Goal: Task Accomplishment & Management: Use online tool/utility

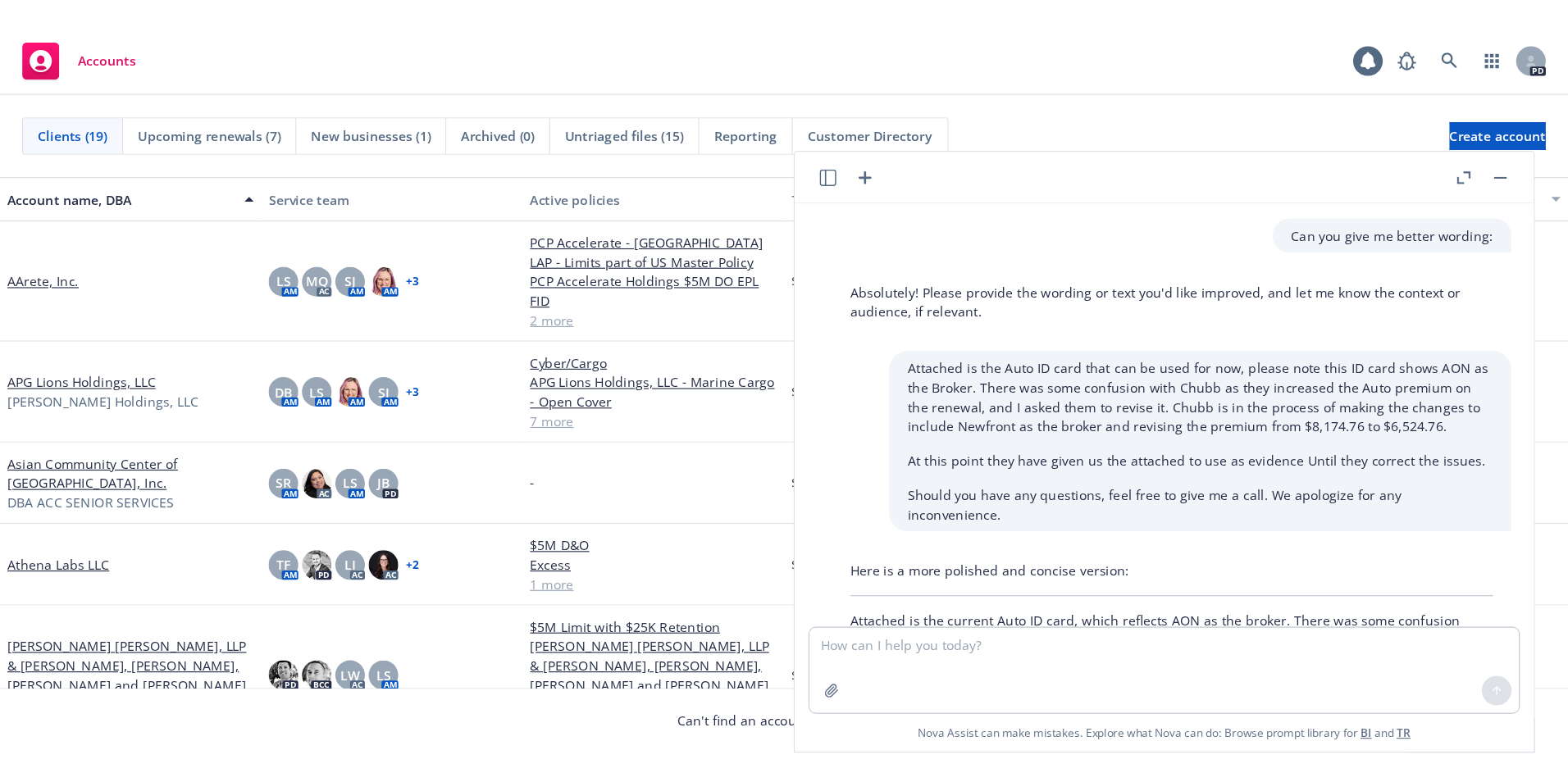
scroll to position [206, 0]
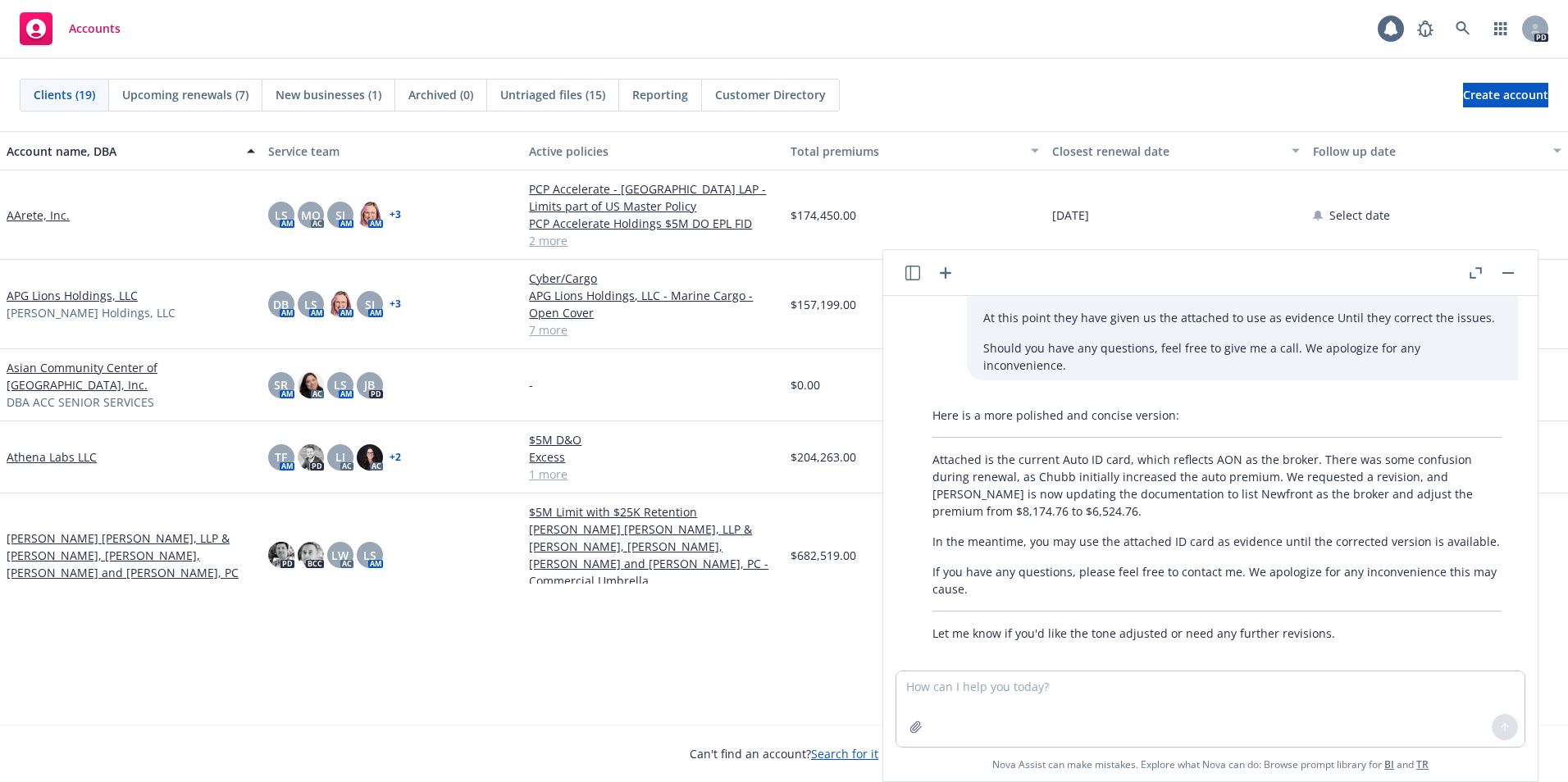
click at [91, 20] on div "Accounts" at bounding box center [70, 29] width 101 height 33
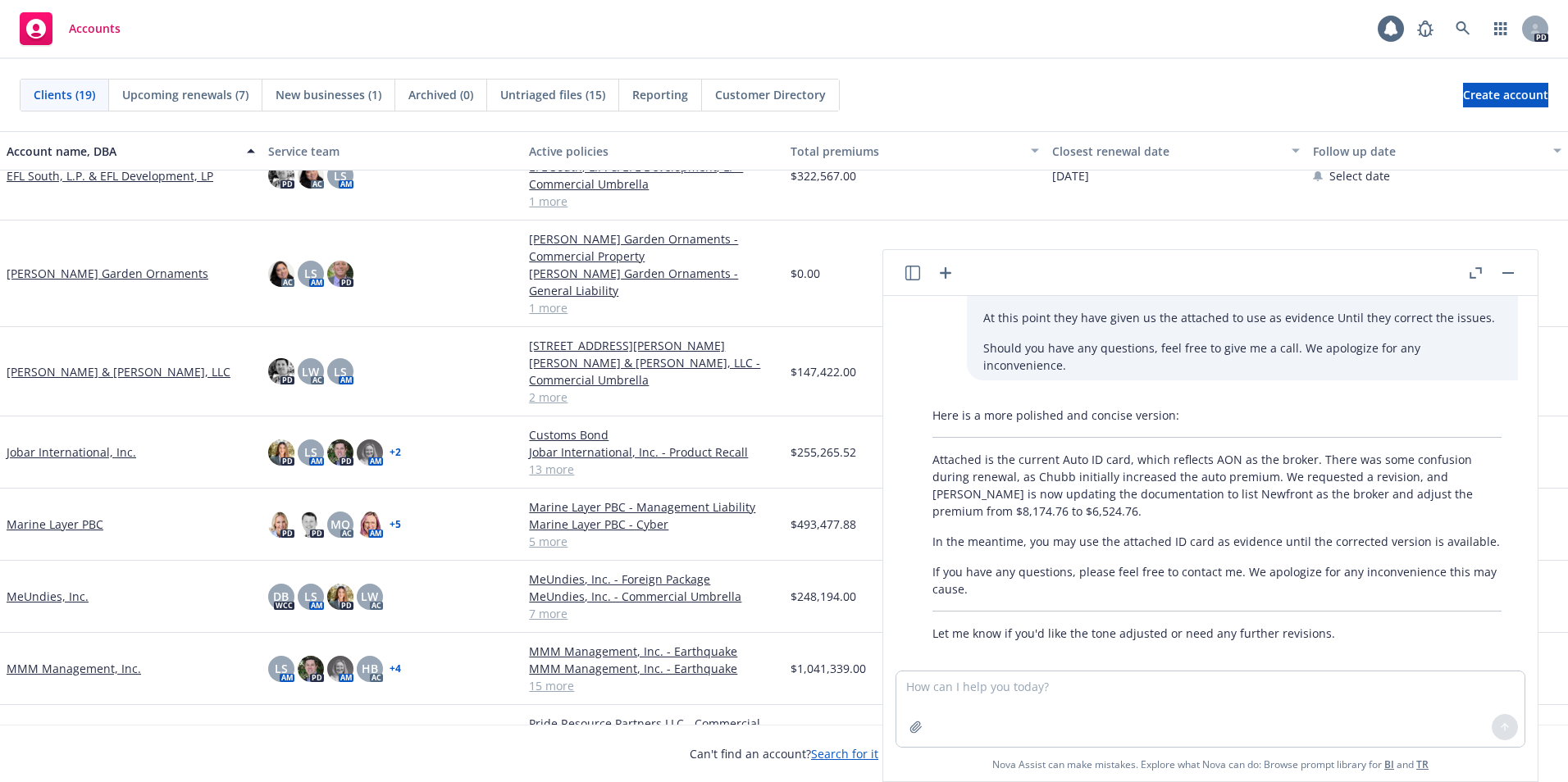
scroll to position [432, 0]
click at [1387, 271] on button "button" at bounding box center [1507, 272] width 20 height 20
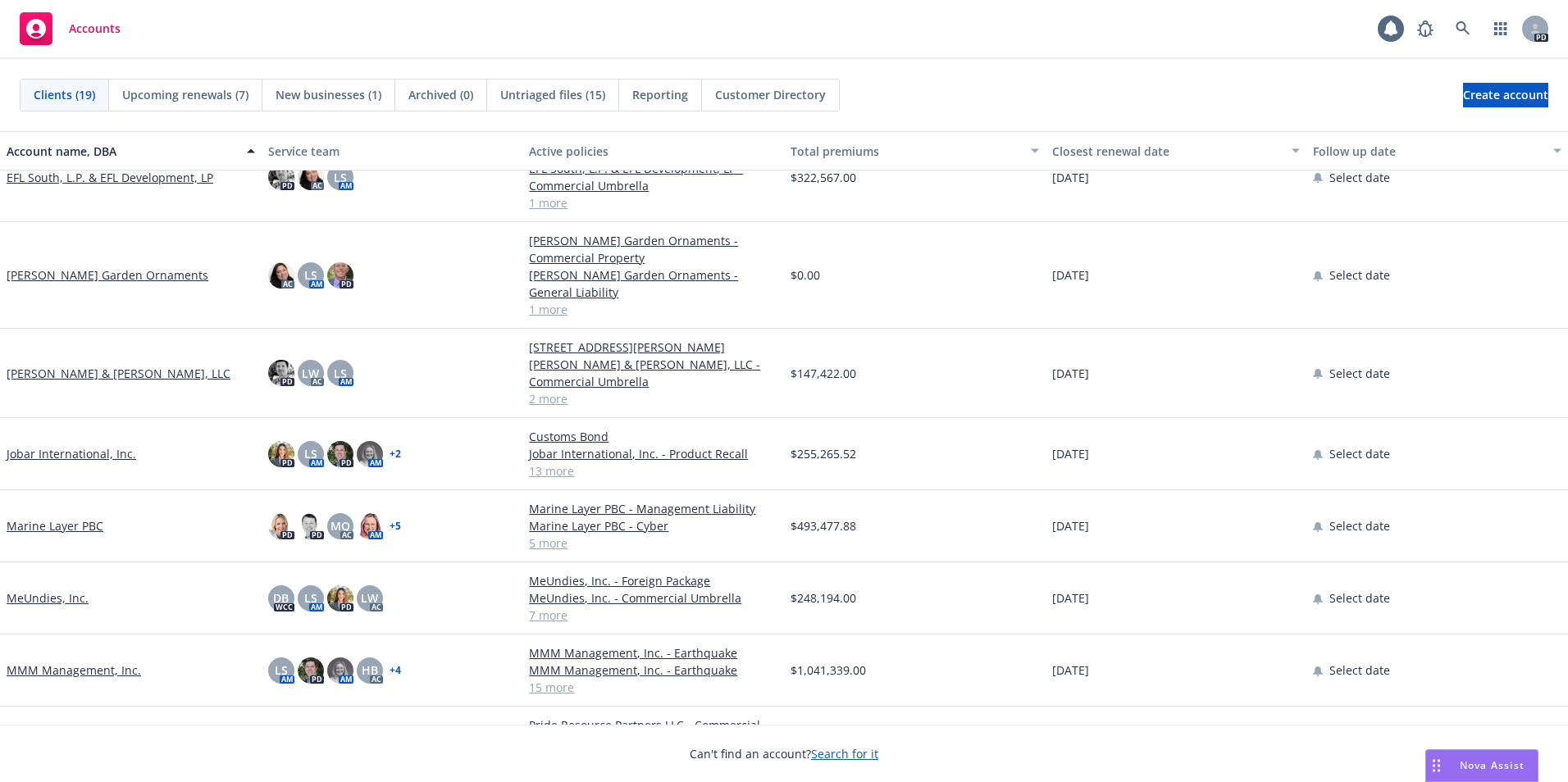
click at [1387, 640] on span "Nova Assist" at bounding box center [1492, 766] width 65 height 14
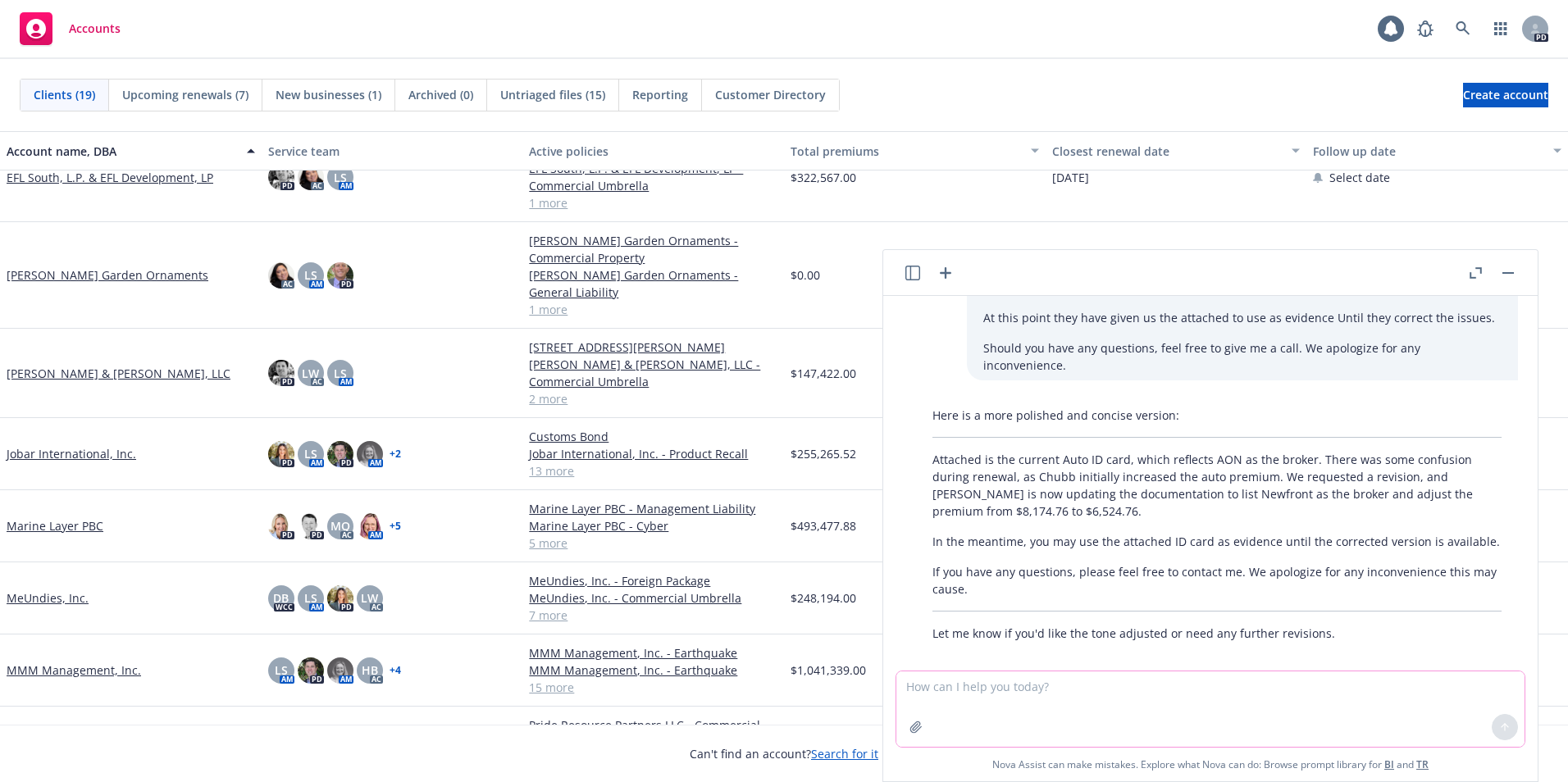
click at [958, 640] on textarea at bounding box center [1210, 708] width 628 height 75
click at [1232, 640] on textarea "Can you help me draft an email for the attached document" at bounding box center [1210, 708] width 628 height 75
click at [1214, 640] on textarea "Can you help me draft an email for the attached document which needs to be sign…" at bounding box center [1210, 708] width 628 height 75
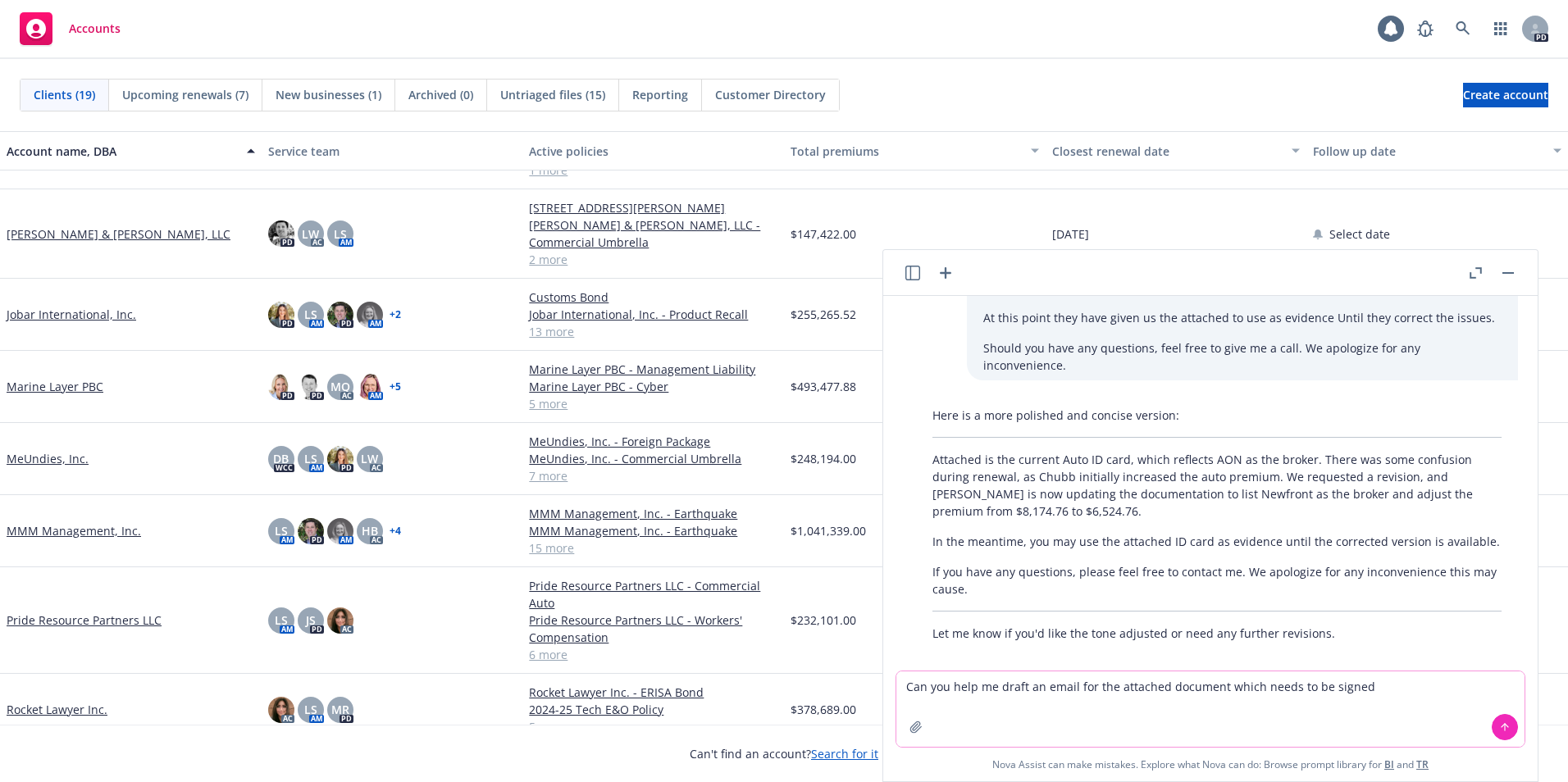
scroll to position [554, 0]
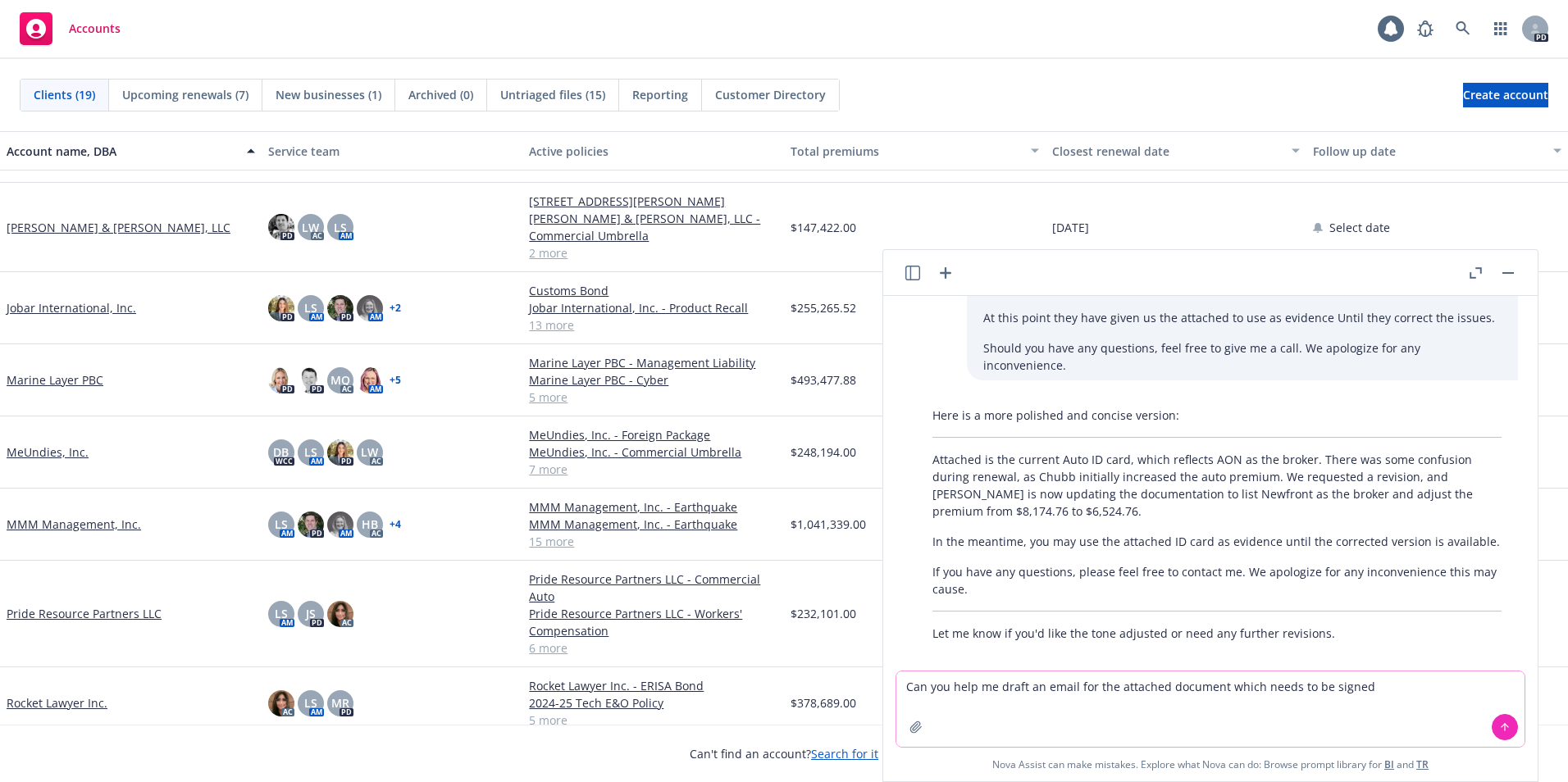
type textarea "Can you help me draft an email for the attached document which needs to be sign…"
click at [931, 640] on div at bounding box center [916, 728] width 40 height 40
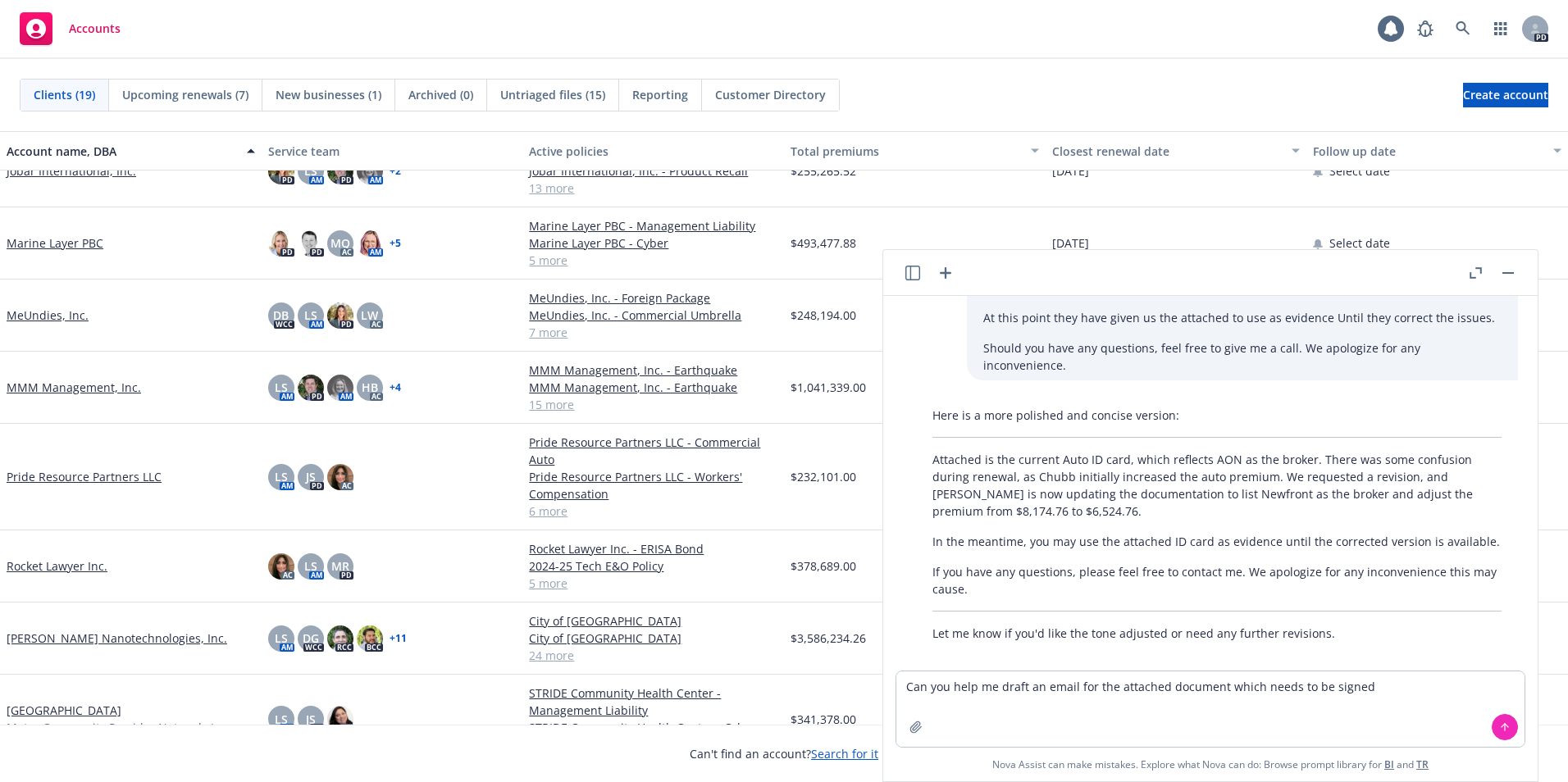
scroll to position [664, 0]
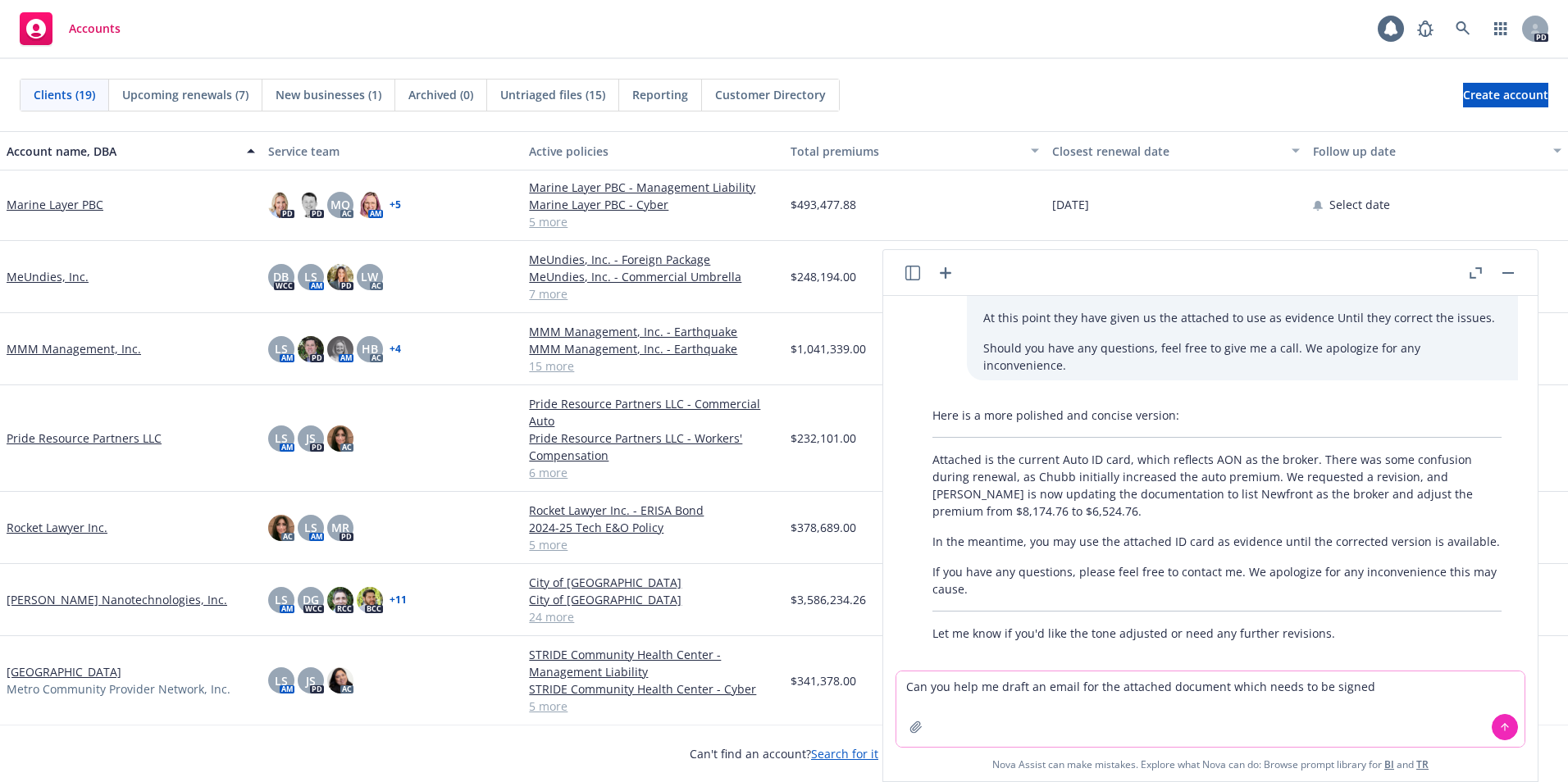
click at [977, 640] on textarea "Can you help me draft an email for the attached document which needs to be sign…" at bounding box center [1210, 708] width 628 height 75
click at [1162, 640] on textarea "Can you help me draft an email for the attached document which needs to be sign…" at bounding box center [1210, 708] width 628 height 75
click at [1176, 640] on textarea "Can you help me draft an email for the attached document which needs to be sign…" at bounding box center [1210, 708] width 628 height 75
drag, startPoint x: 918, startPoint y: 731, endPoint x: 1256, endPoint y: 735, distance: 338.0
click at [1256, 640] on textarea "Can you help me draft an email for the attached document which needs to be sign…" at bounding box center [1210, 708] width 628 height 75
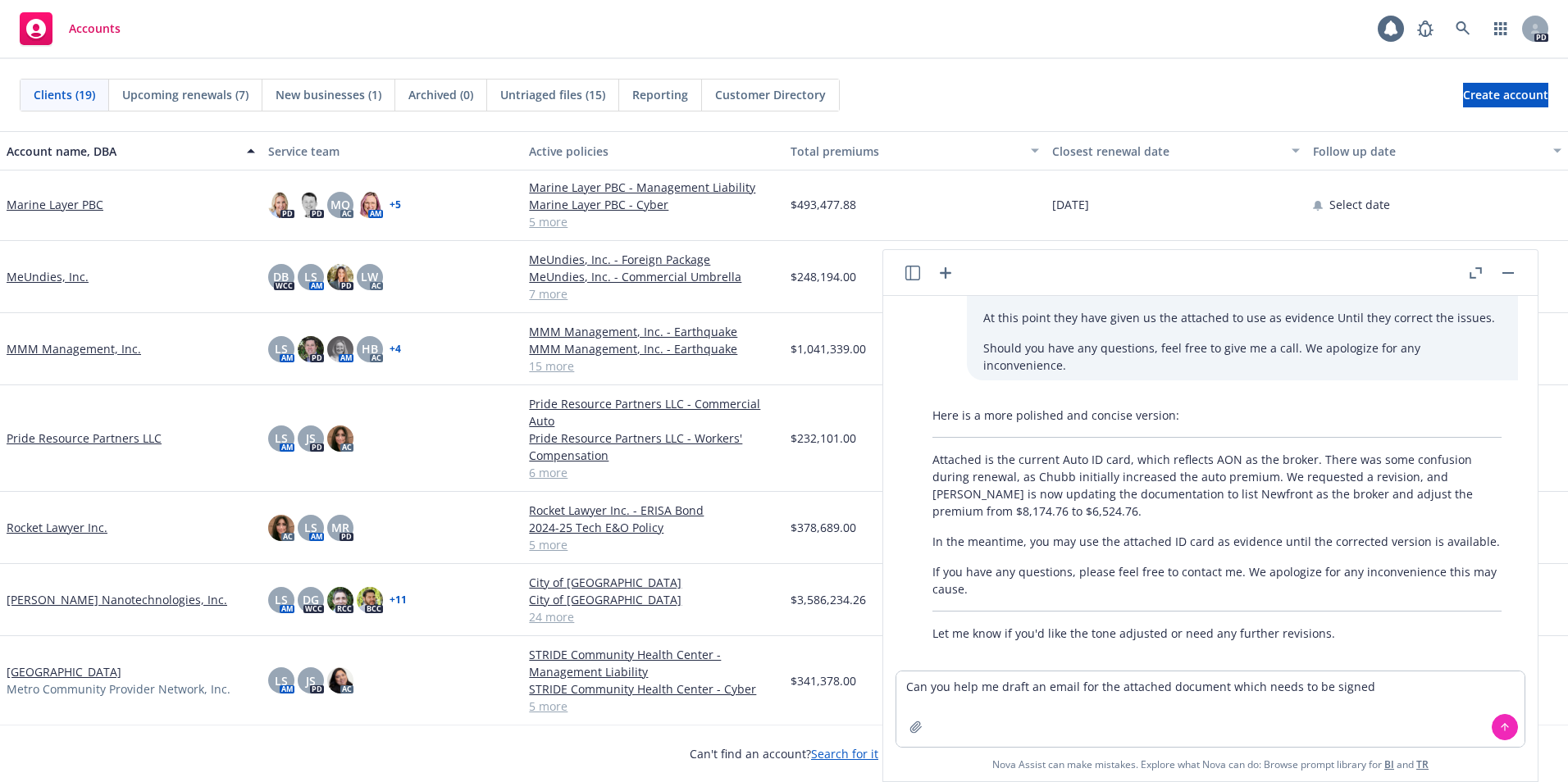
scroll to position [695, 0]
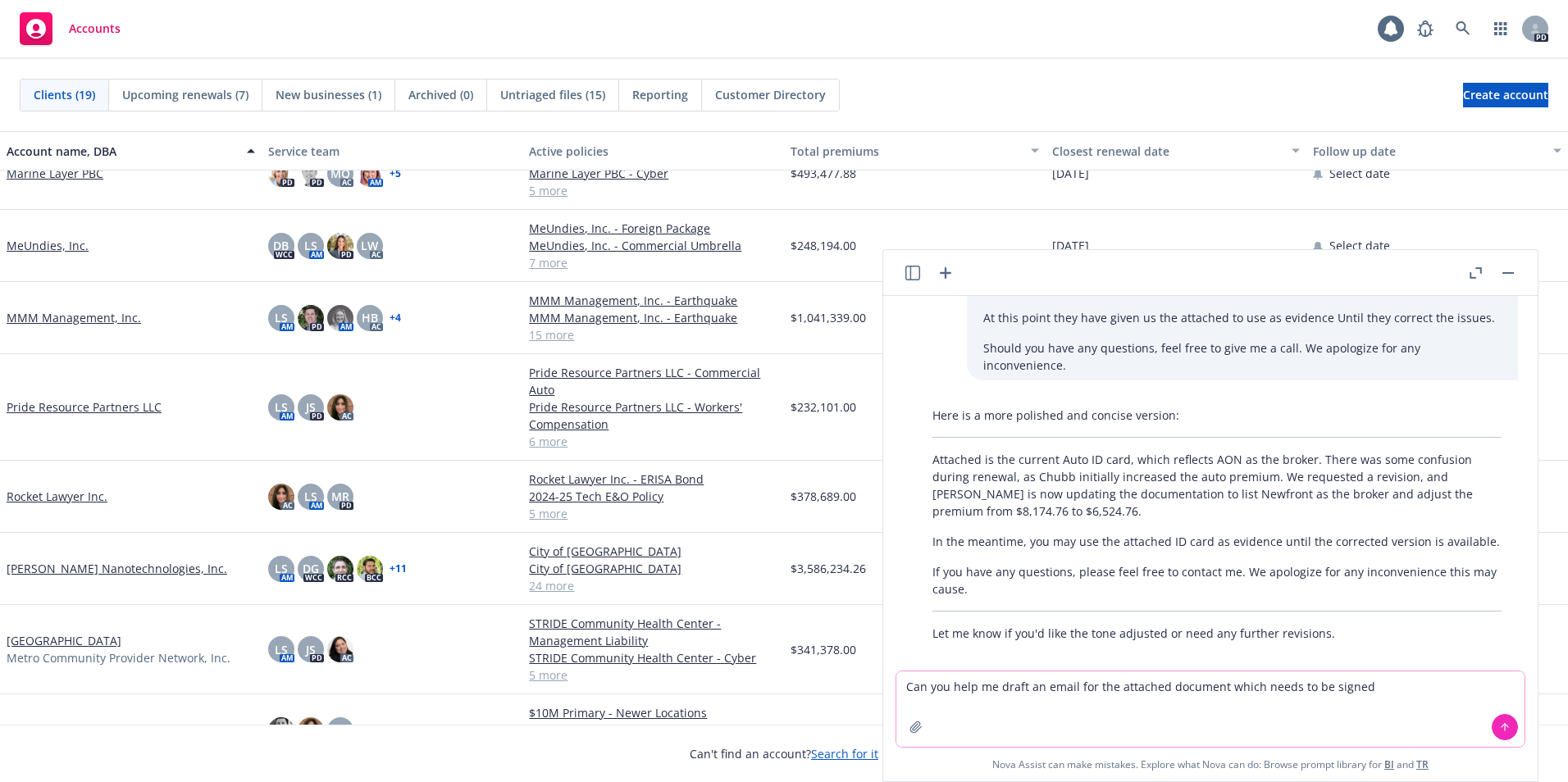
click at [1159, 640] on textarea "Can you help me draft an email for the attached document which needs to be sign…" at bounding box center [1210, 708] width 628 height 75
click at [914, 640] on icon "button" at bounding box center [915, 727] width 13 height 13
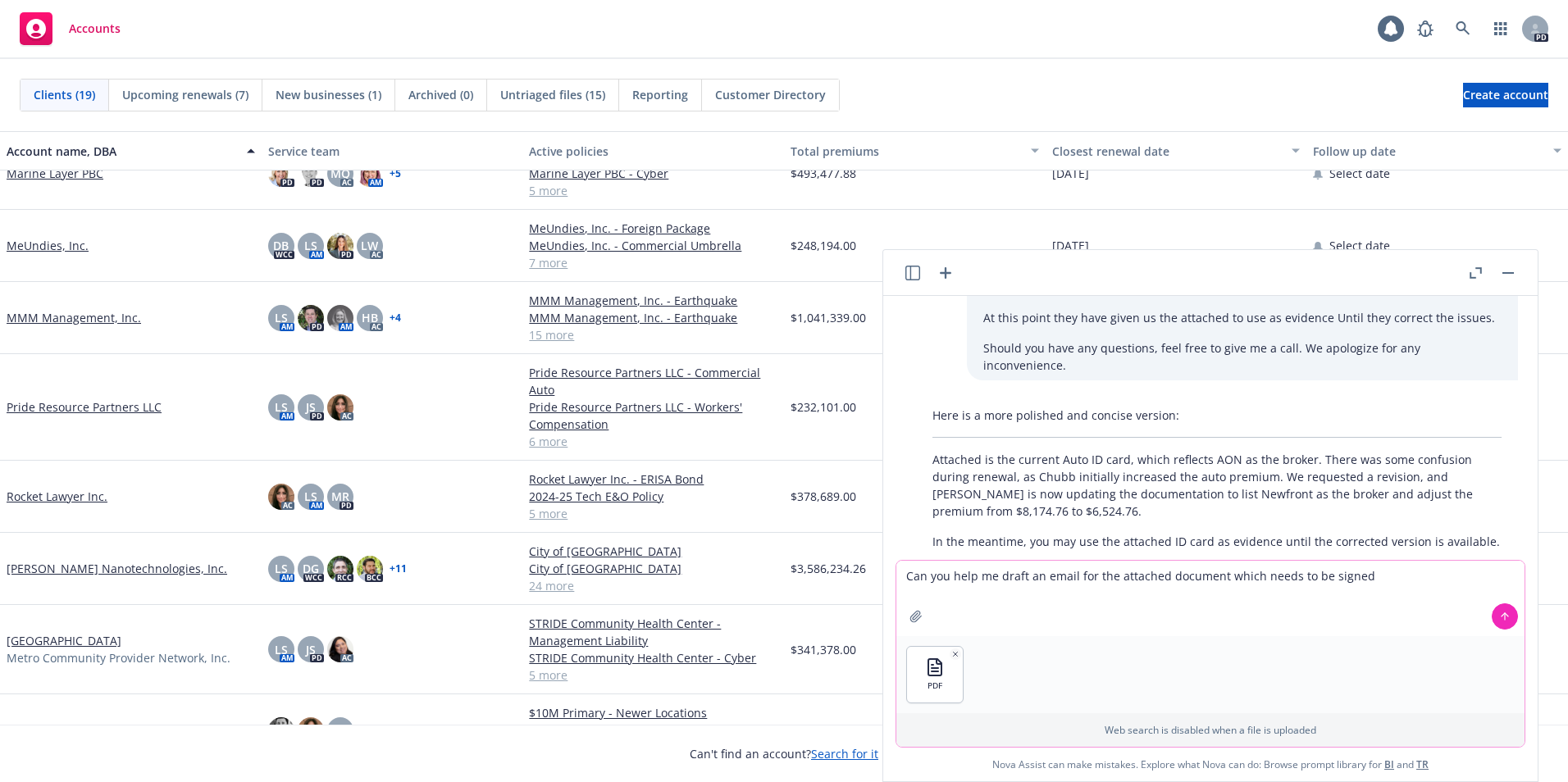
click at [1387, 616] on icon at bounding box center [1504, 616] width 11 height 11
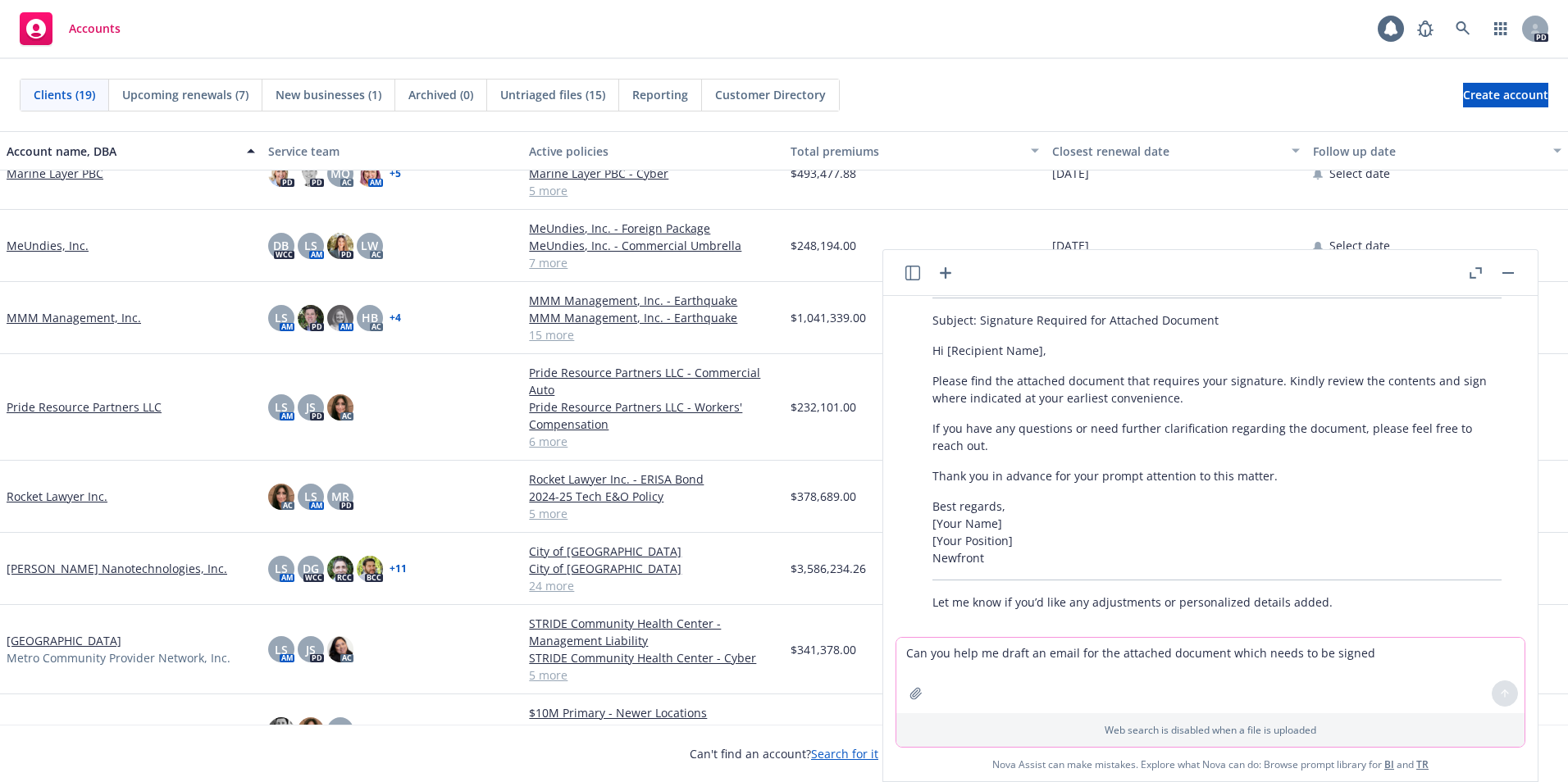
scroll to position [737, 0]
click at [50, 246] on link "MeUndies, Inc." at bounding box center [48, 246] width 82 height 17
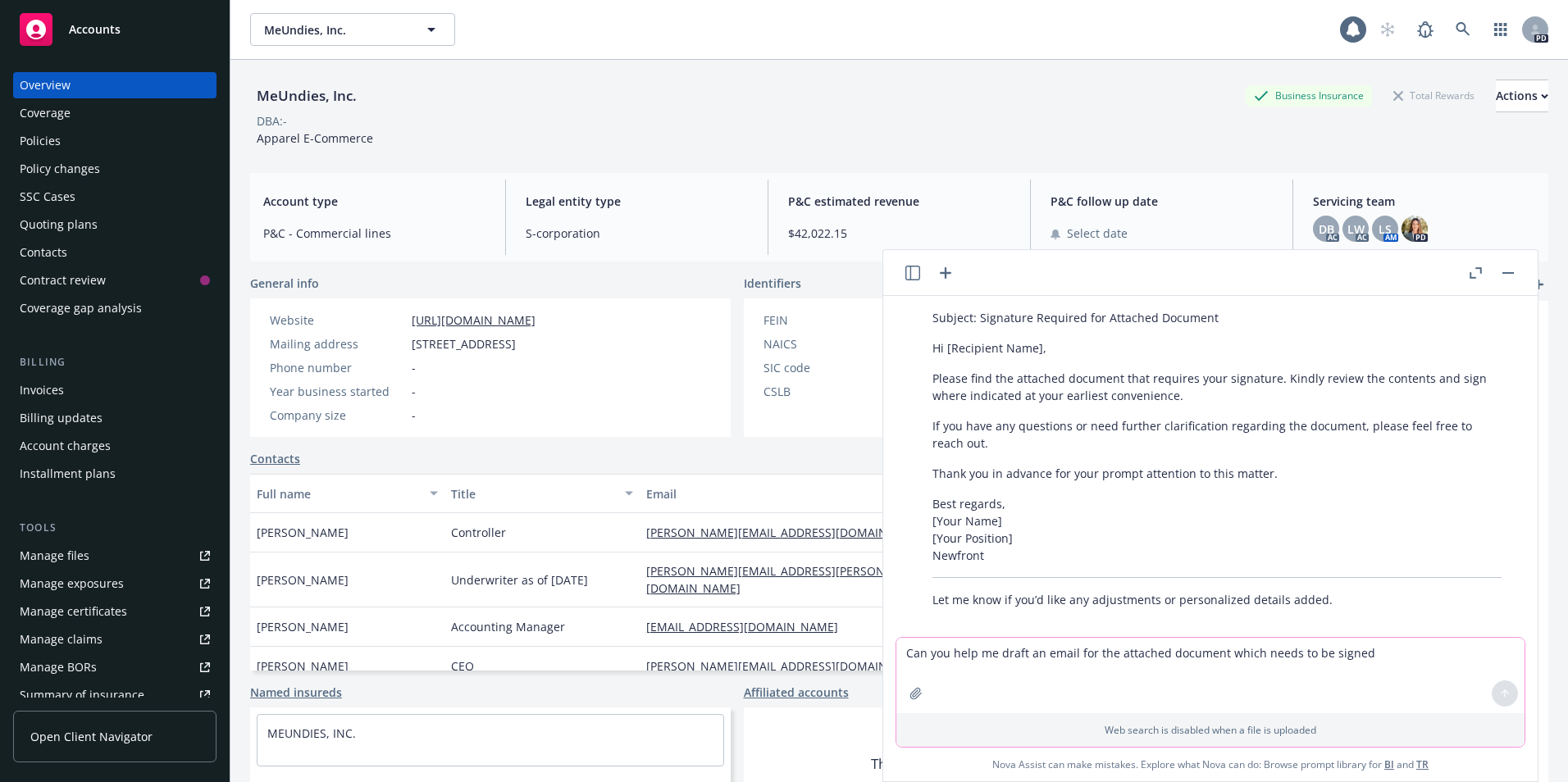
click at [37, 138] on div "Policies" at bounding box center [40, 141] width 41 height 26
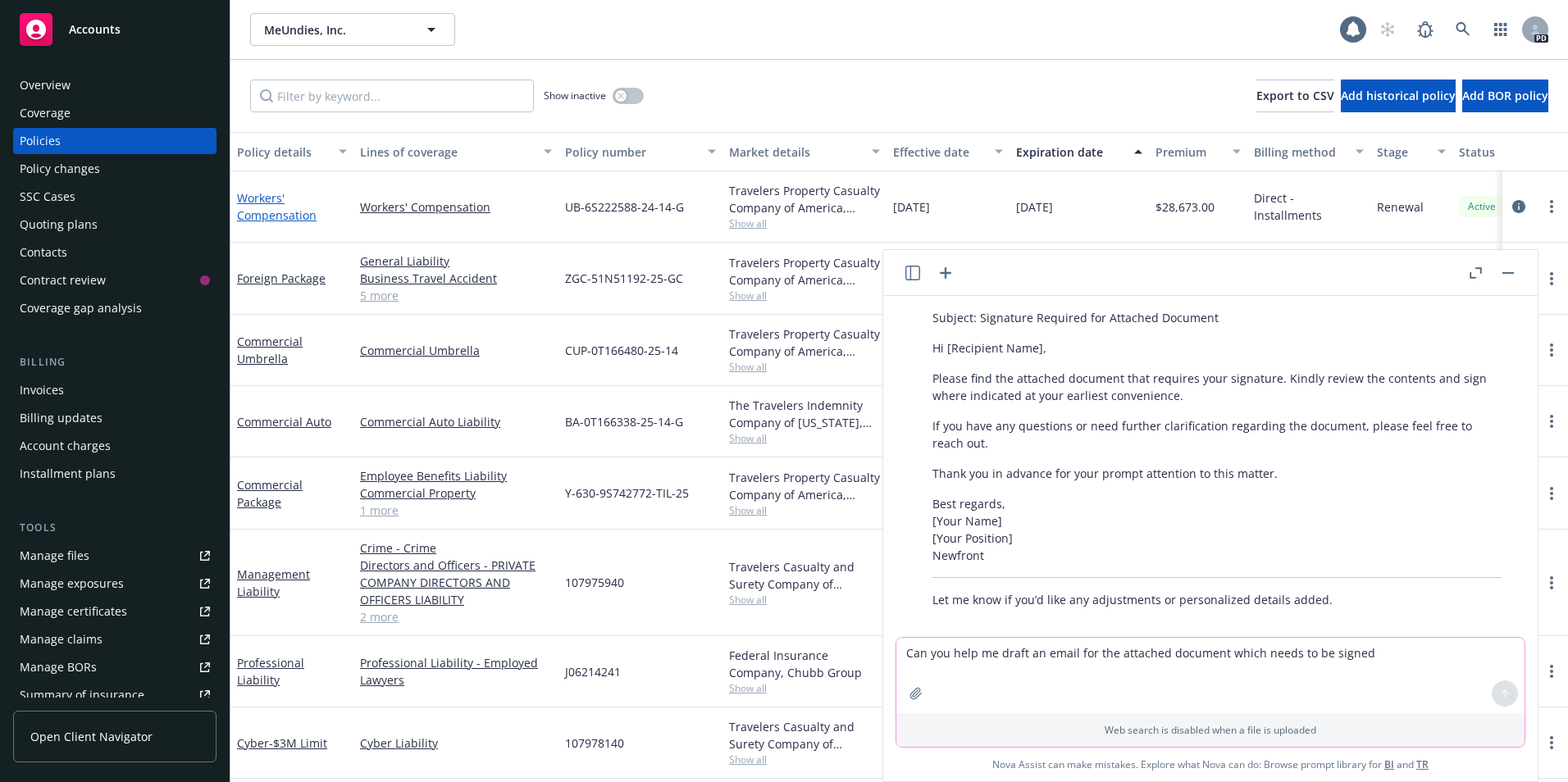
click at [251, 209] on link "Workers' Compensation" at bounding box center [277, 207] width 80 height 33
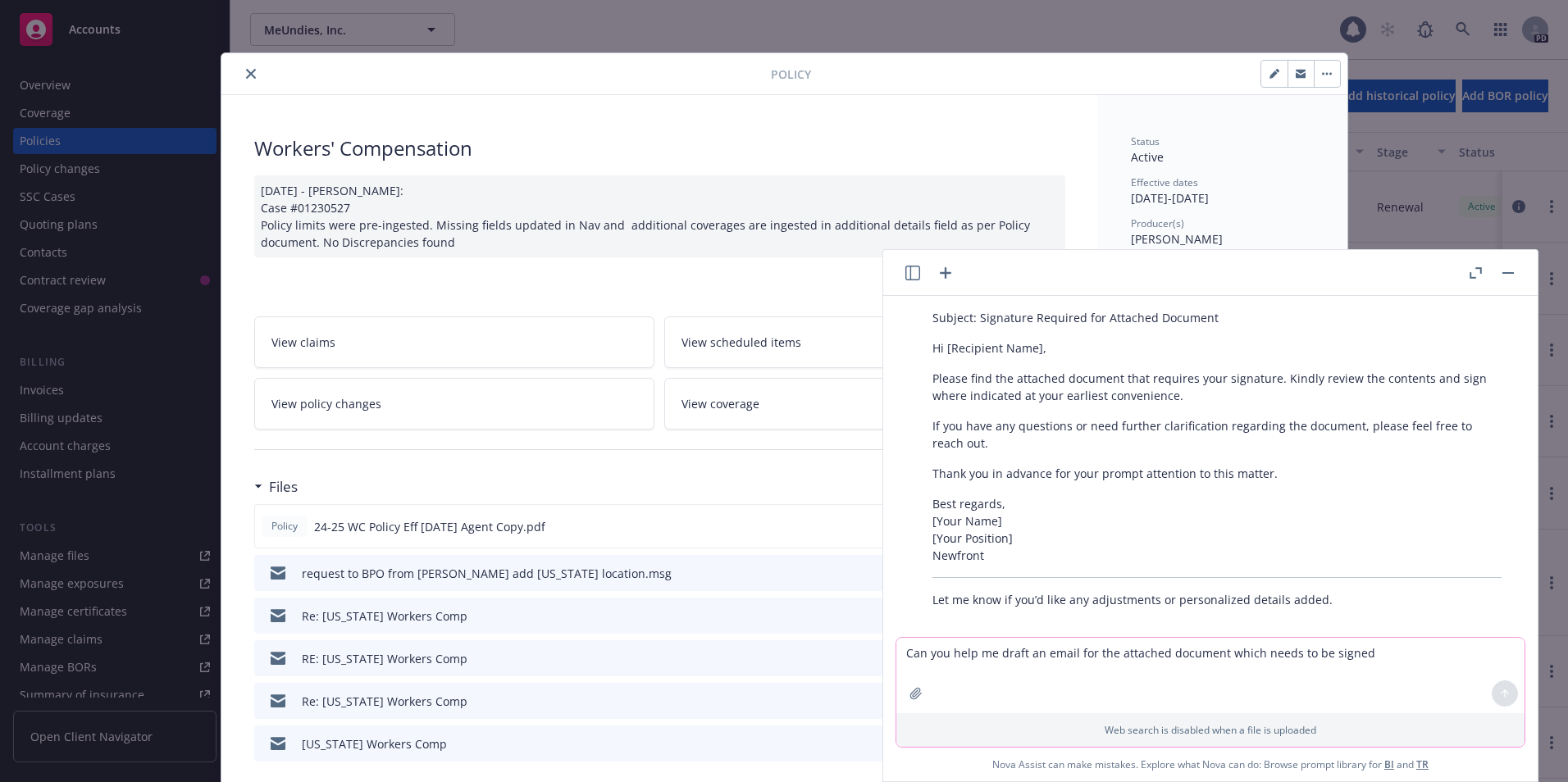
click at [1387, 272] on icon "button" at bounding box center [1507, 273] width 11 height 2
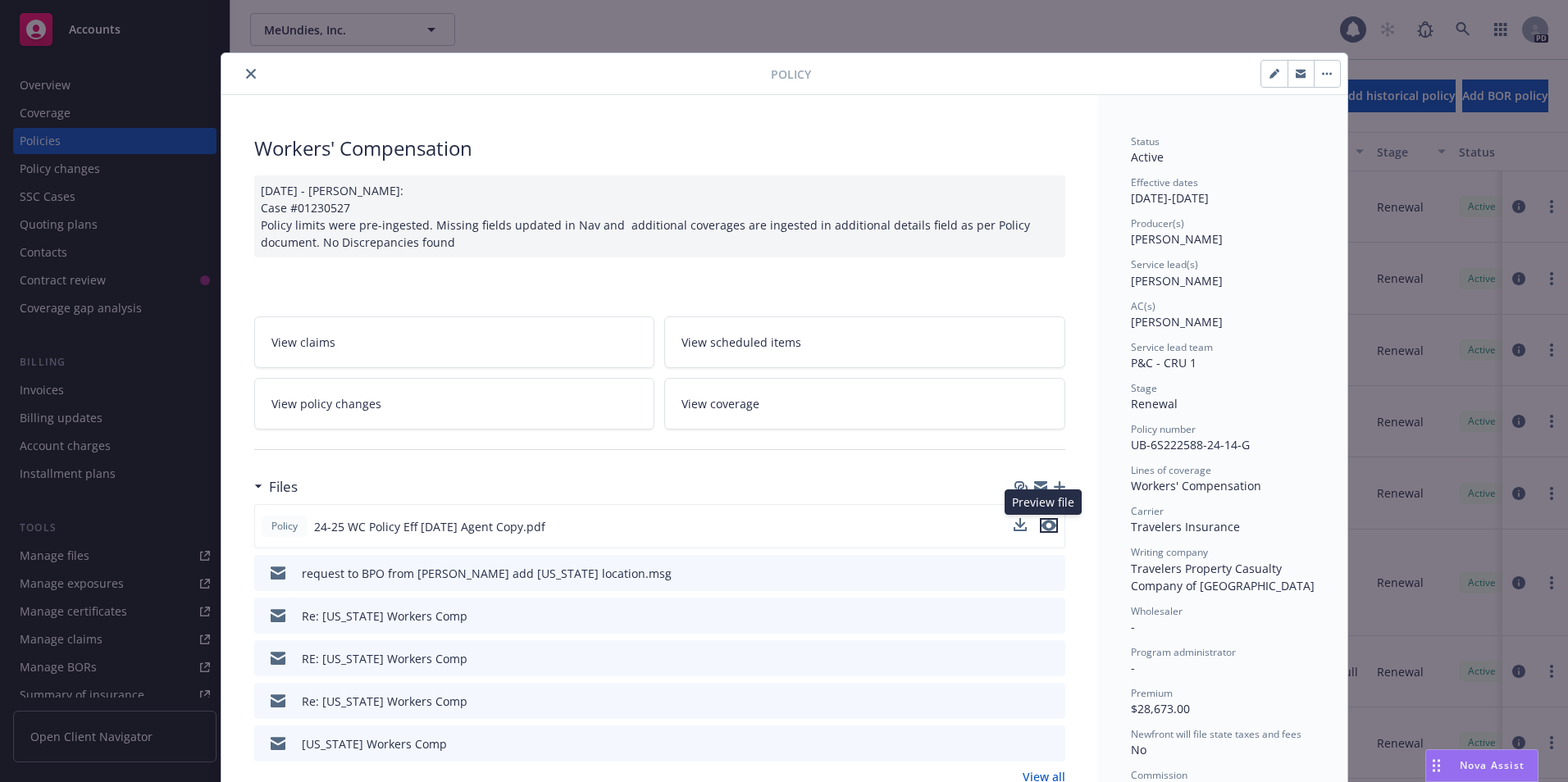
click at [1050, 524] on button "preview file" at bounding box center [1048, 525] width 18 height 15
click at [1387, 640] on span "Nova Assist" at bounding box center [1492, 766] width 65 height 14
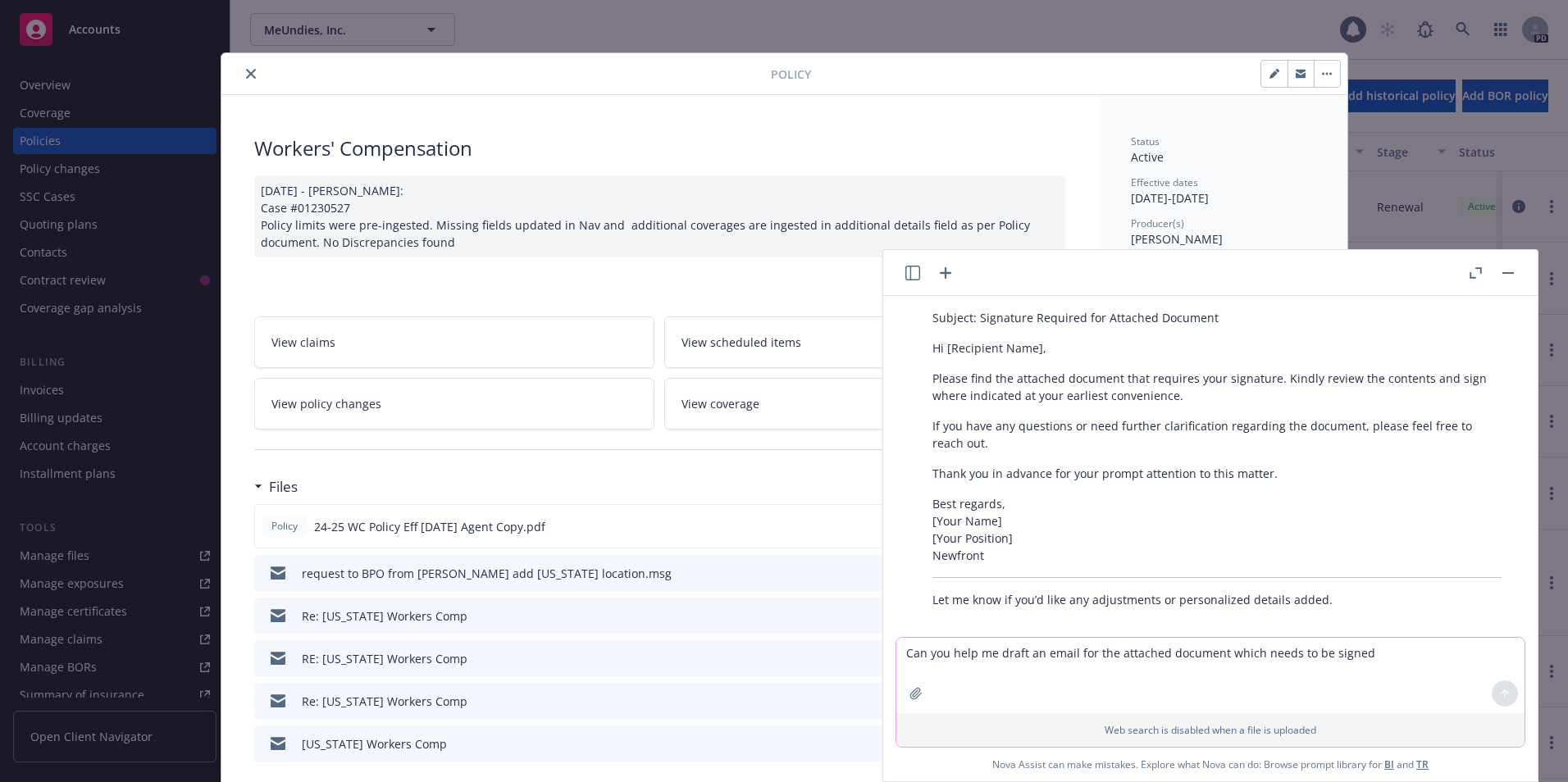
click at [936, 640] on textarea "Can you help me draft an email for the attached document which needs to be sign…" at bounding box center [1210, 676] width 628 height 75
click at [1110, 640] on textarea "to clarify this endorsement excludes [PERSON_NAME]" at bounding box center [1210, 676] width 628 height 75
click at [1117, 640] on textarea "to clarify this endorsement excludes [PERSON_NAME]" at bounding box center [1210, 676] width 628 height 75
click at [1163, 640] on textarea "to clarify this endorsement excludes [PERSON_NAME]" at bounding box center [1210, 676] width 628 height 75
type textarea "to clarify this endorsement excludes [PERSON_NAME]"
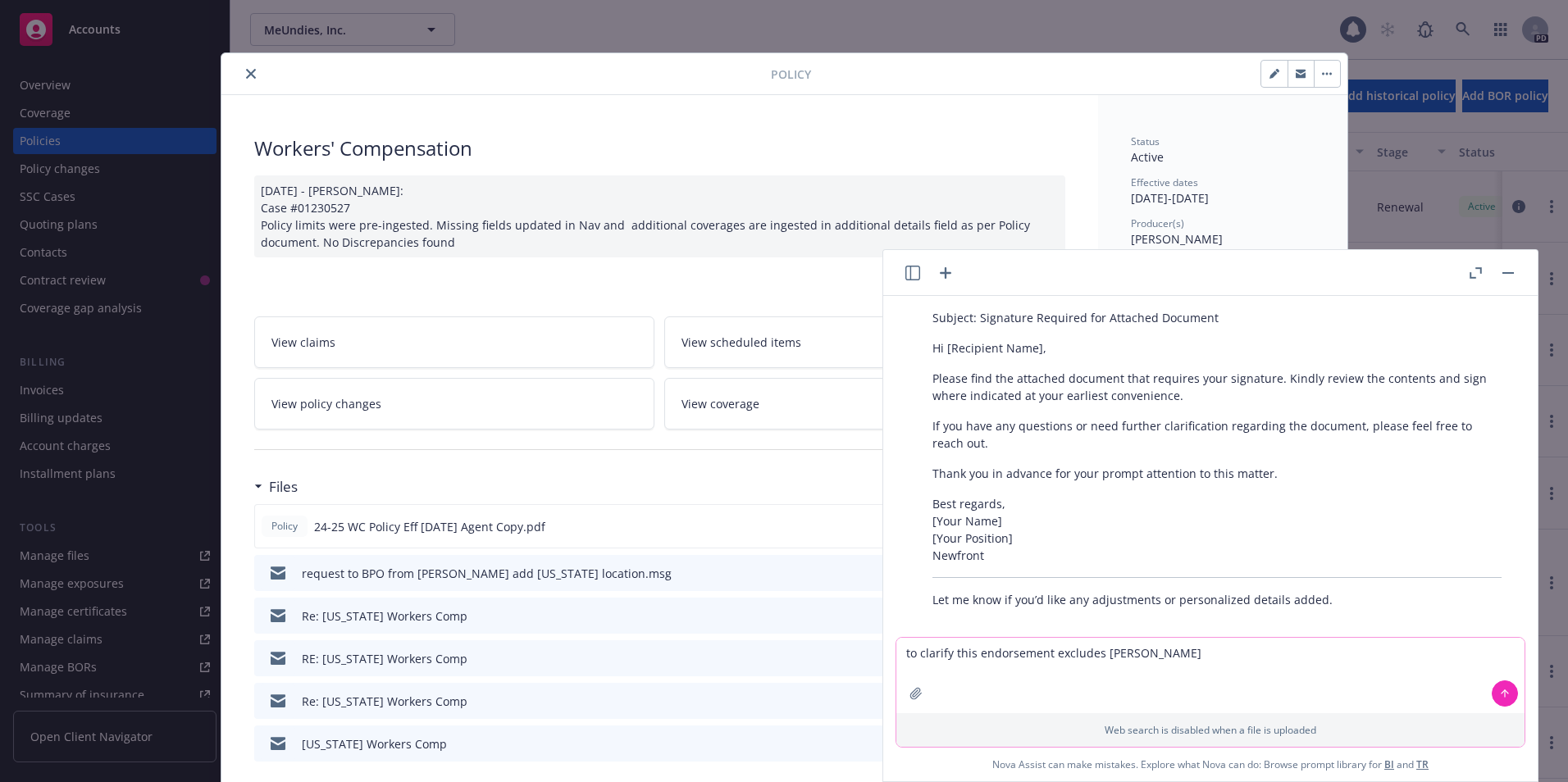
click at [1065, 640] on textarea "to clarify this endorsement excludes [PERSON_NAME]" at bounding box center [1210, 676] width 628 height 75
click at [1387, 640] on icon at bounding box center [1504, 693] width 11 height 11
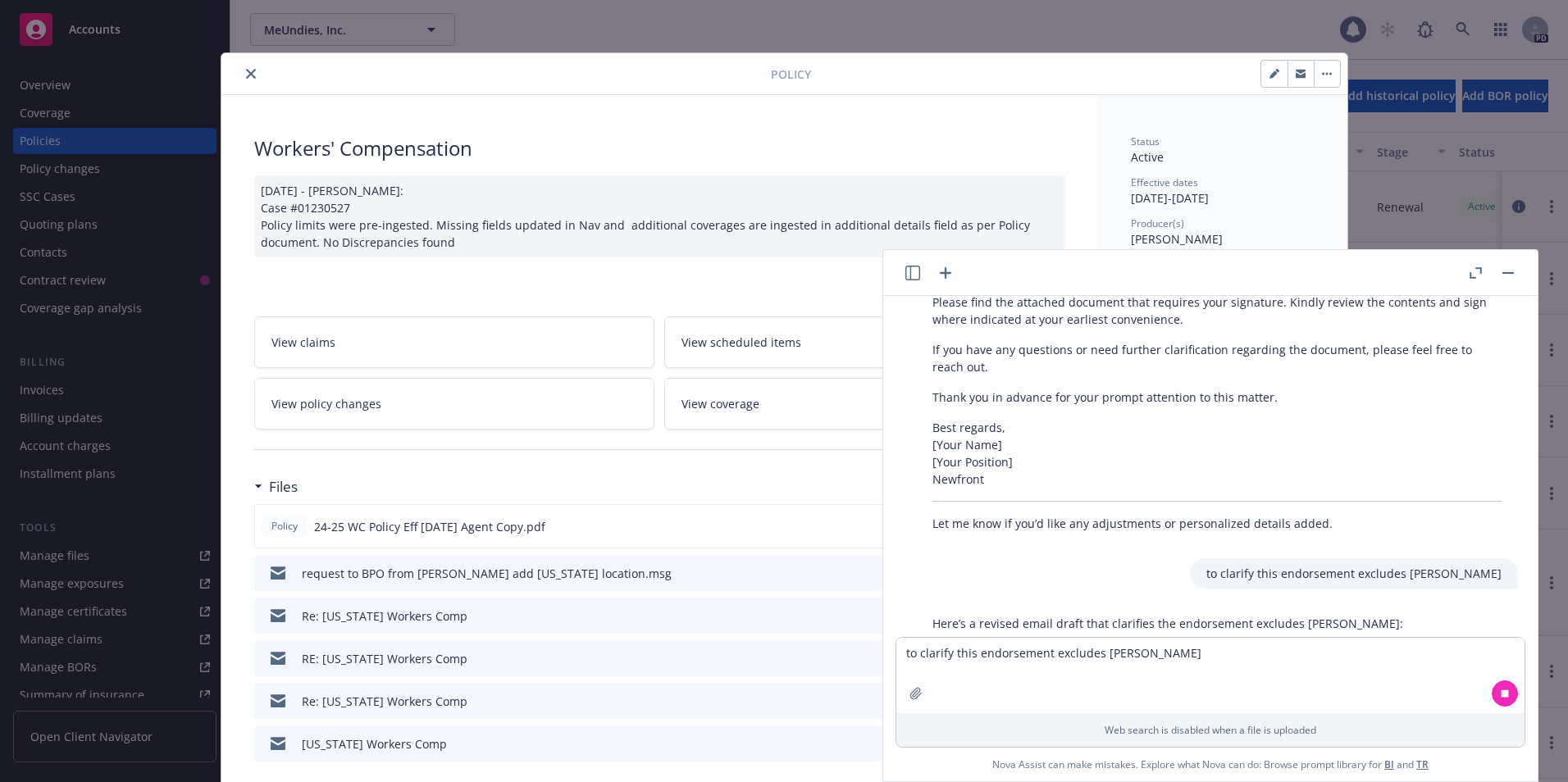
click at [246, 74] on icon "close" at bounding box center [250, 74] width 10 height 10
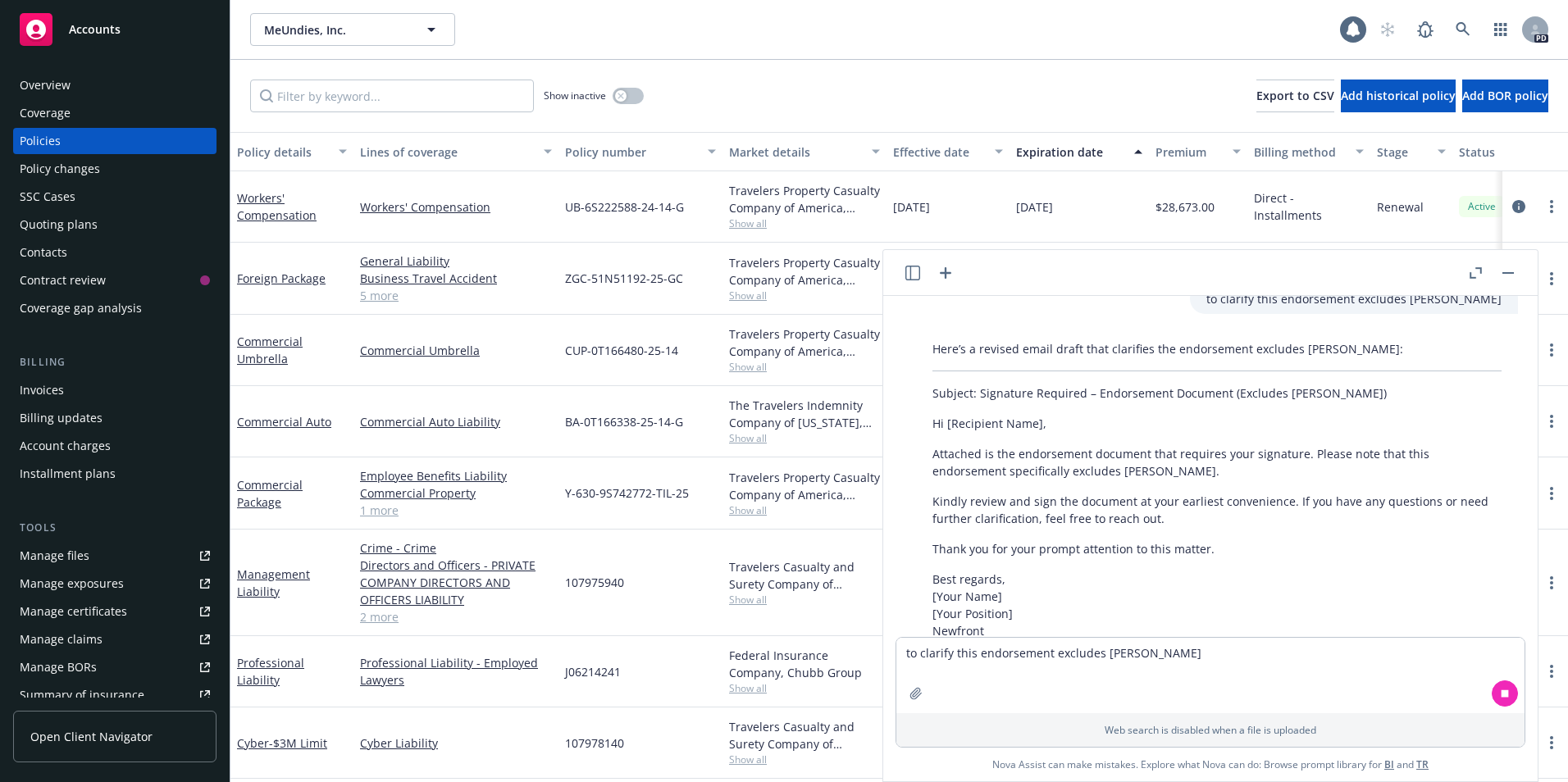
scroll to position [1163, 0]
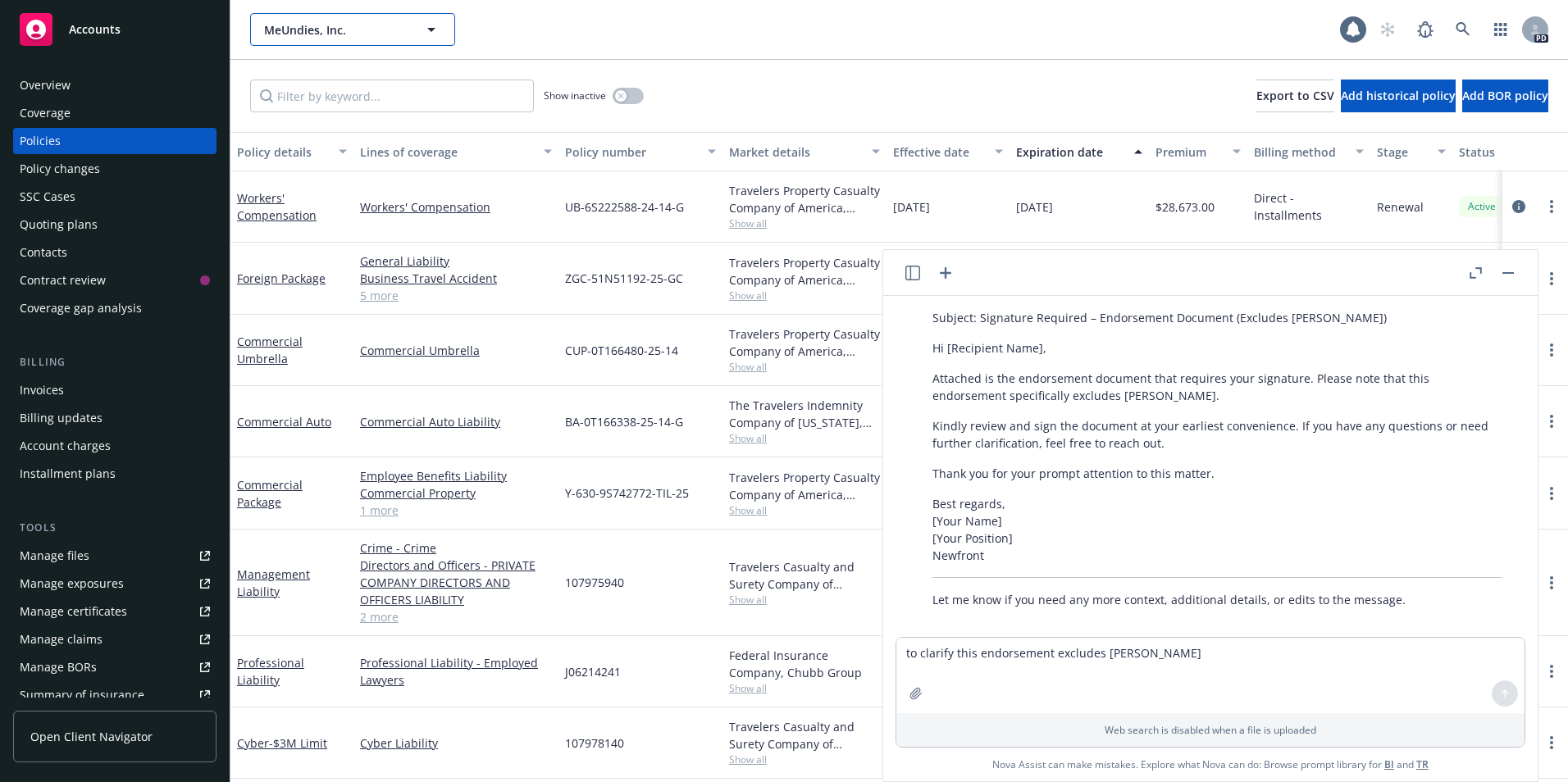
click at [432, 26] on icon "button" at bounding box center [431, 29] width 20 height 20
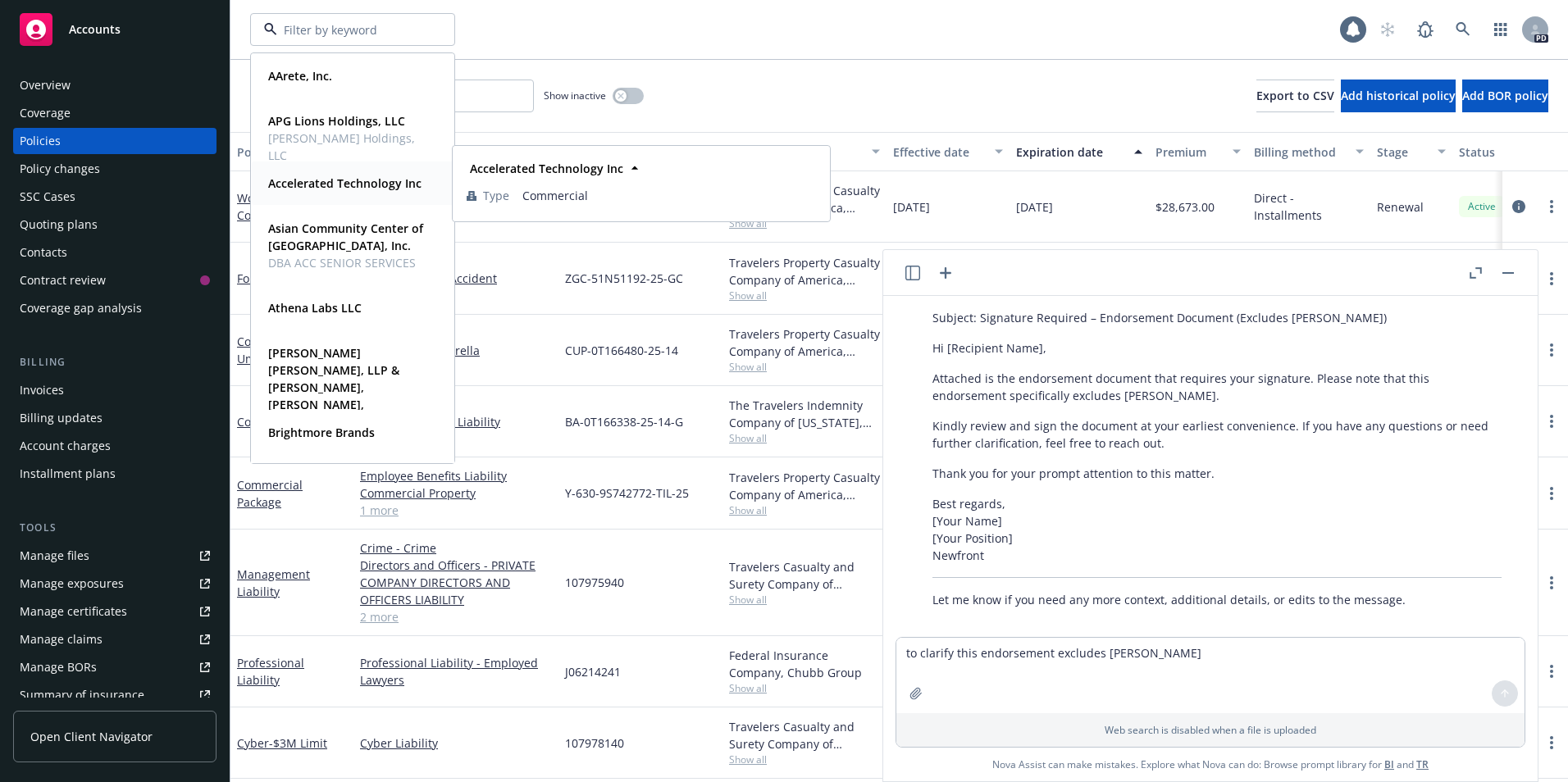
click at [309, 176] on strong "Accelerated Technology Inc" at bounding box center [344, 183] width 153 height 16
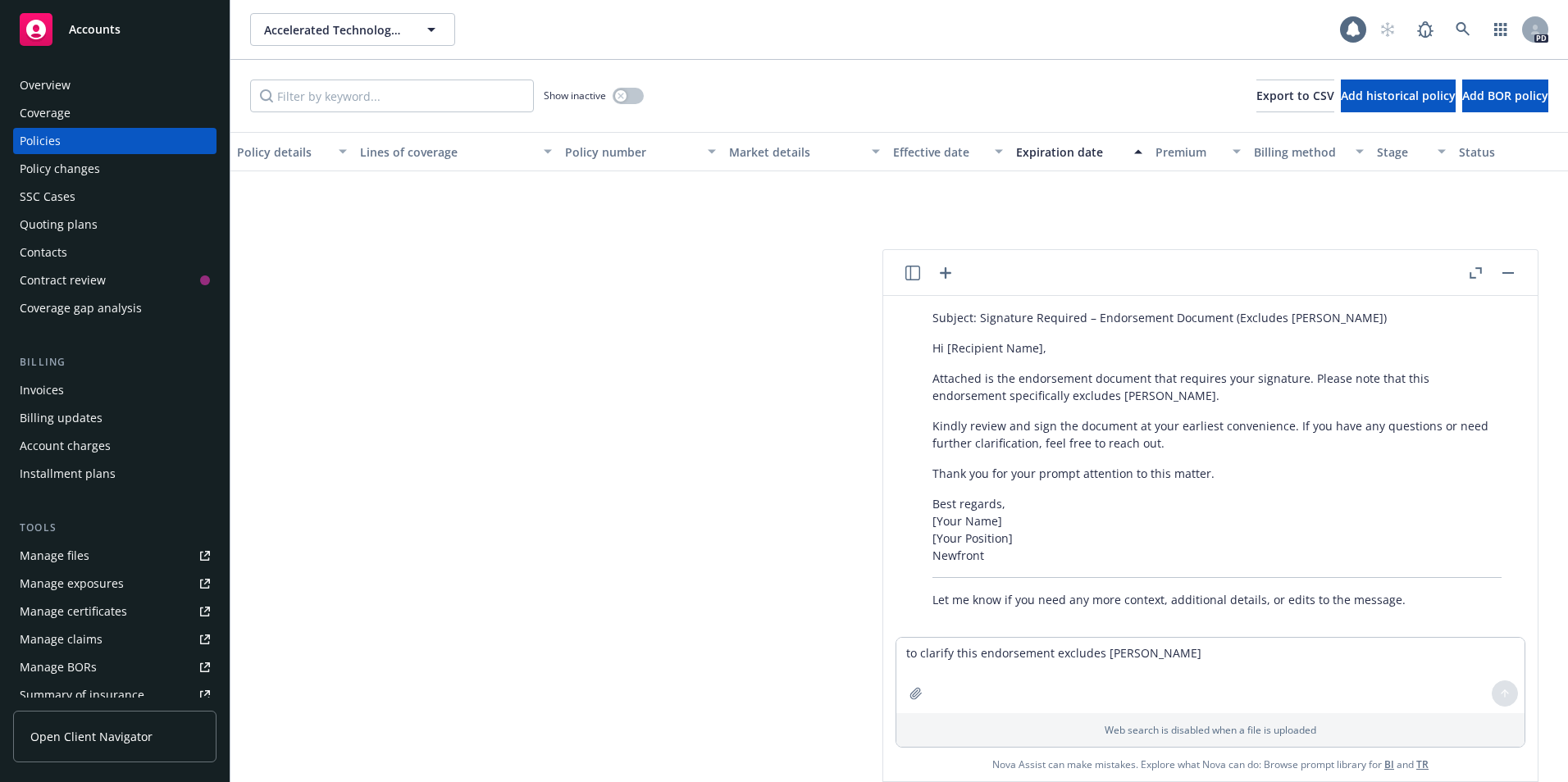
click at [1387, 277] on button "button" at bounding box center [1507, 272] width 20 height 20
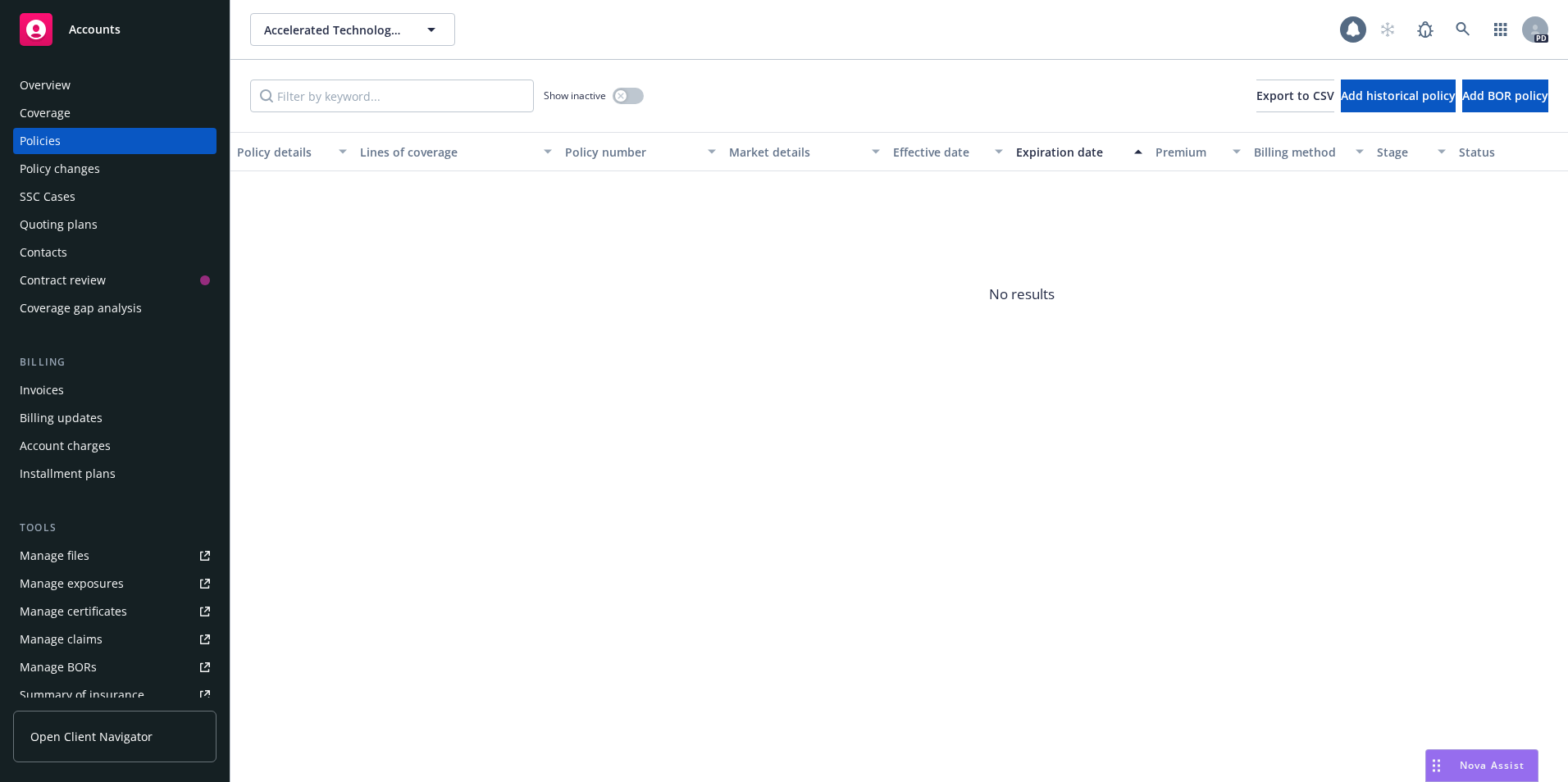
click at [556, 323] on span "No results" at bounding box center [1021, 294] width 1583 height 246
click at [54, 134] on div "Policies" at bounding box center [40, 141] width 41 height 26
click at [48, 138] on div "Policies" at bounding box center [40, 141] width 41 height 26
click at [433, 26] on icon "button" at bounding box center [431, 29] width 20 height 20
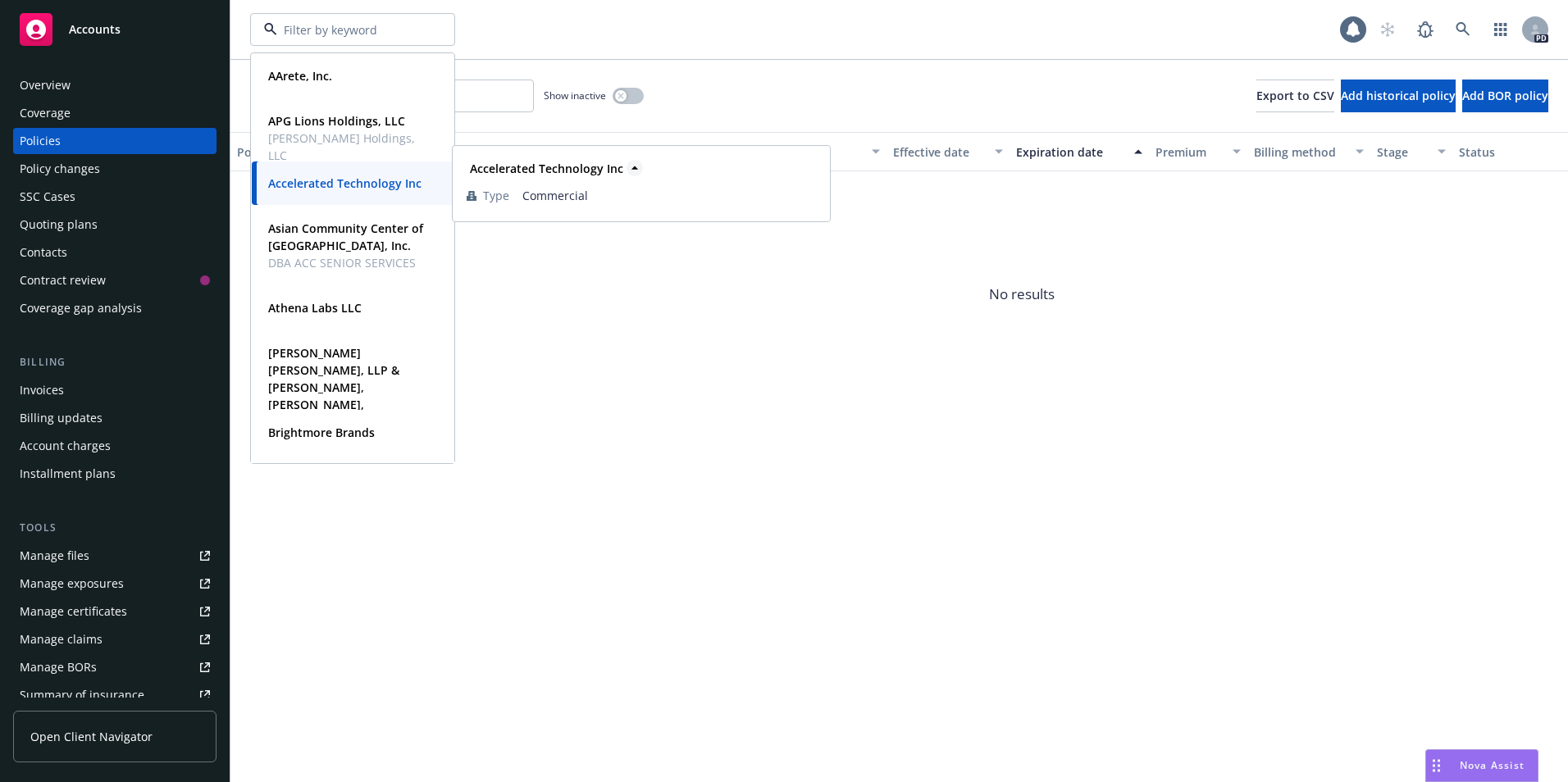
click at [637, 166] on icon at bounding box center [634, 168] width 16 height 16
click at [556, 166] on strong "Accelerated Technology Inc" at bounding box center [546, 169] width 153 height 16
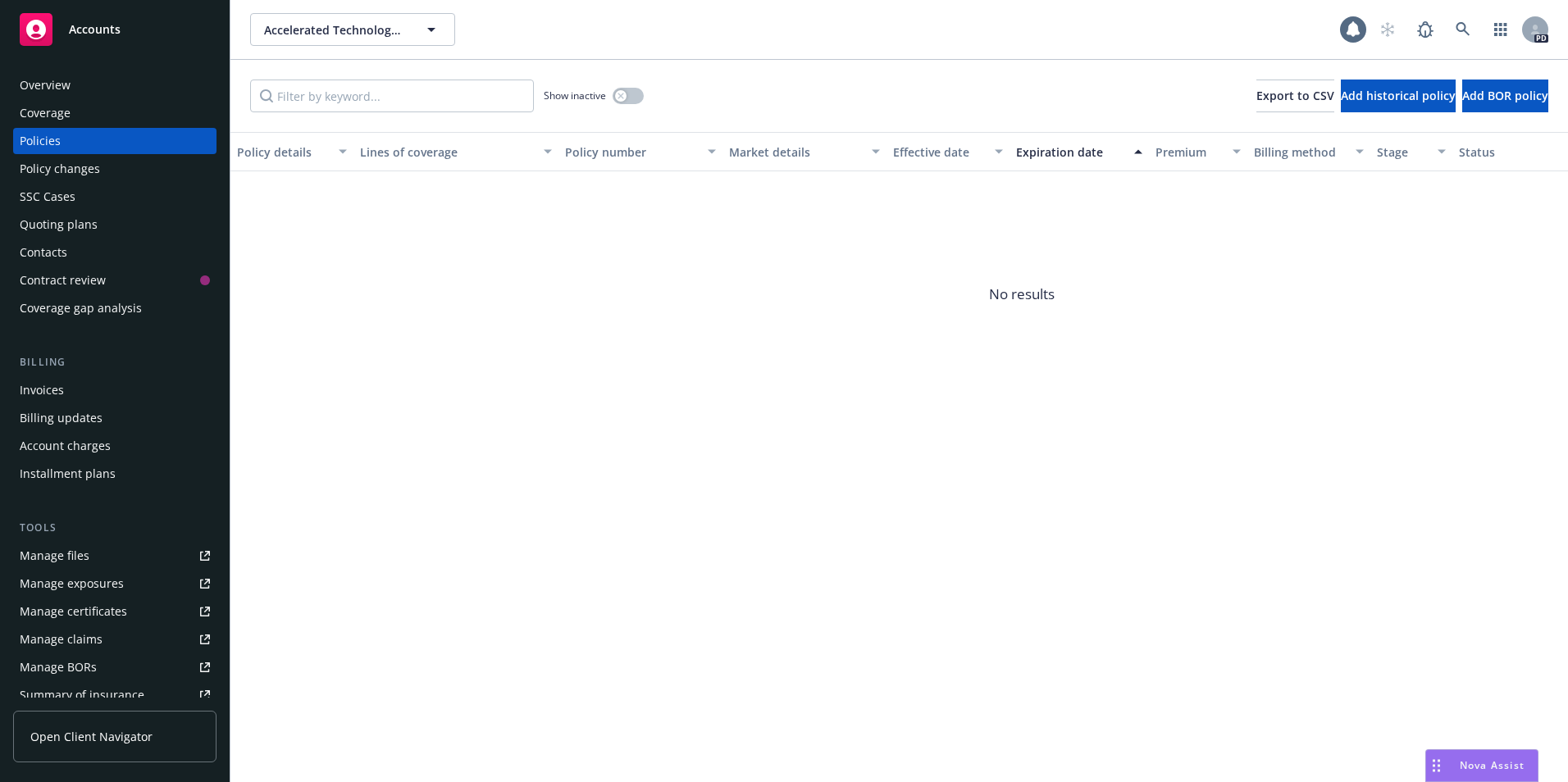
click at [84, 20] on div "Accounts" at bounding box center [115, 29] width 190 height 33
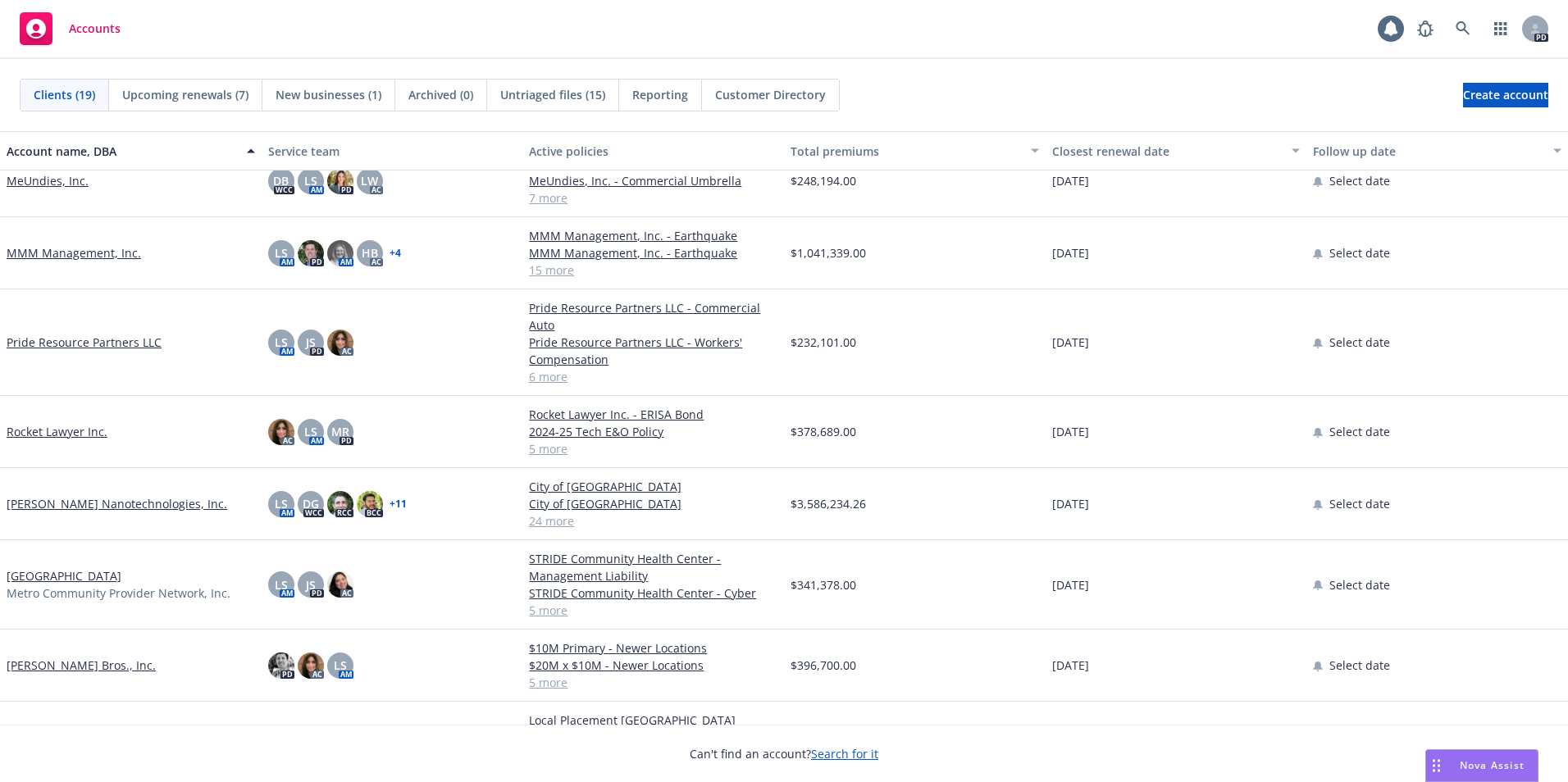
scroll to position [813, 0]
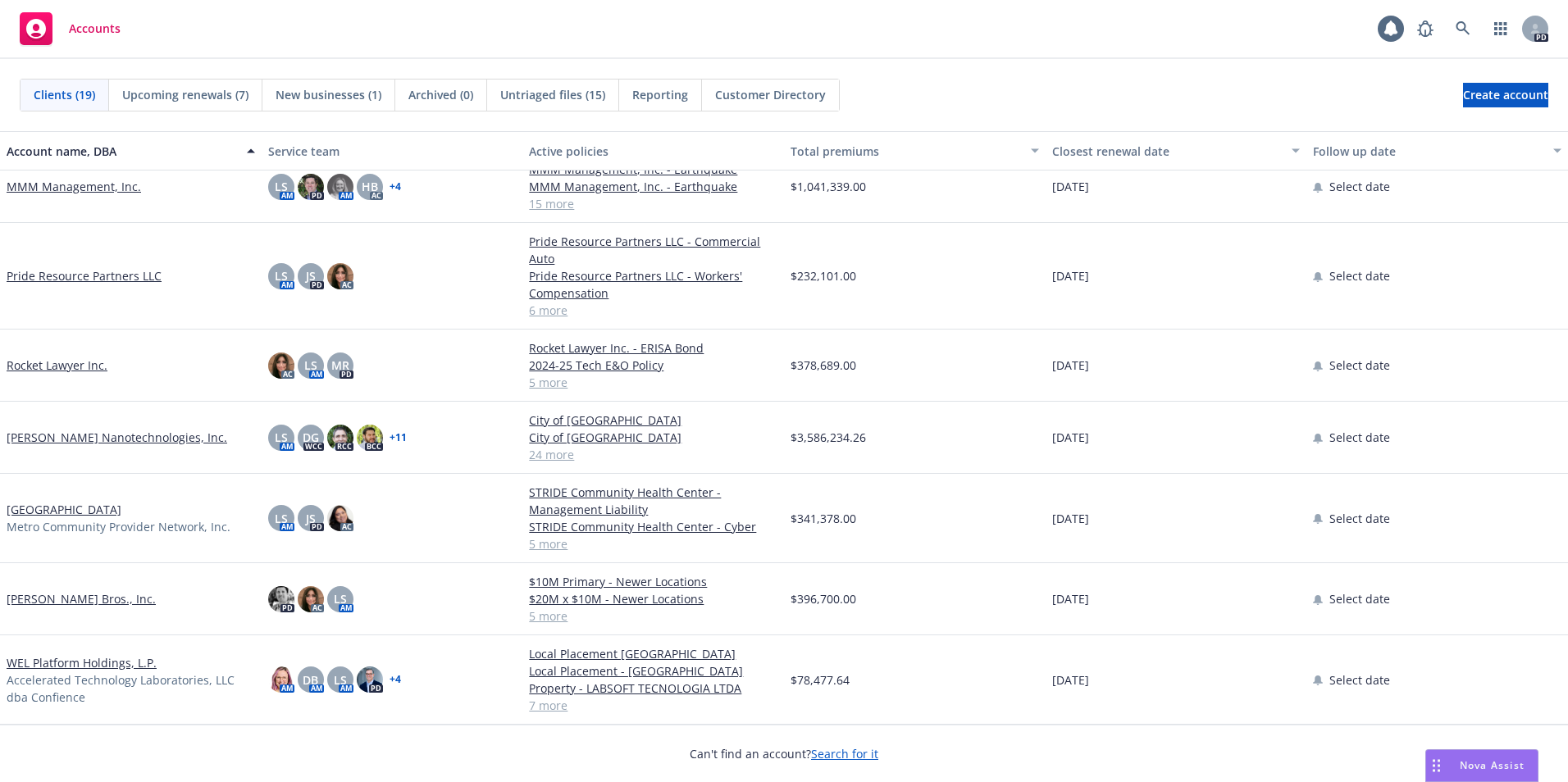
click at [51, 640] on link "WEL Platform Holdings, L.P." at bounding box center [81, 663] width 150 height 17
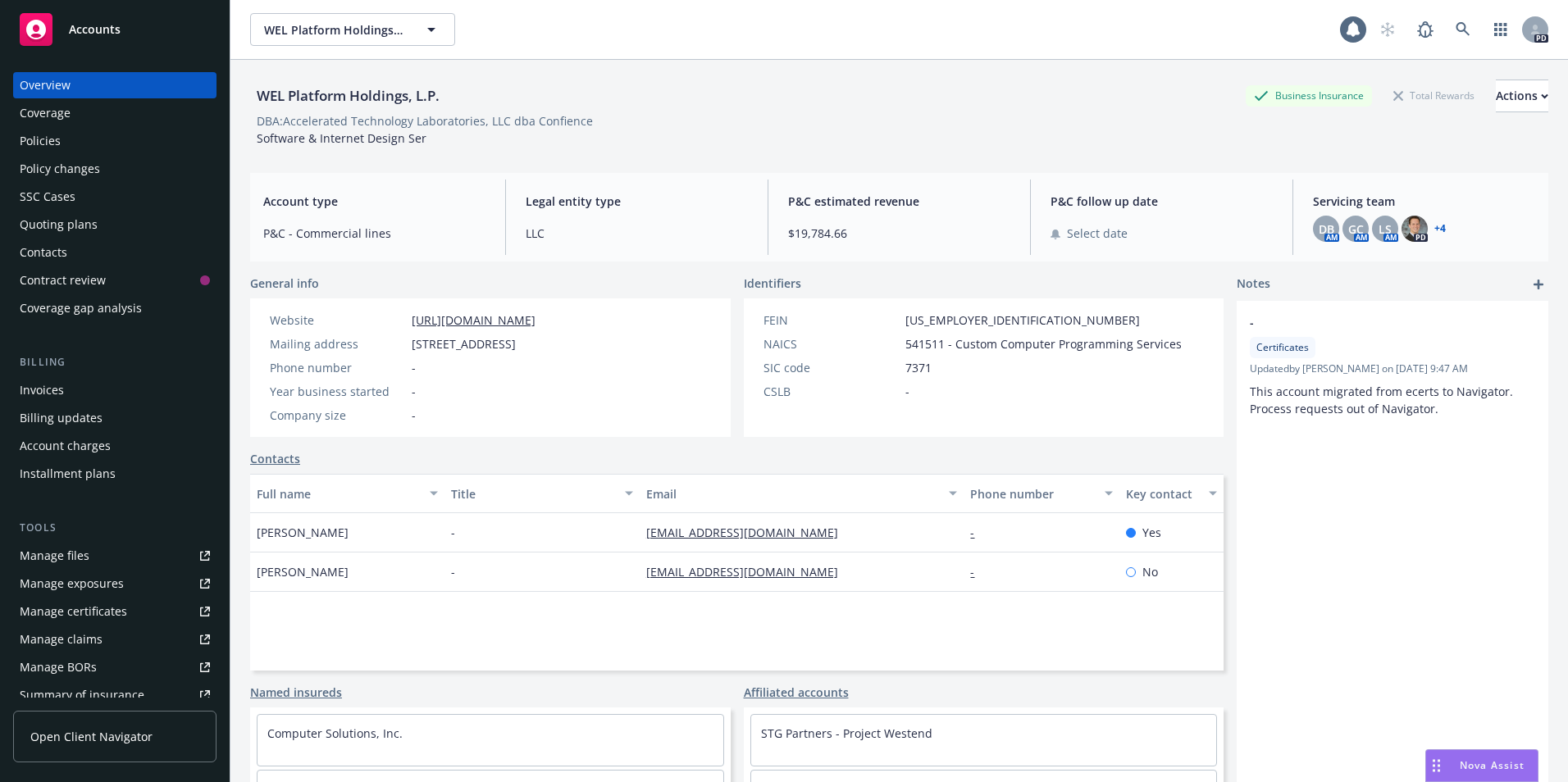
click at [39, 141] on div "Policies" at bounding box center [40, 141] width 41 height 26
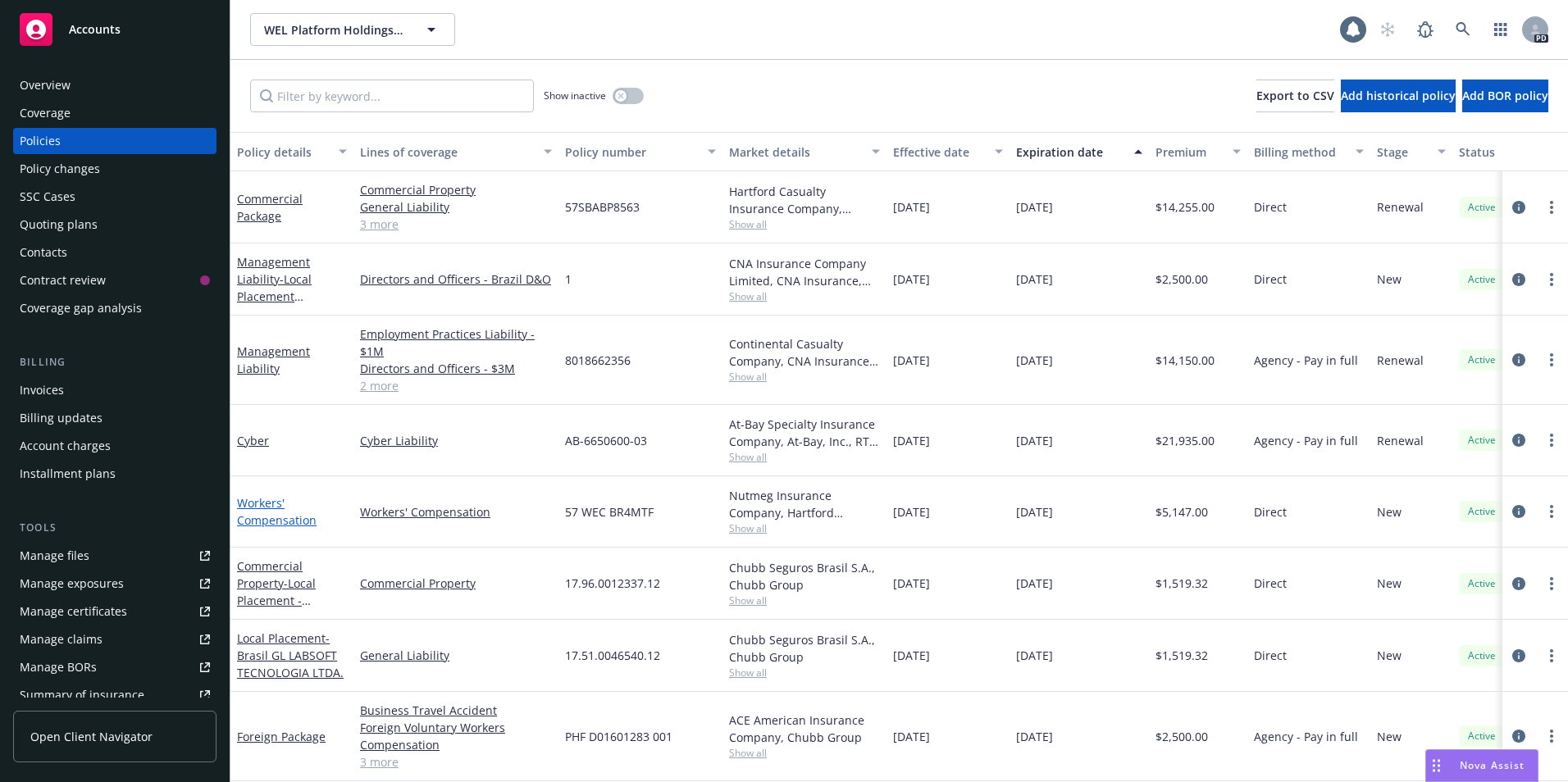
click at [251, 505] on link "Workers' Compensation" at bounding box center [277, 512] width 80 height 33
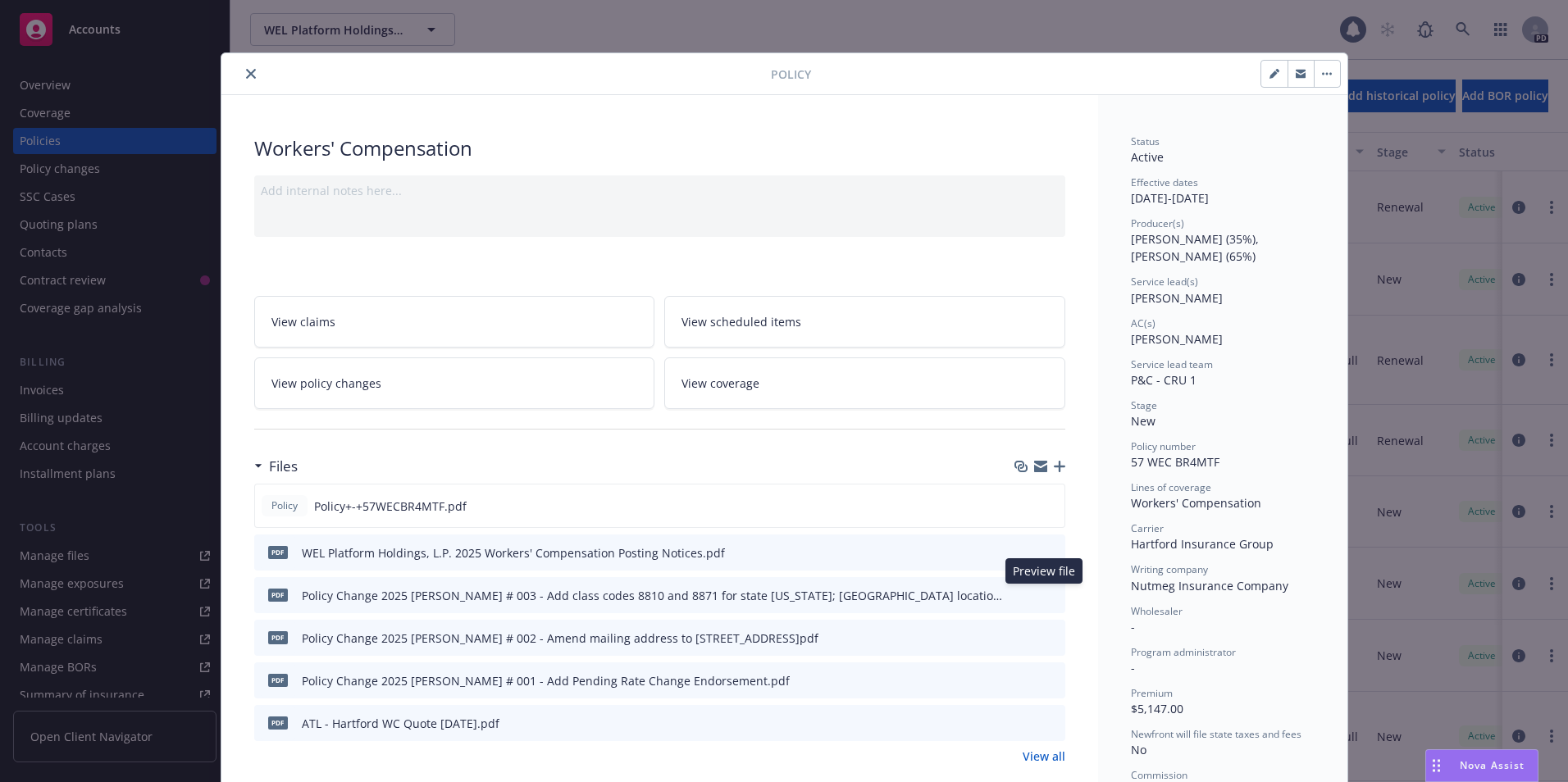
click at [1043, 595] on icon "preview file" at bounding box center [1049, 594] width 15 height 11
click at [1042, 592] on icon "preview file" at bounding box center [1049, 594] width 15 height 11
click at [1046, 503] on icon "preview file" at bounding box center [1048, 504] width 15 height 11
click at [1387, 640] on span "Nova Assist" at bounding box center [1492, 766] width 65 height 14
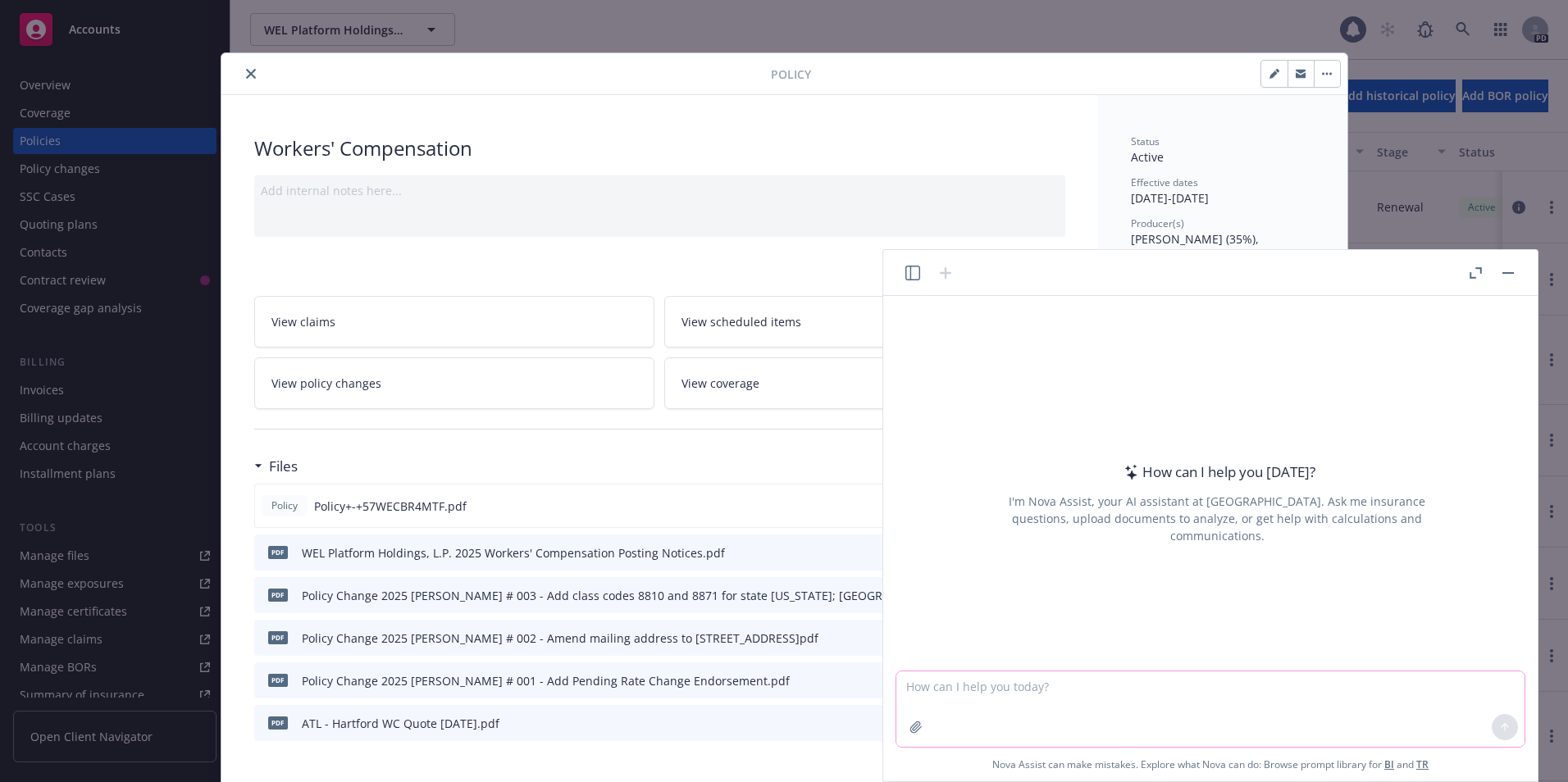
click at [907, 640] on textarea at bounding box center [1210, 708] width 628 height 75
click at [908, 640] on textarea at bounding box center [1210, 708] width 628 height 75
click at [749, 461] on div "Files" at bounding box center [660, 467] width 811 height 35
click at [1387, 279] on button "button" at bounding box center [1507, 272] width 20 height 20
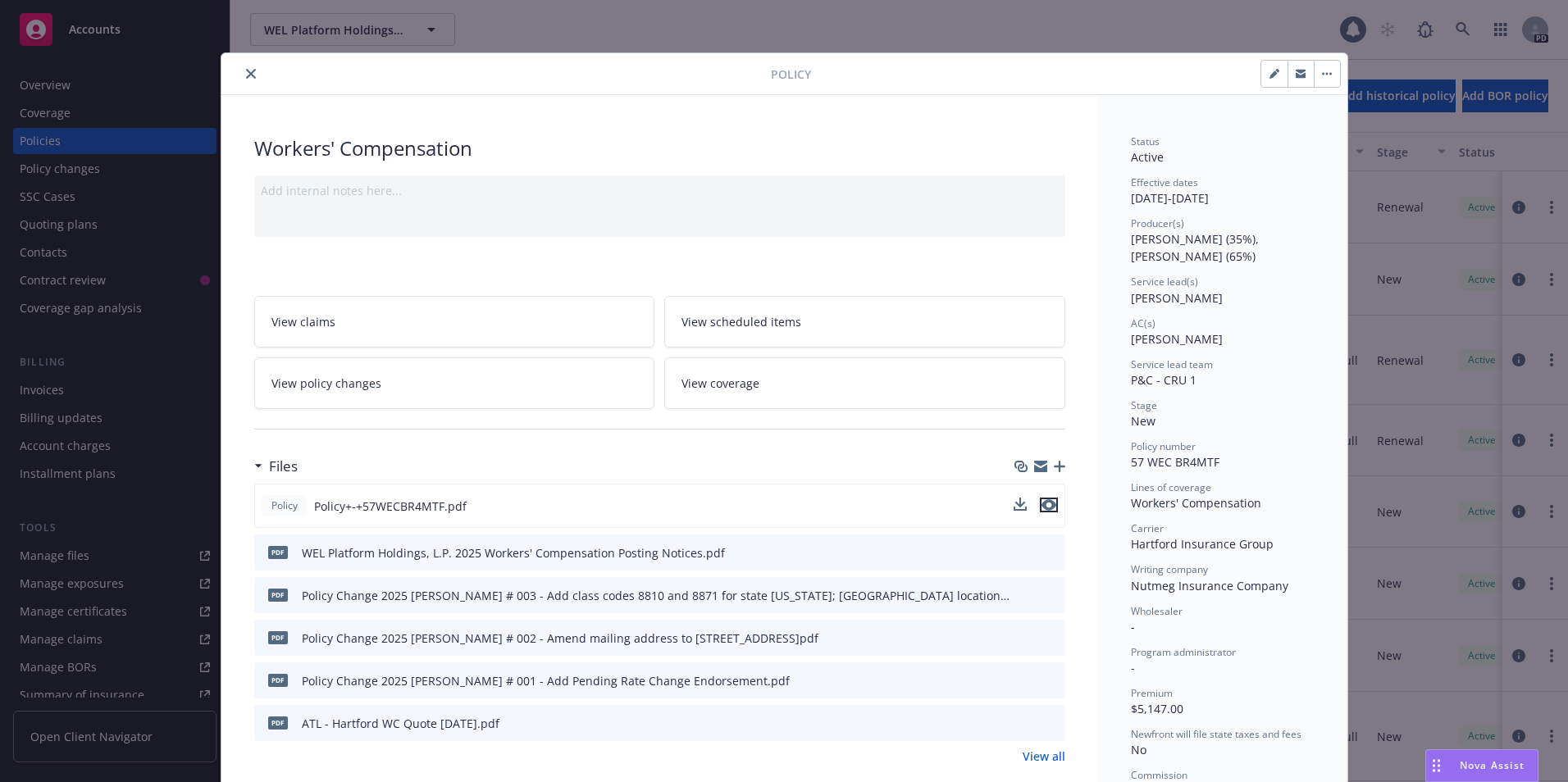
click at [1046, 502] on icon "preview file" at bounding box center [1048, 504] width 15 height 11
click at [1387, 640] on span "Nova Assist" at bounding box center [1492, 766] width 65 height 14
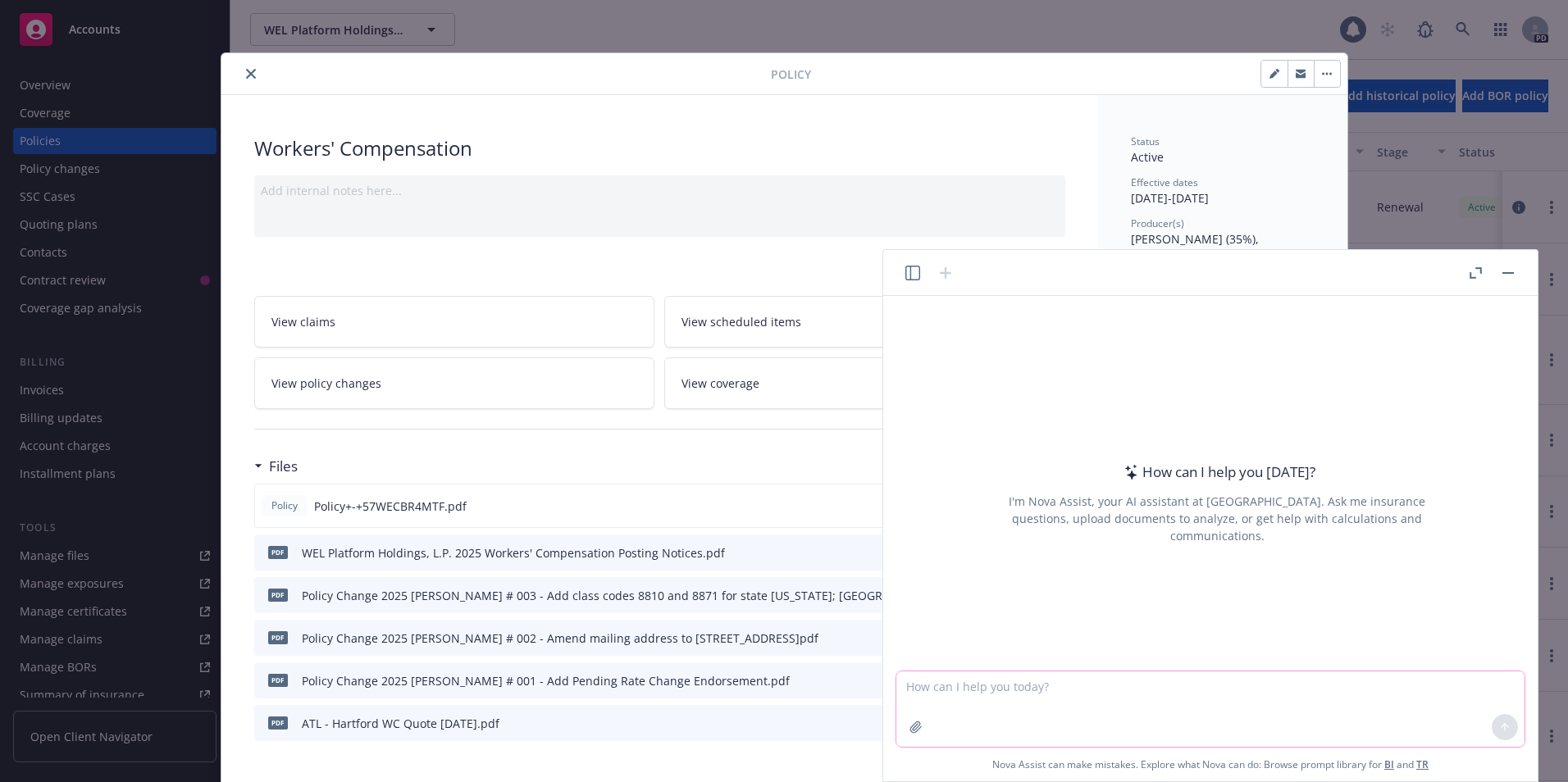
click at [947, 640] on textarea at bounding box center [1210, 708] width 628 height 75
type textarea "can you help reword the following;"
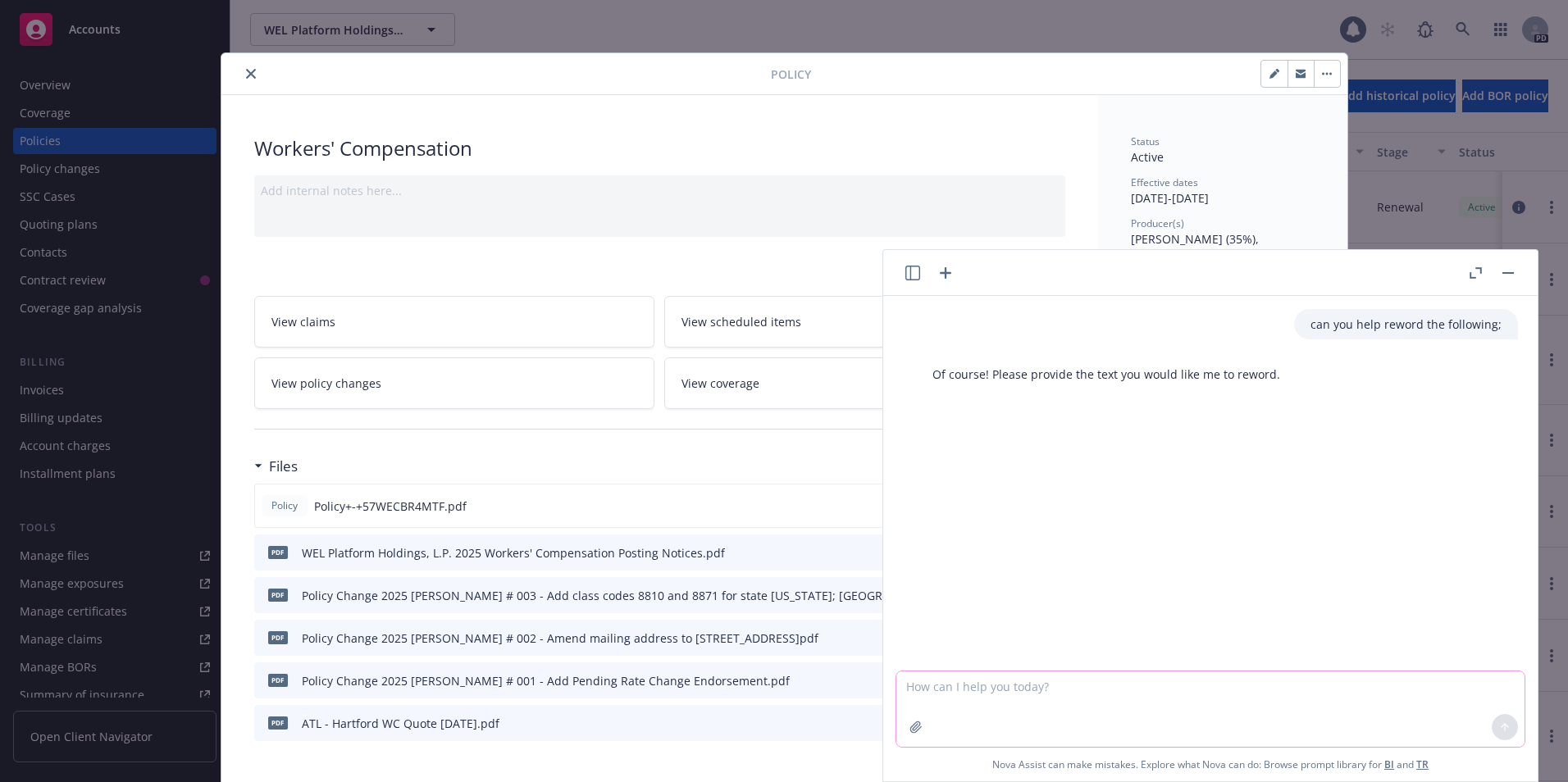
click at [913, 640] on textarea at bounding box center [1210, 708] width 628 height 75
paste textarea "Hartford has advised that the [GEOGRAPHIC_DATA][US_STATE] and [US_STATE] requir…"
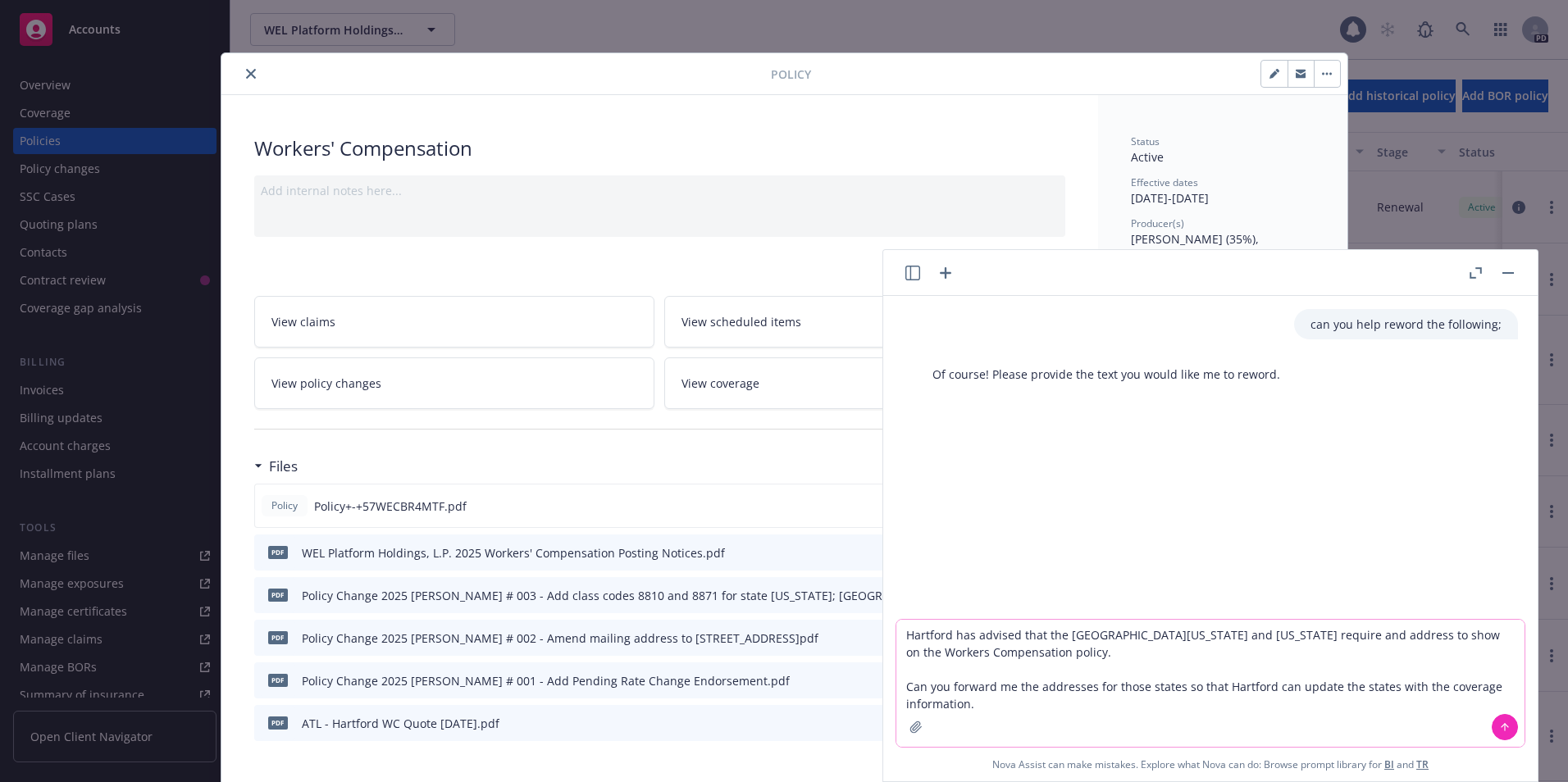
type textarea "Hartford has advised that the [GEOGRAPHIC_DATA][US_STATE] and [US_STATE] requir…"
click at [1387, 640] on button at bounding box center [1505, 728] width 26 height 26
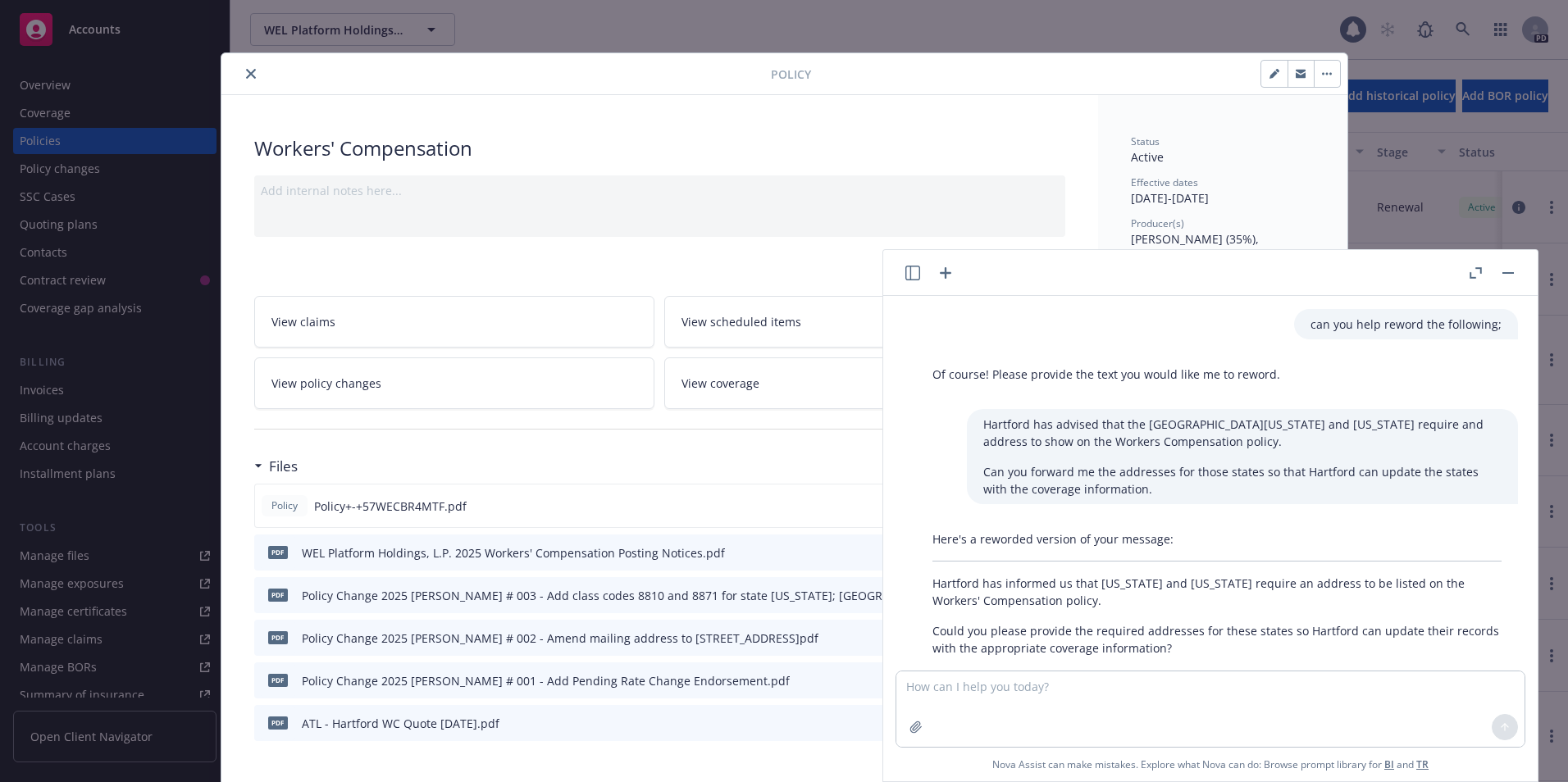
click at [1089, 612] on div "Here's a reworded version of your message: Hartford has informed us that [US_ST…" at bounding box center [1217, 593] width 602 height 139
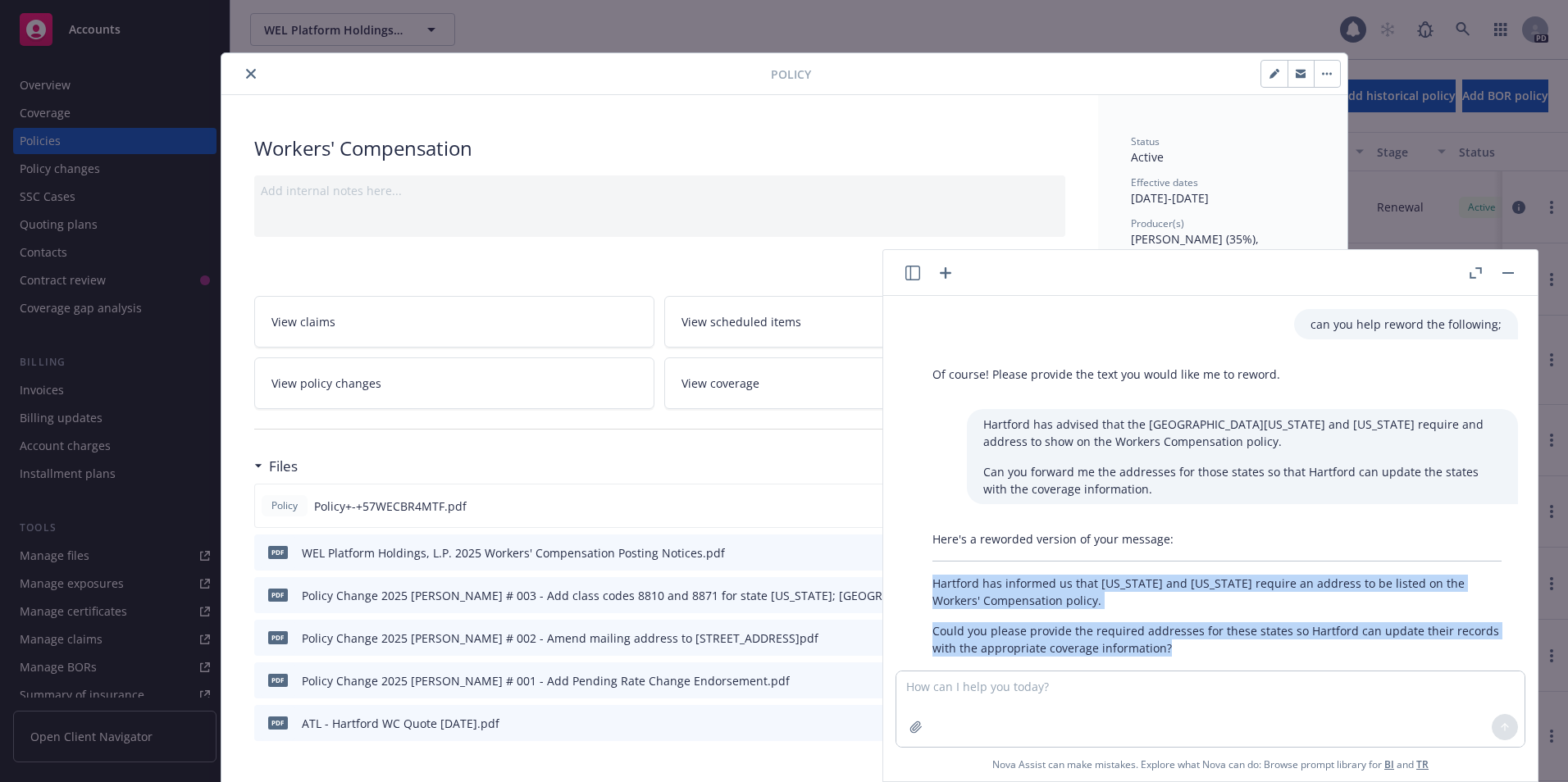
drag, startPoint x: 932, startPoint y: 583, endPoint x: 1248, endPoint y: 646, distance: 322.2
click at [1248, 640] on div "Here's a reworded version of your message: Hartford has informed us that [US_ST…" at bounding box center [1217, 593] width 602 height 139
copy div "Hartford has informed us that [US_STATE] and [US_STATE] require an address to b…"
click at [1387, 272] on rect "button" at bounding box center [1507, 273] width 11 height 2
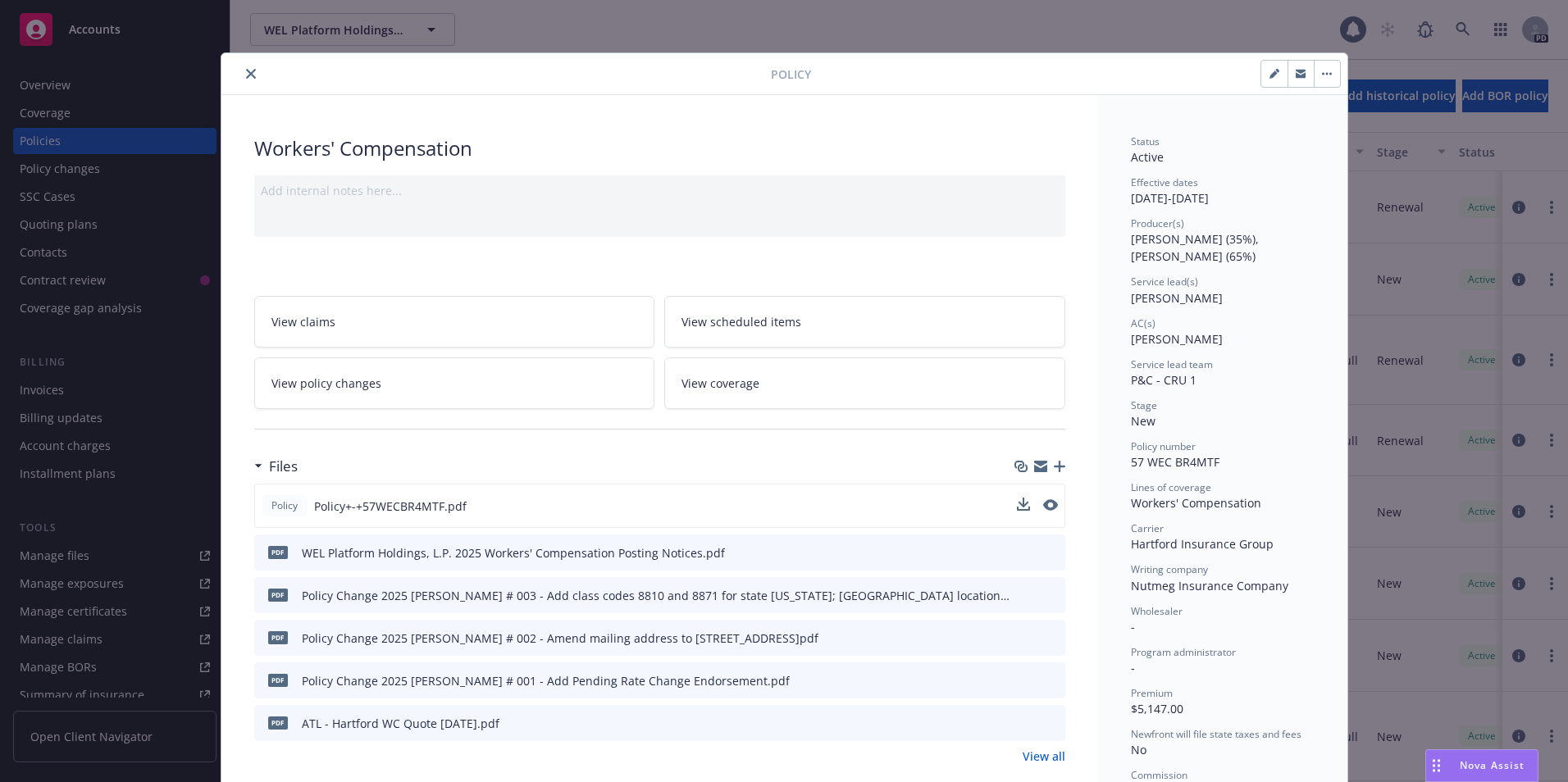
click at [246, 73] on icon "close" at bounding box center [250, 74] width 10 height 10
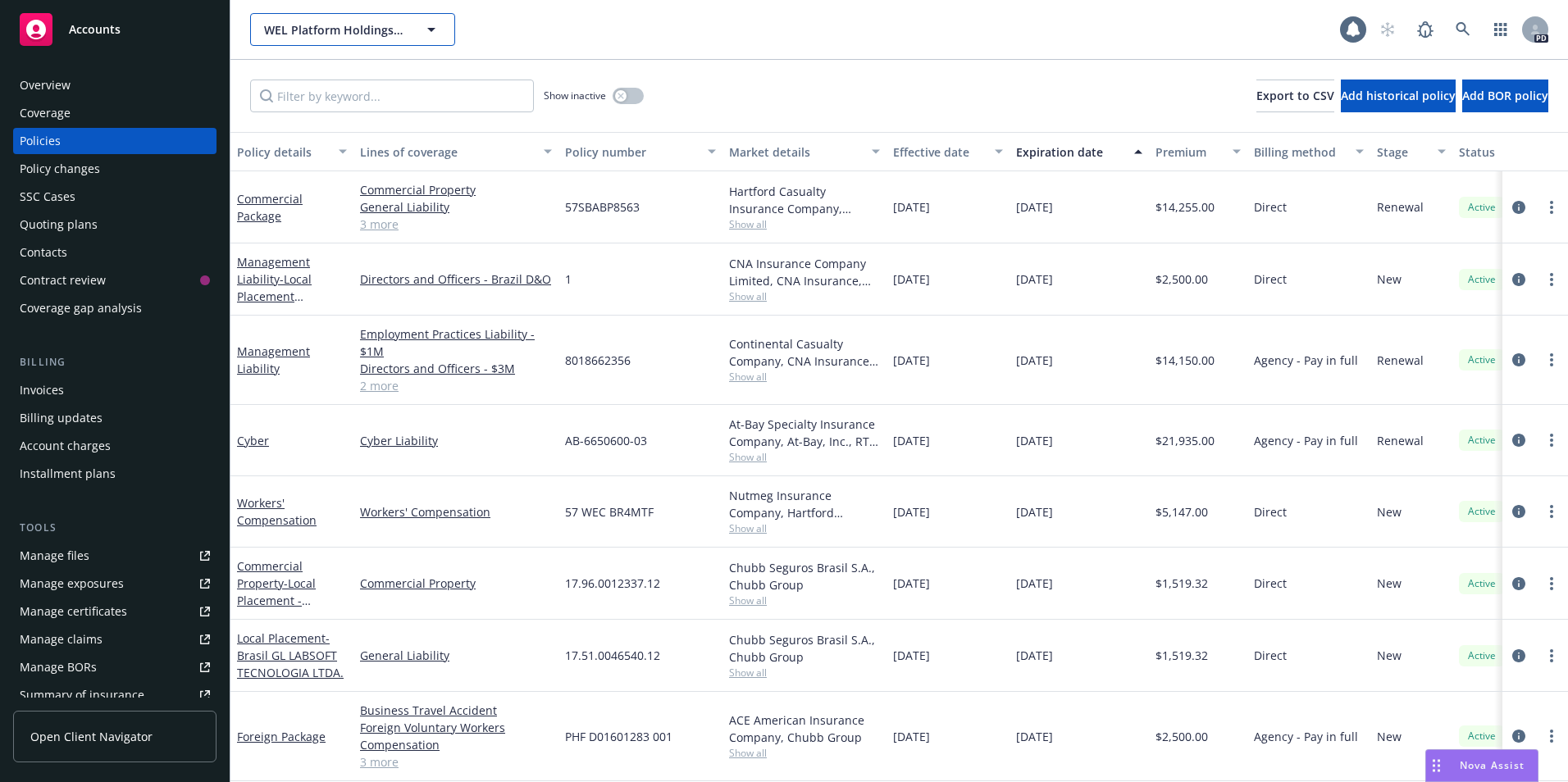
click at [382, 31] on span "WEL Platform Holdings, L.P." at bounding box center [335, 30] width 142 height 17
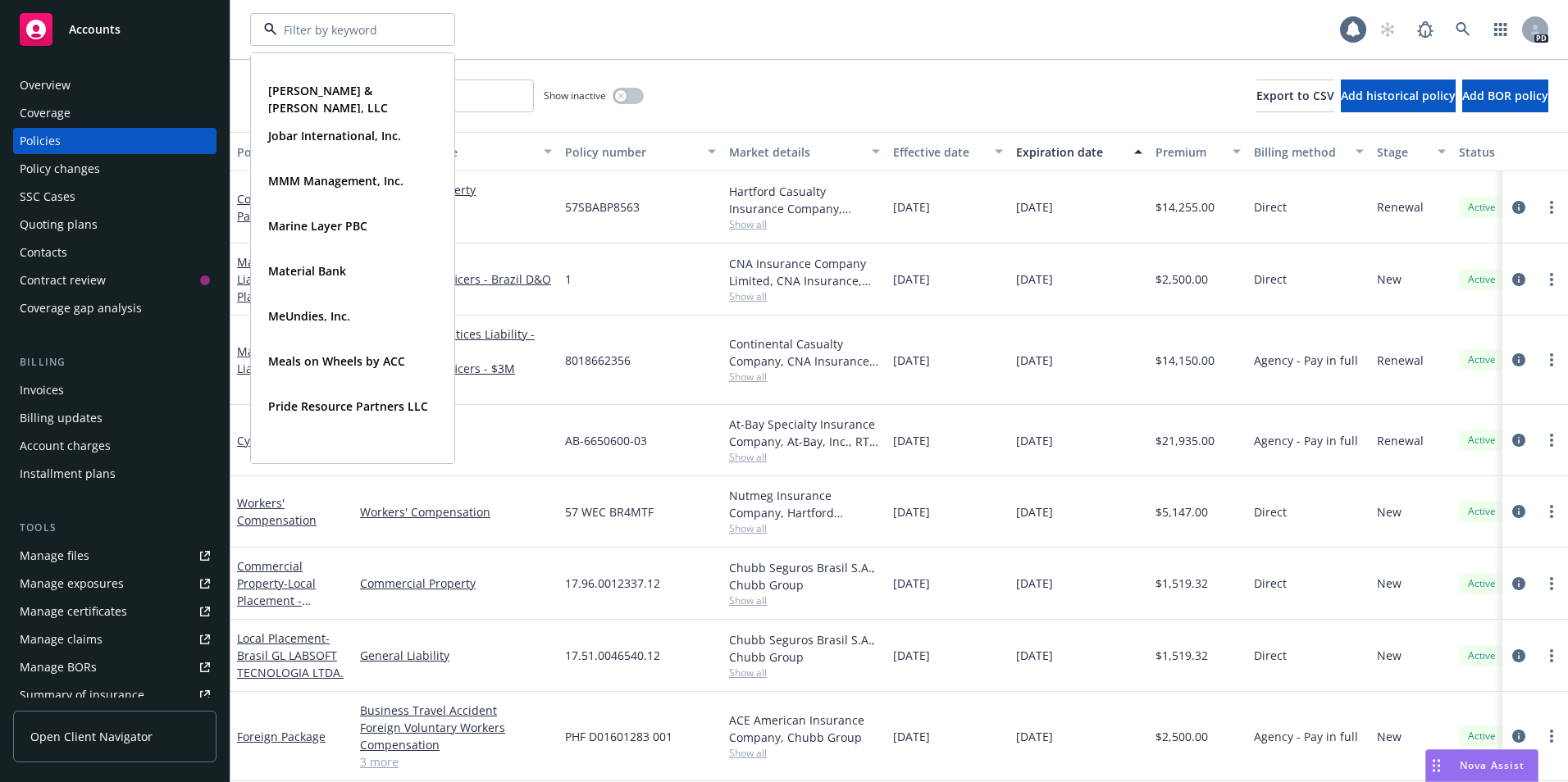
scroll to position [523, 0]
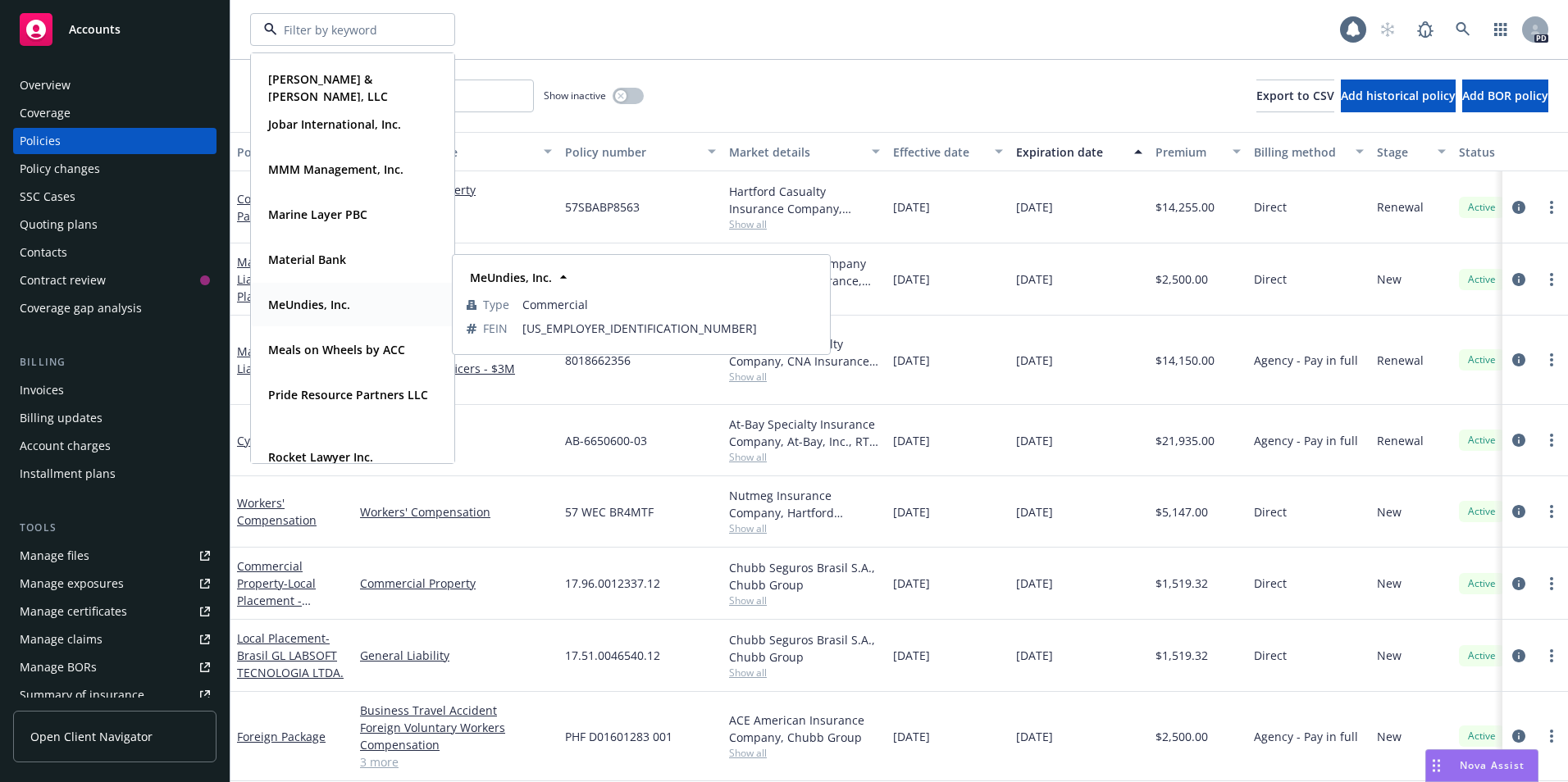
click at [292, 304] on strong "MeUndies, Inc." at bounding box center [309, 304] width 82 height 16
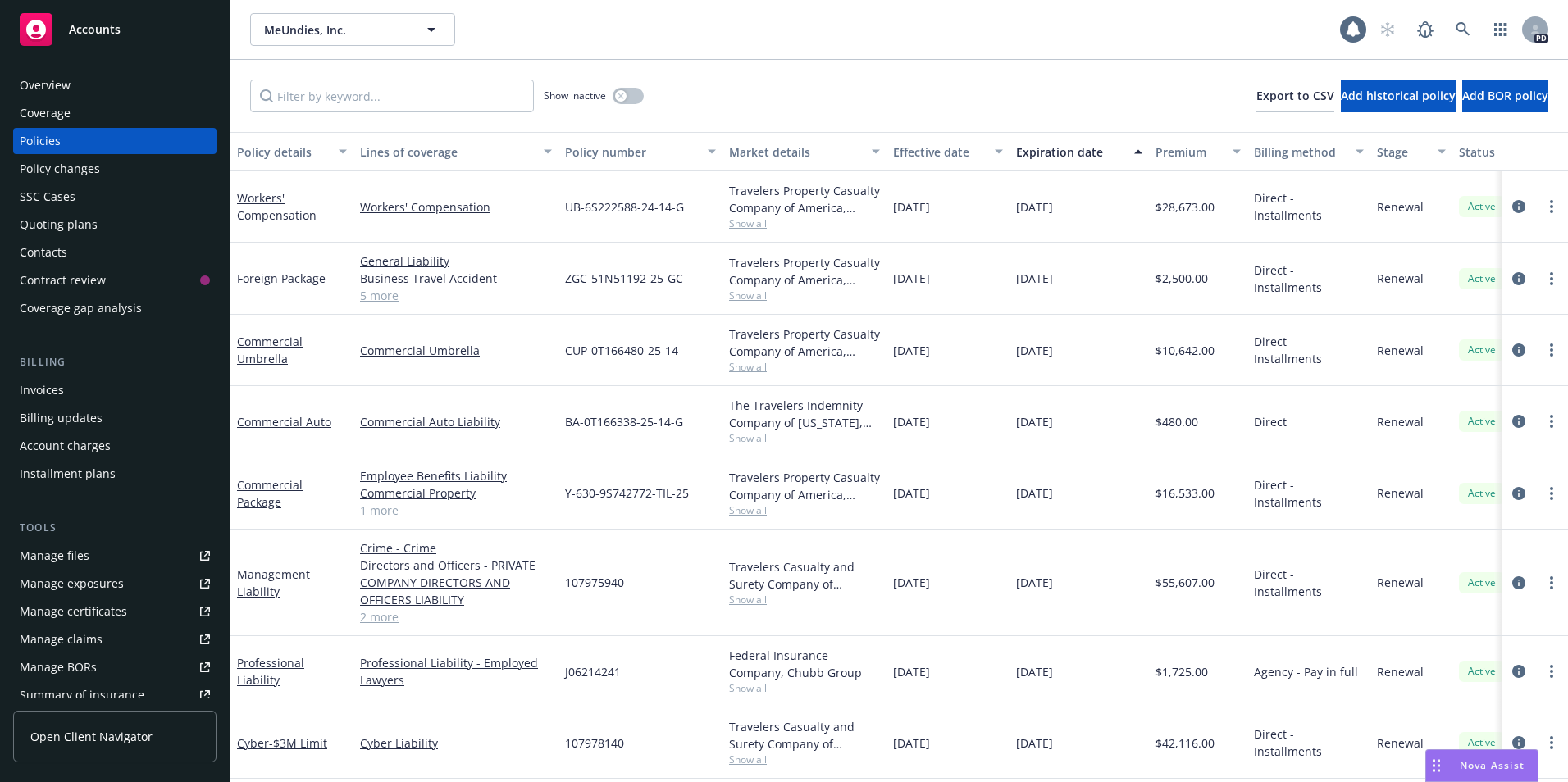
click at [43, 87] on div "Overview" at bounding box center [45, 85] width 51 height 26
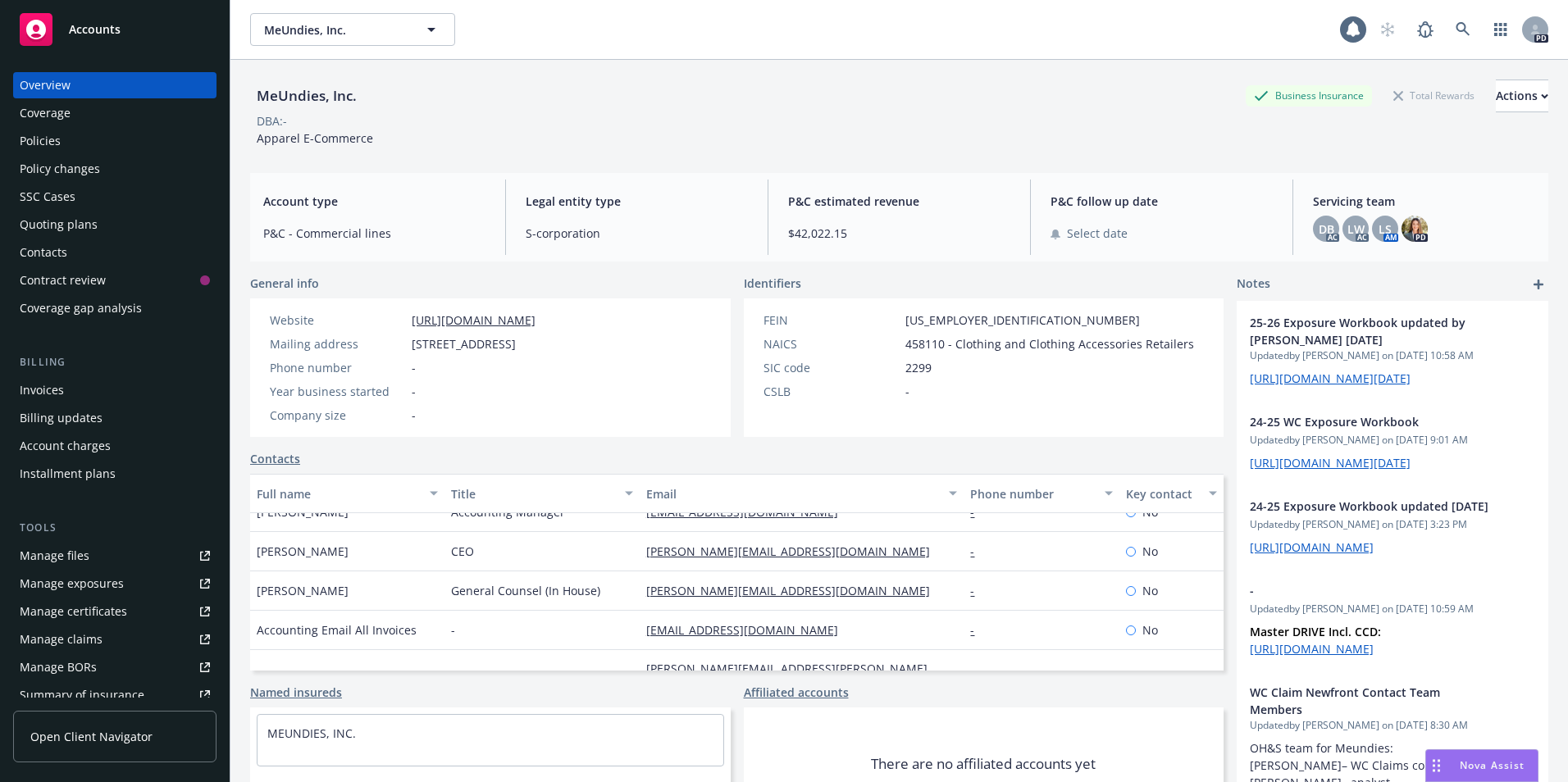
scroll to position [119, 0]
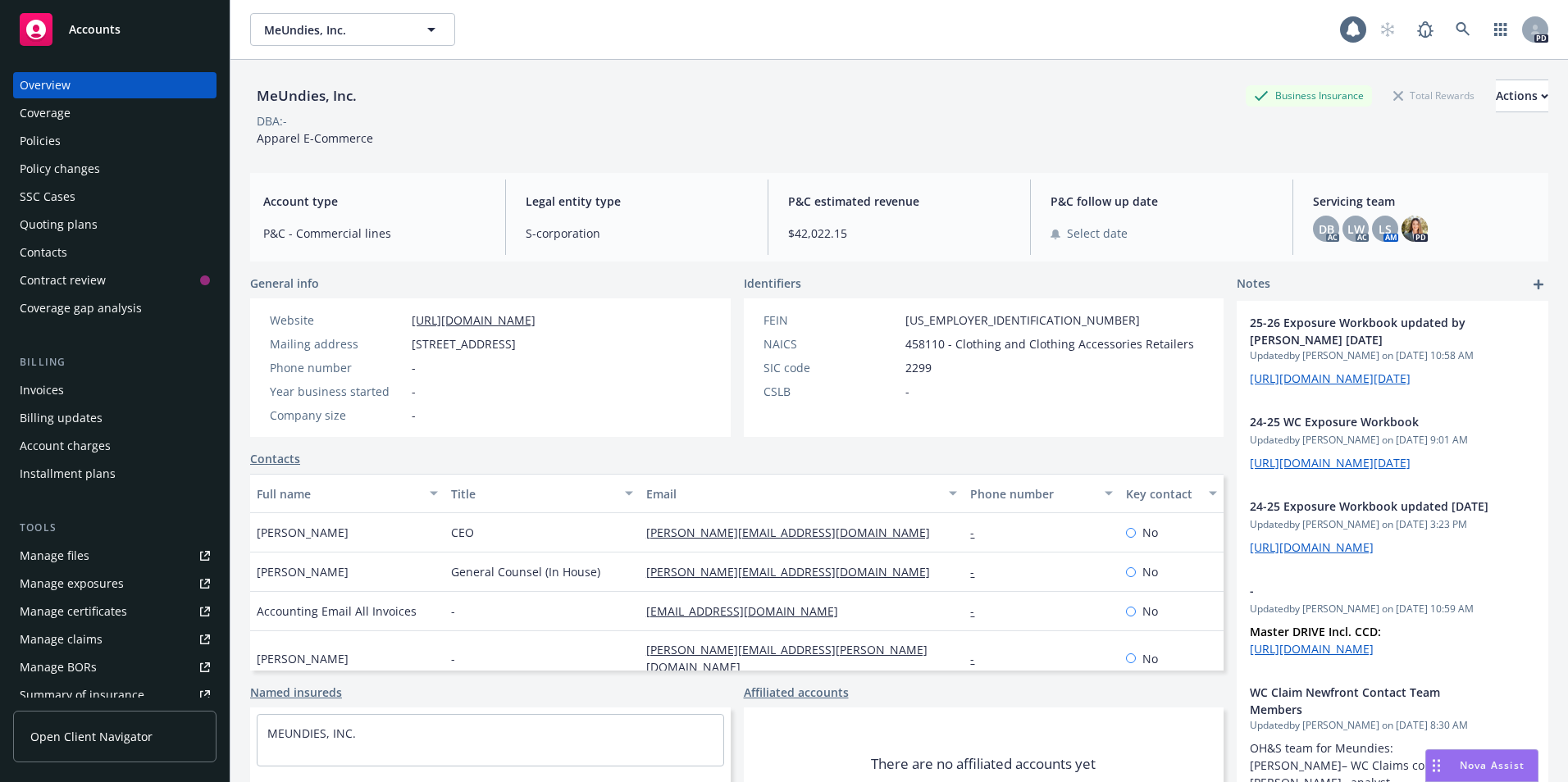
click at [35, 136] on div "Policies" at bounding box center [40, 141] width 41 height 26
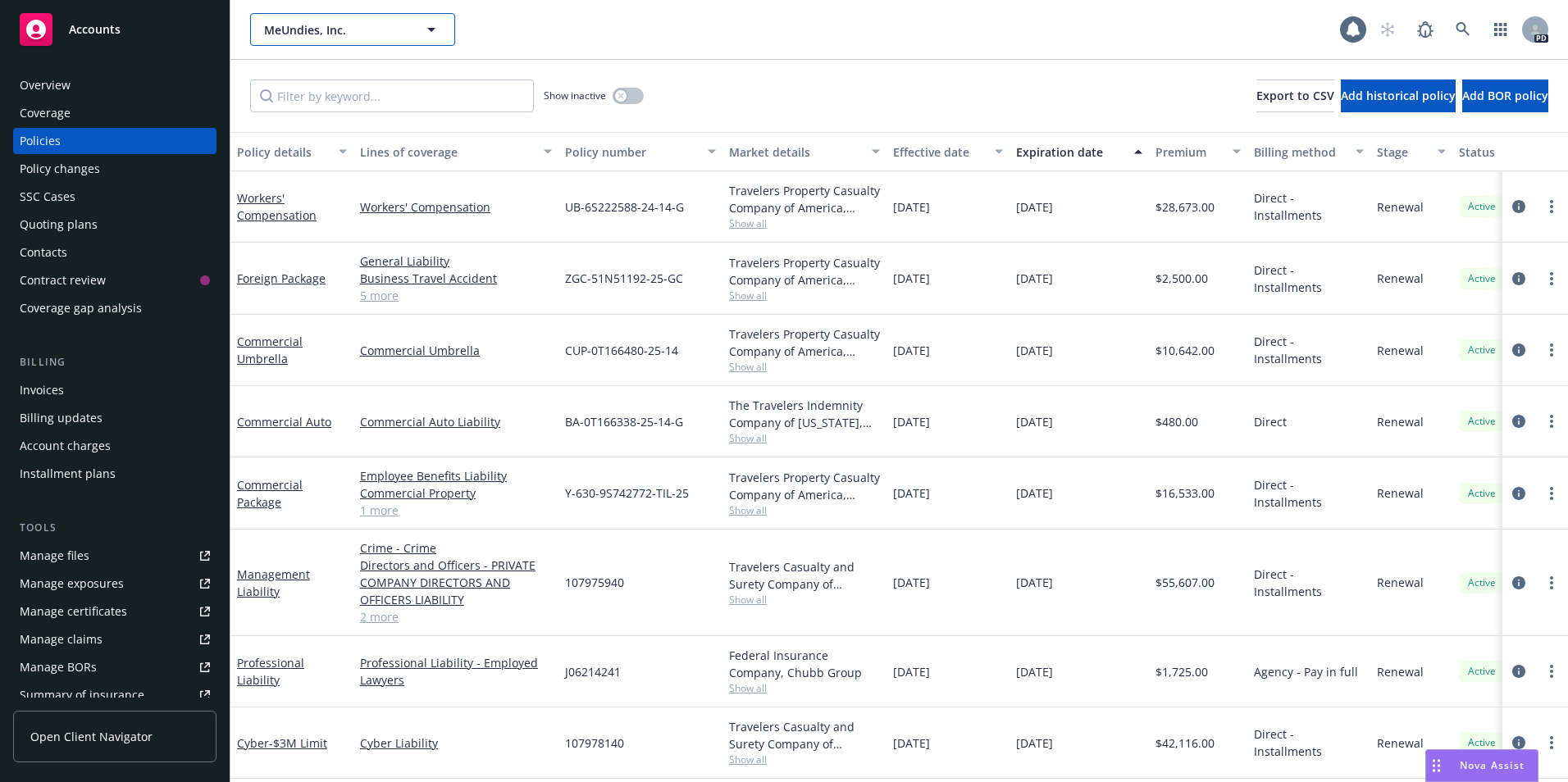
click at [381, 30] on span "MeUndies, Inc." at bounding box center [335, 30] width 142 height 17
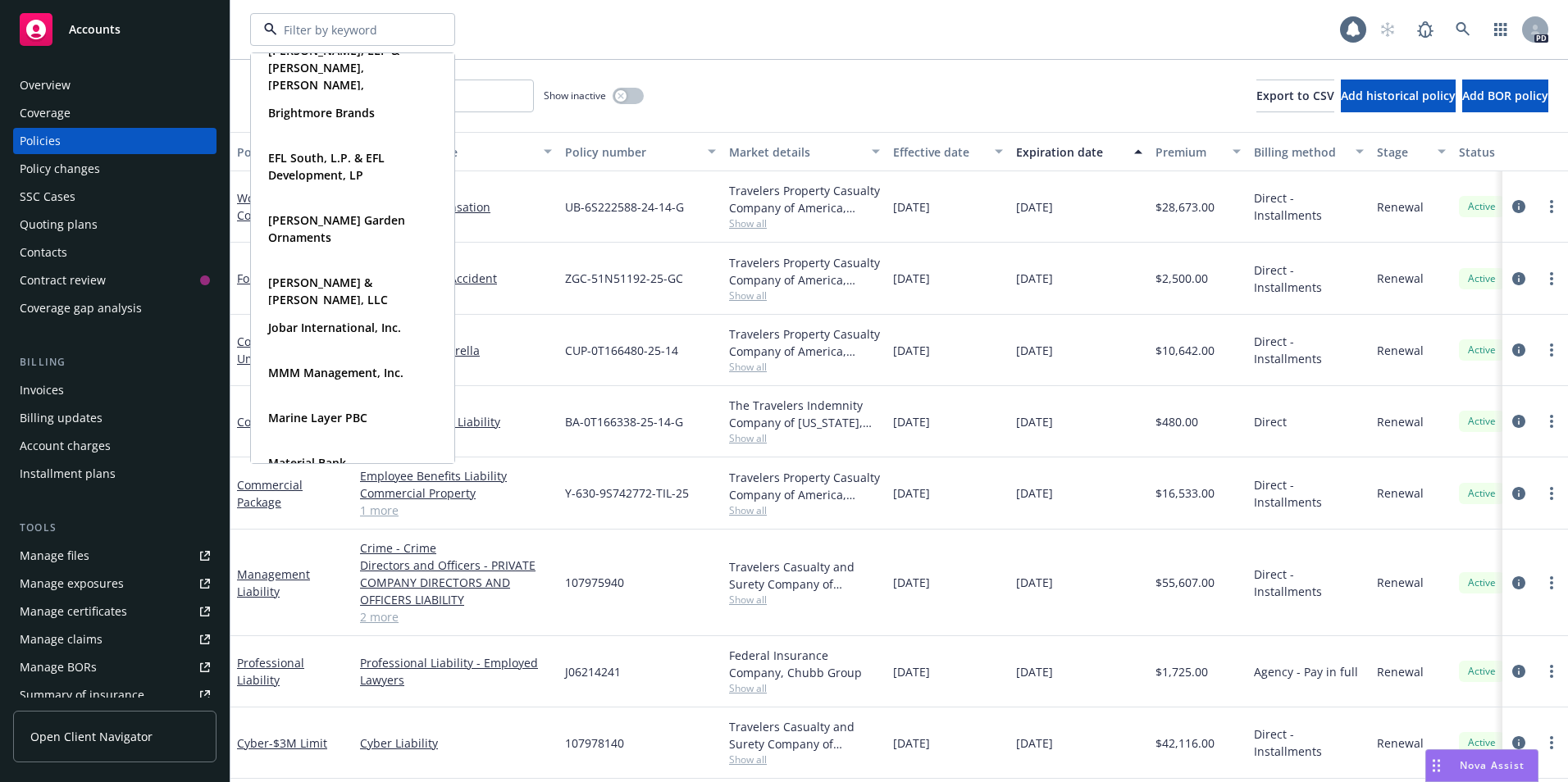
scroll to position [373, 0]
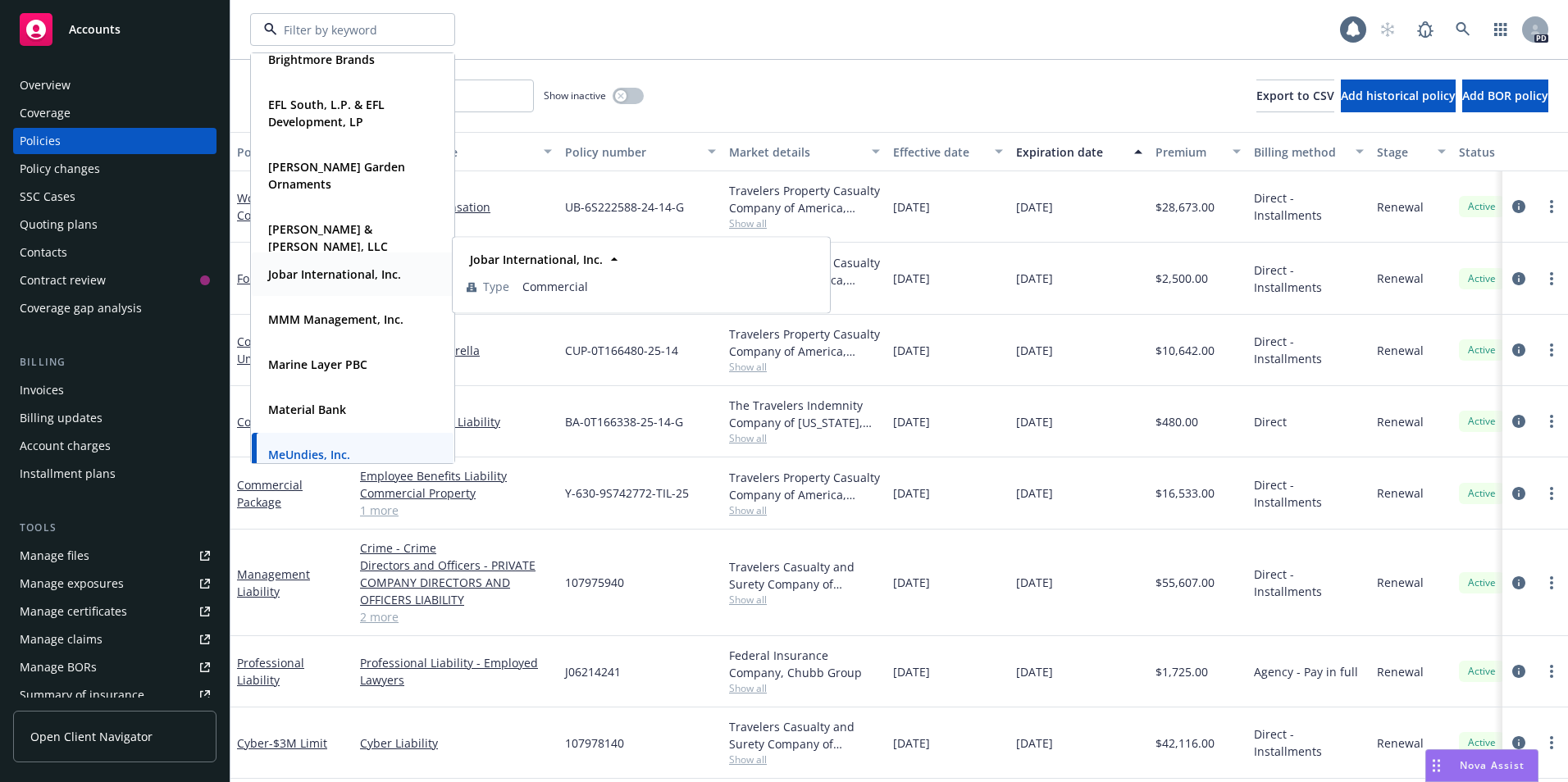
click at [316, 270] on strong "Jobar International, Inc." at bounding box center [335, 274] width 133 height 16
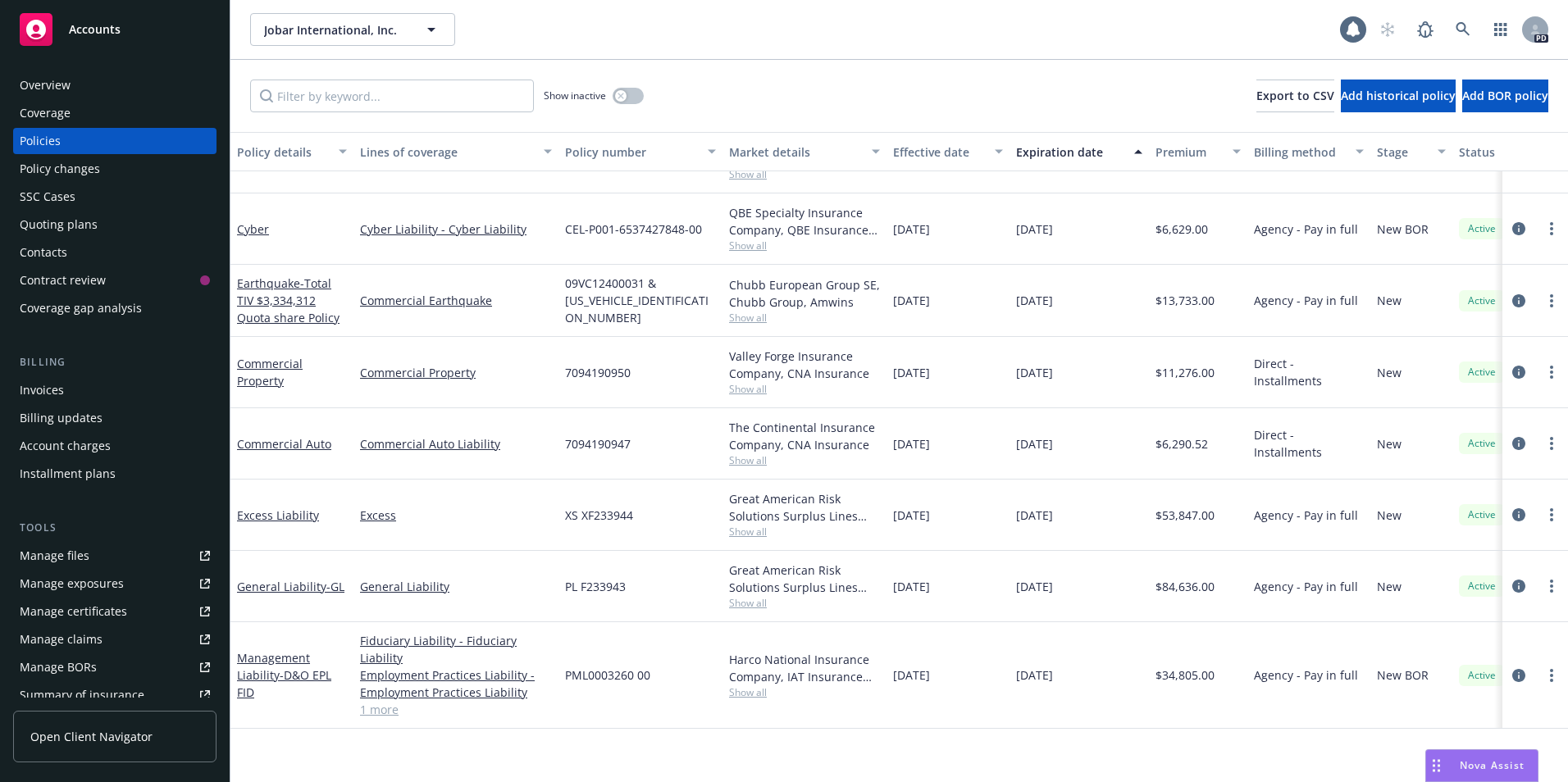
scroll to position [2, 0]
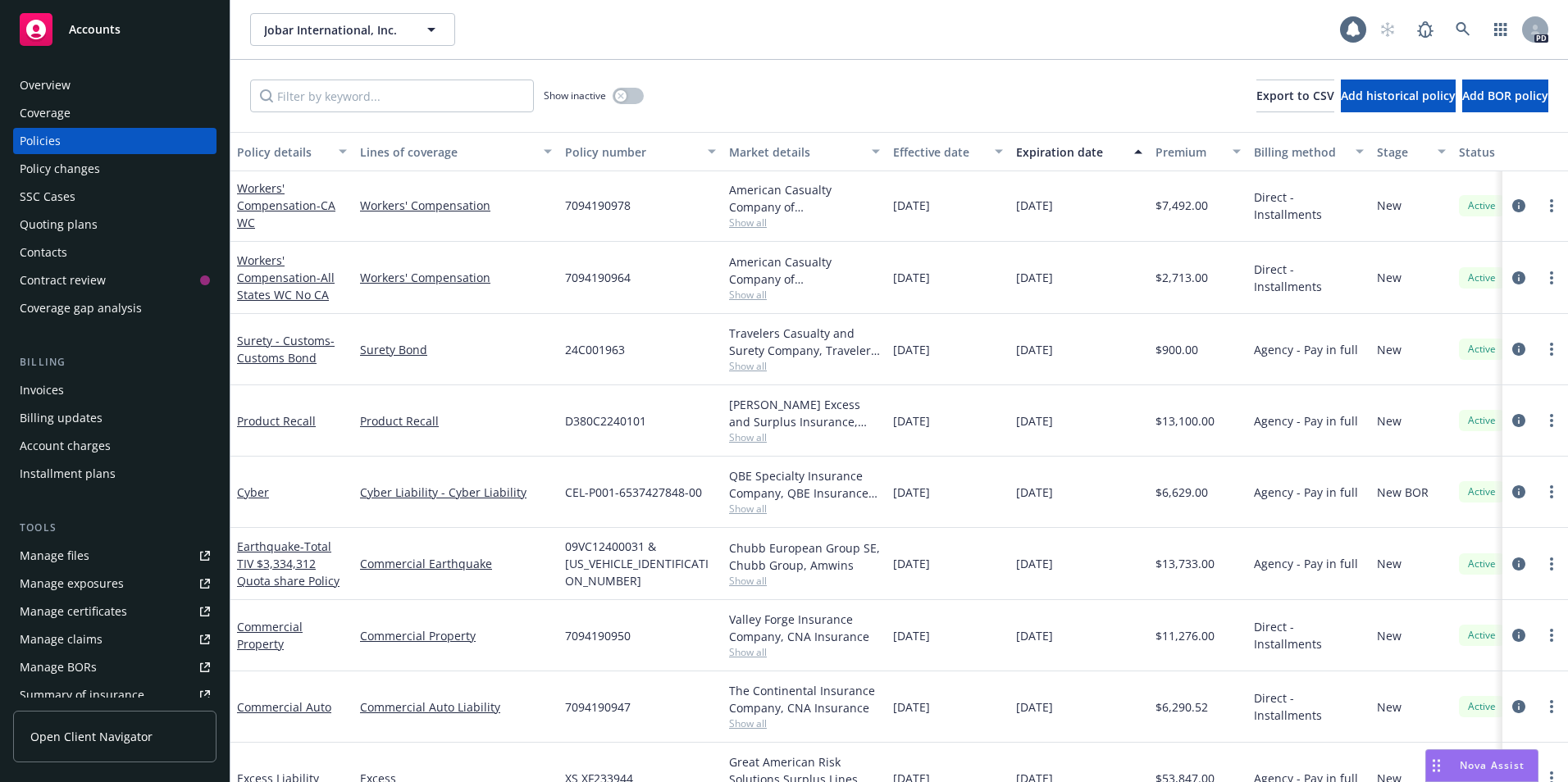
click at [48, 139] on div "Policies" at bounding box center [40, 141] width 41 height 26
click at [333, 30] on span "Jobar International, Inc." at bounding box center [335, 30] width 142 height 17
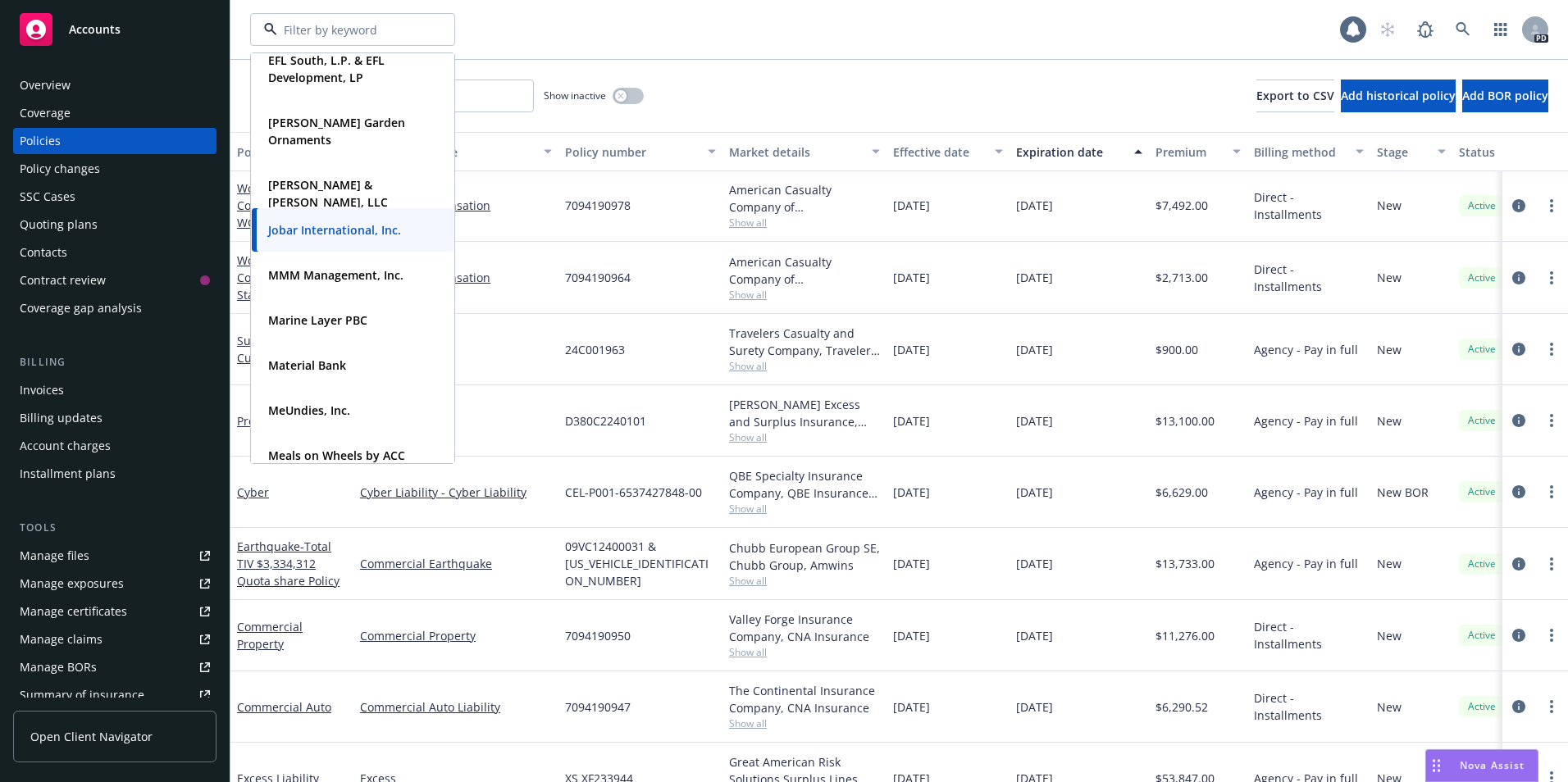
scroll to position [436, 0]
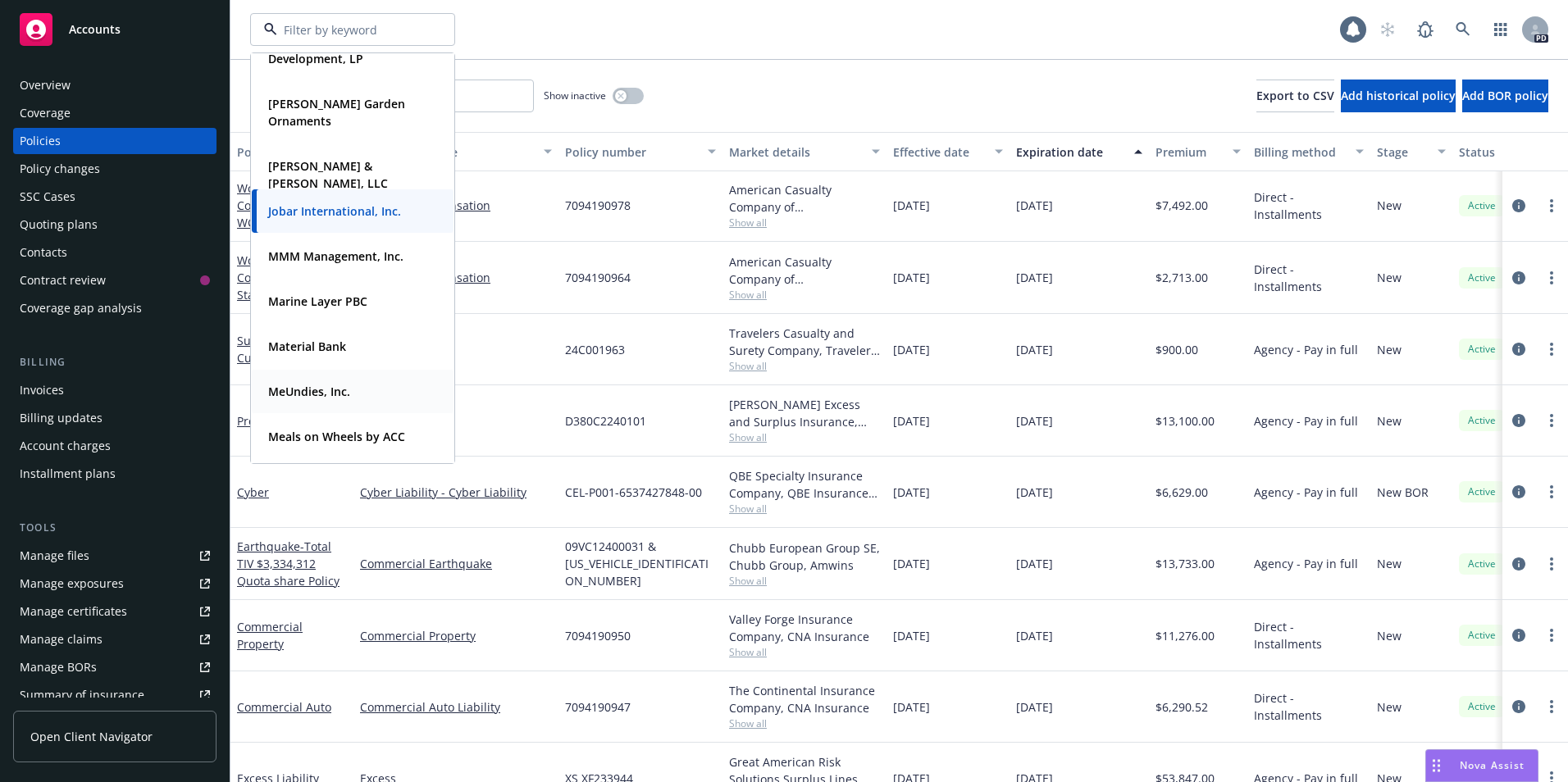
click at [291, 392] on strong "MeUndies, Inc." at bounding box center [309, 392] width 82 height 16
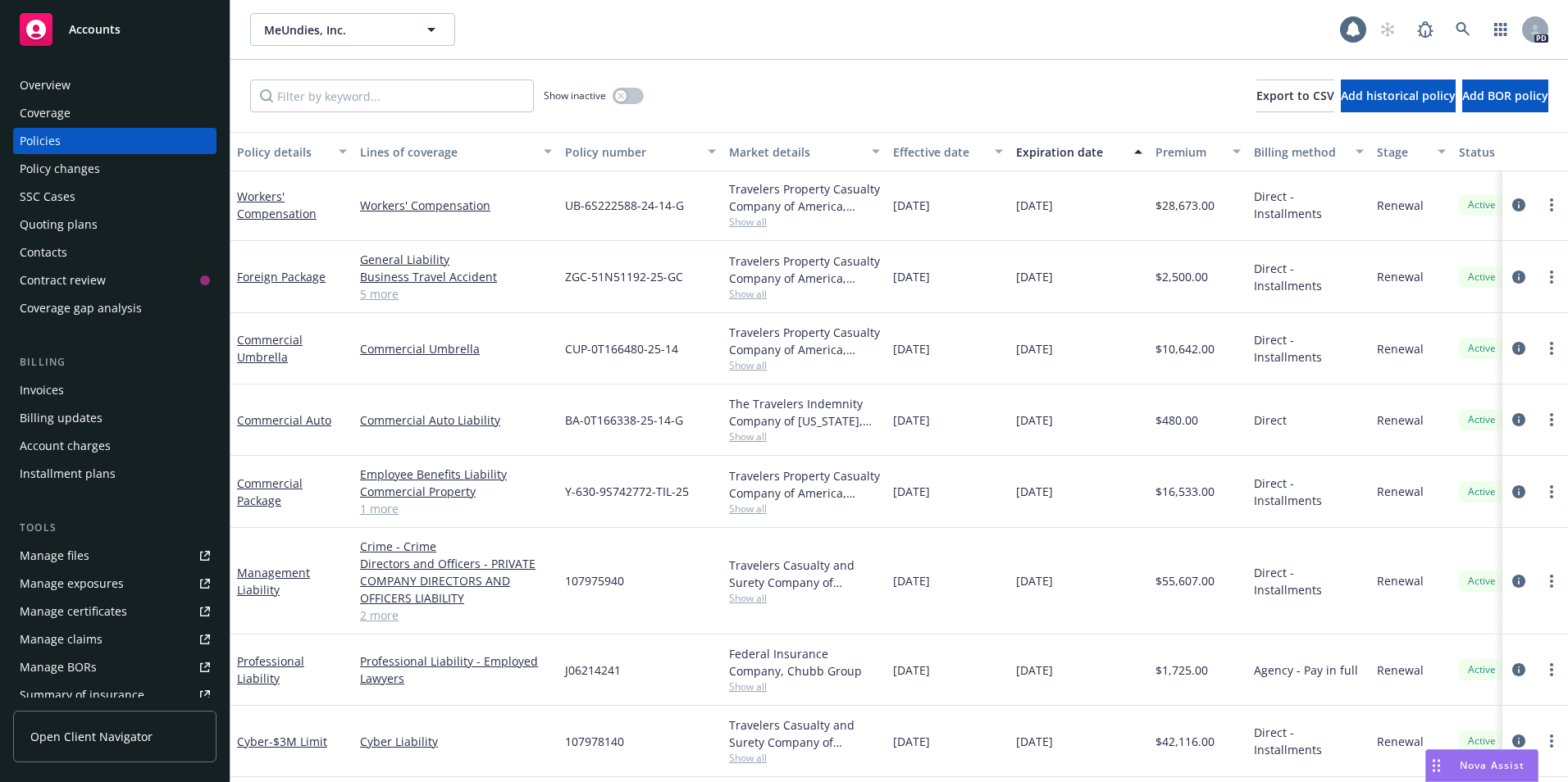
click at [1387, 640] on div "Nova Assist" at bounding box center [1482, 766] width 112 height 31
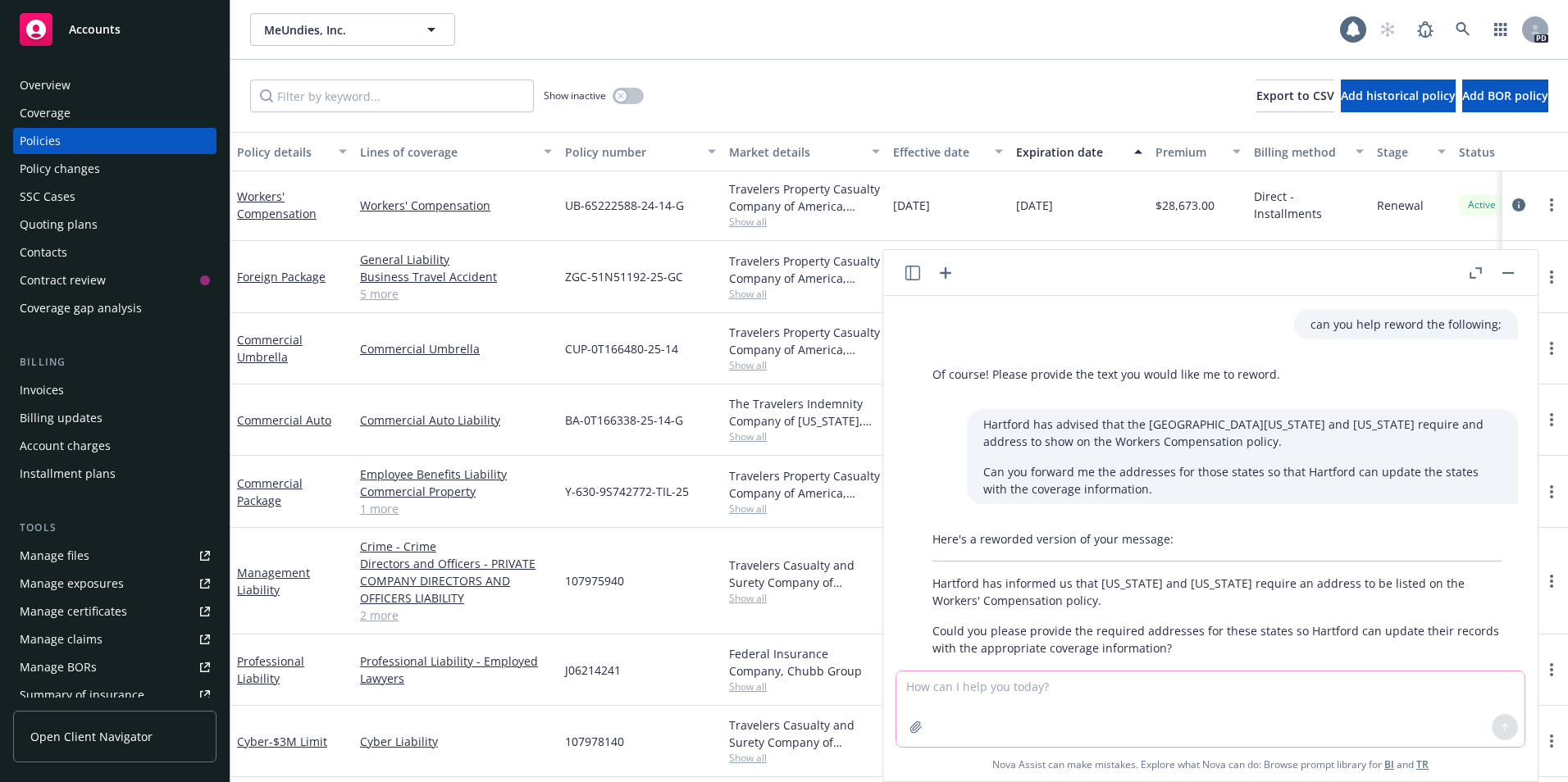
click at [928, 640] on textarea at bounding box center [1210, 708] width 628 height 75
click at [943, 640] on textarea "can you help me with wording on the below;" at bounding box center [1210, 708] width 628 height 75
click at [1179, 640] on textarea "can you help me with wording on the below;" at bounding box center [1210, 708] width 628 height 75
paste textarea "Thank you for the renewal order on the above policy effective [DATE]. We have r…"
type textarea "can you help me with wording on the below; Thank you for the renewal order on t…"
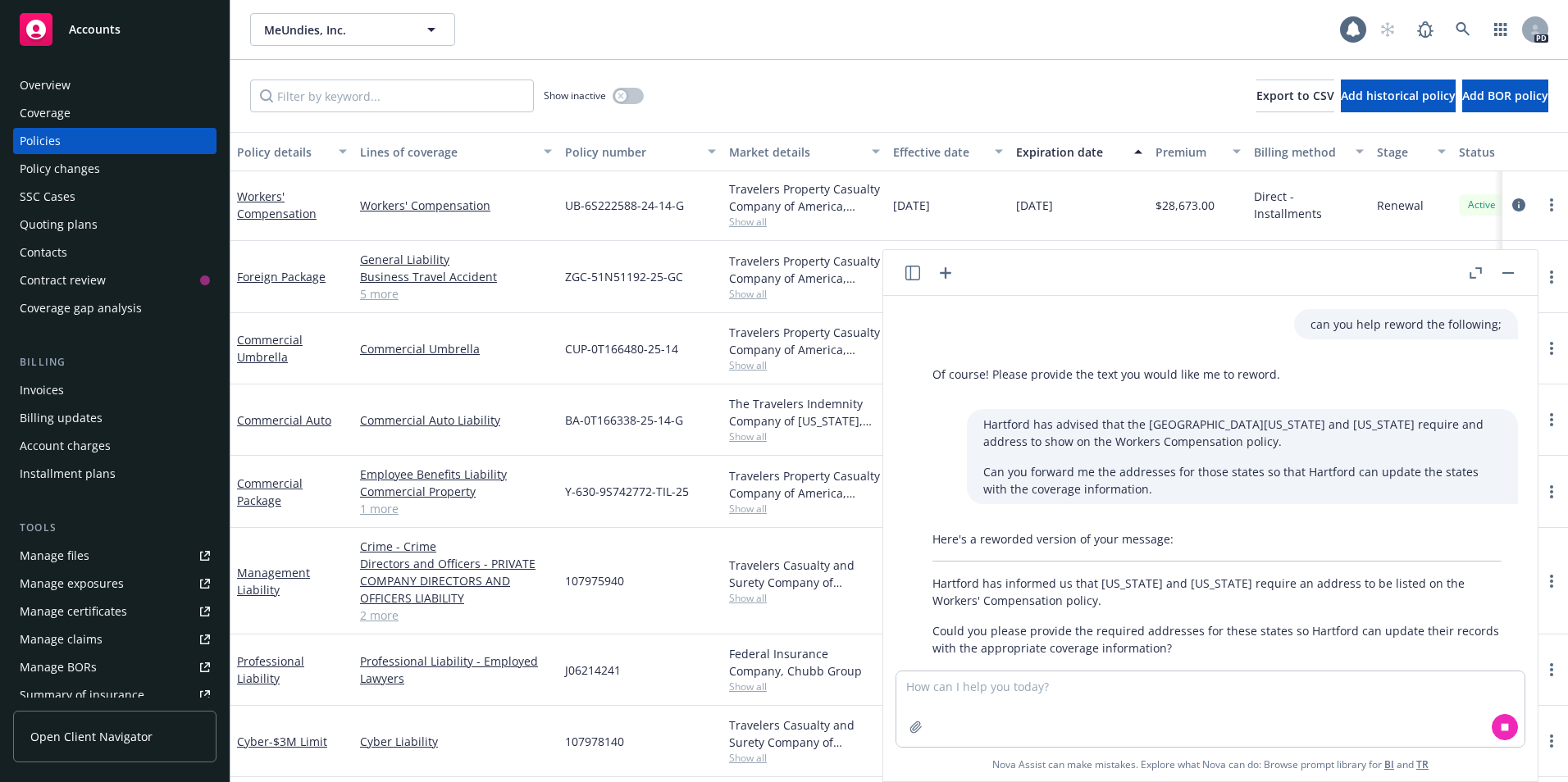
click at [1073, 605] on p "Hartford has informed us that [US_STATE] and [US_STATE] require an address to b…" at bounding box center [1217, 593] width 569 height 35
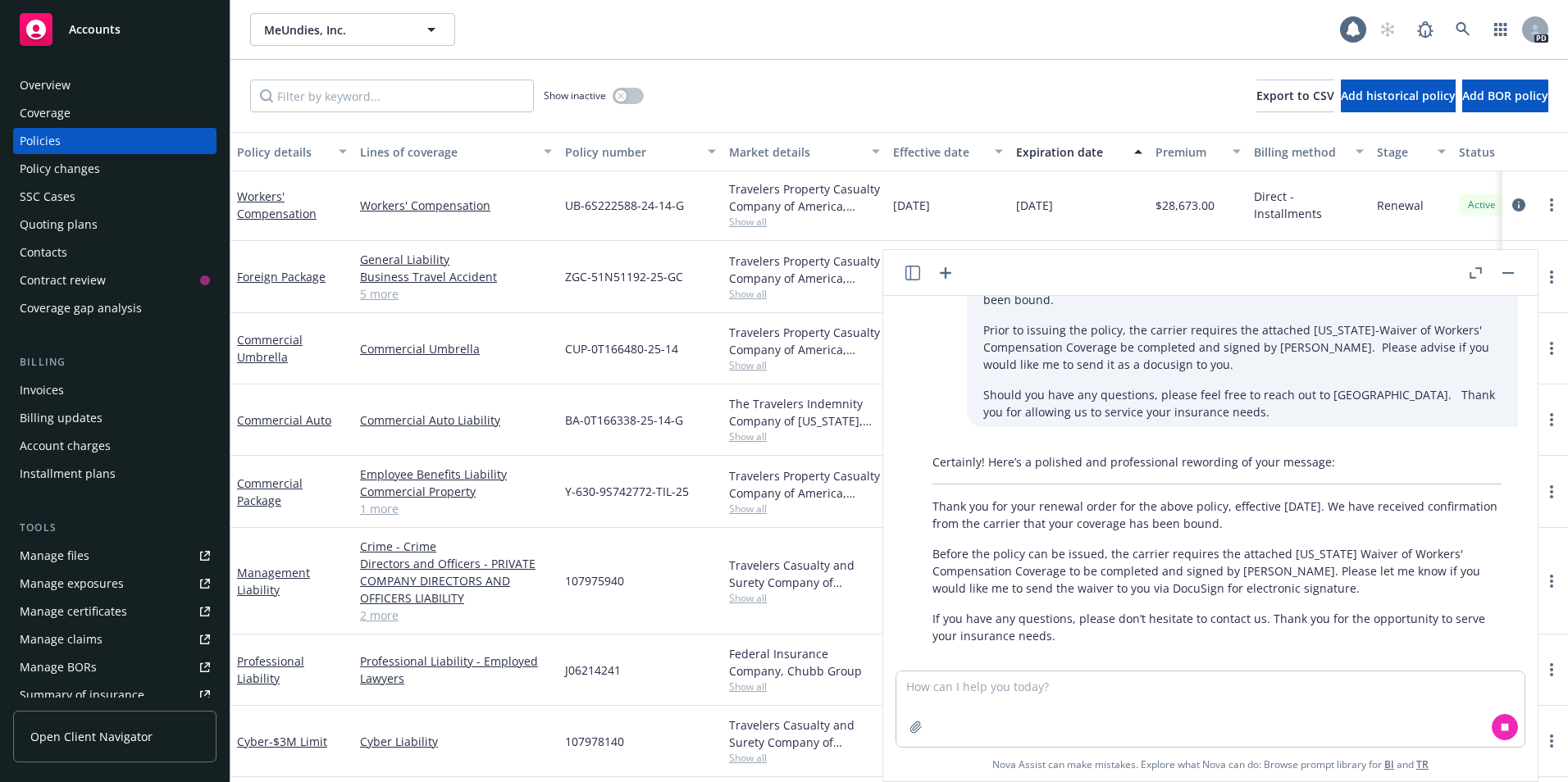
scroll to position [452, 0]
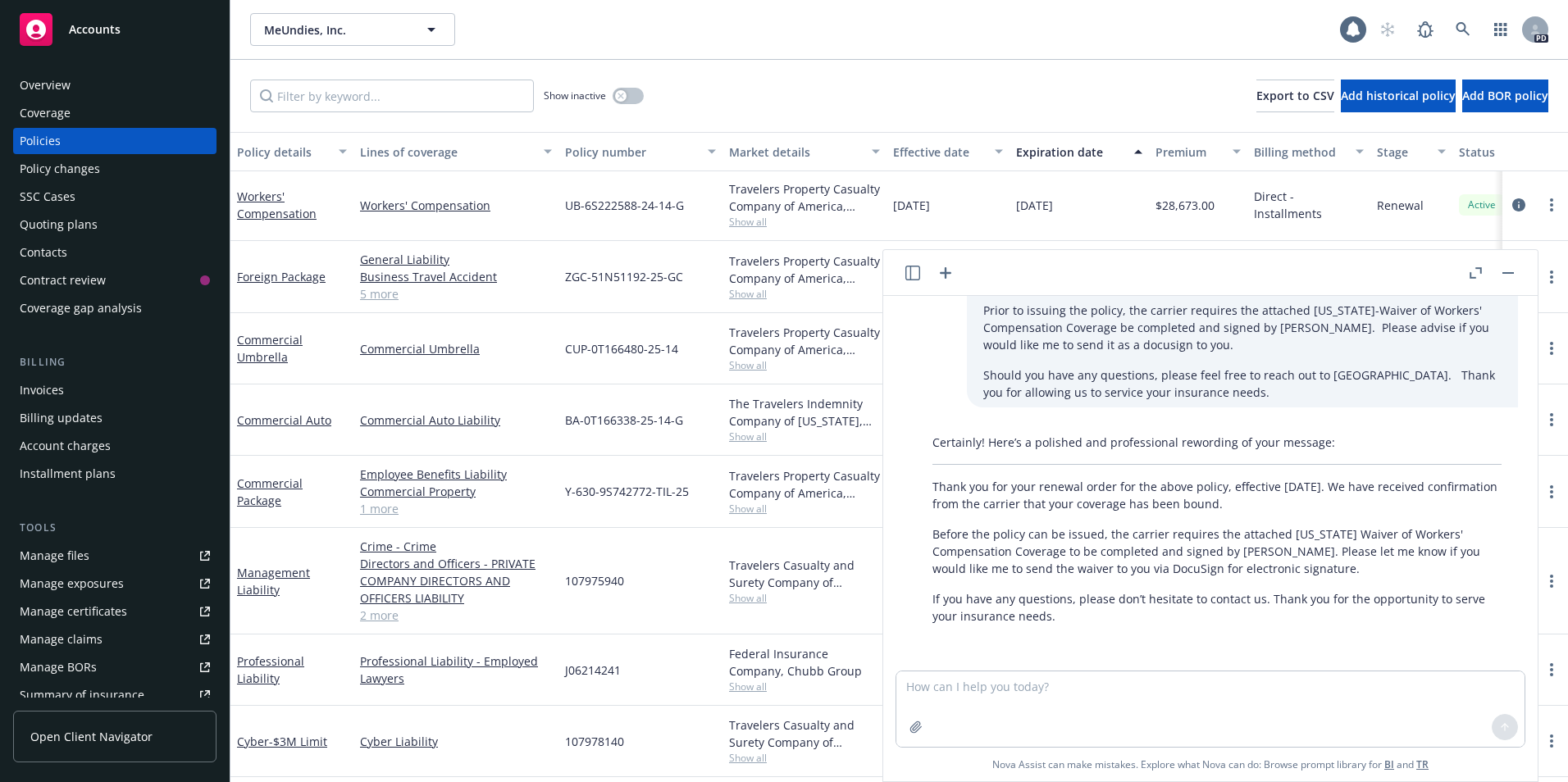
click at [1387, 628] on div "Certainly! Here’s a polished and professional rewording of your message: Thank …" at bounding box center [1217, 529] width 602 height 204
click at [1113, 624] on p "If you have any questions, please don’t hesitate to contact us. Thank you for t…" at bounding box center [1217, 608] width 569 height 35
click at [1077, 627] on div "Certainly! Here’s a polished and professional rewording of your message: Thank …" at bounding box center [1217, 529] width 602 height 204
click at [1077, 624] on p "If you have any questions, please don’t hesitate to contact us. Thank you for t…" at bounding box center [1217, 608] width 569 height 35
click at [1387, 207] on link "more" at bounding box center [1551, 205] width 20 height 20
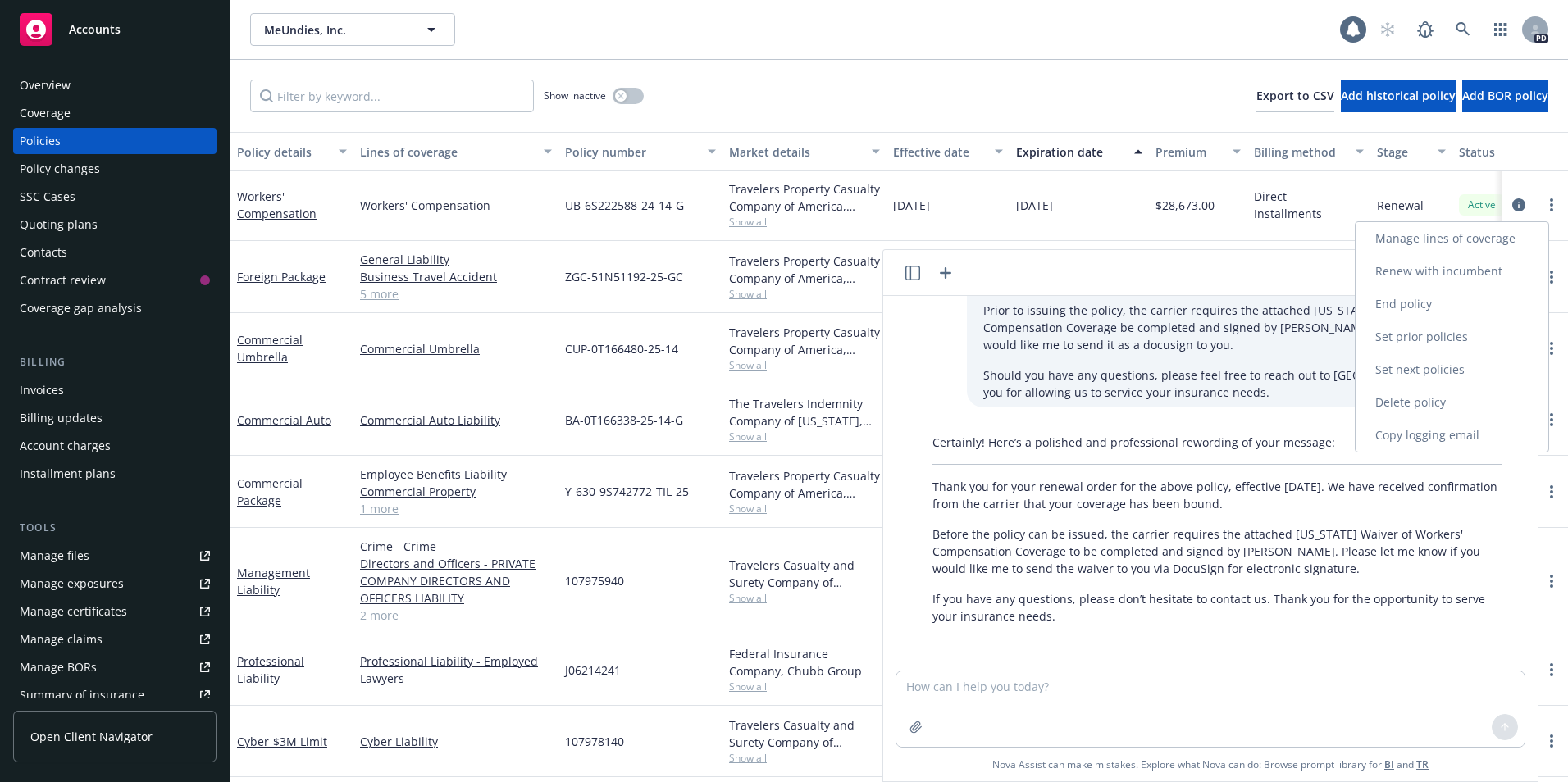
click at [1387, 433] on link "Copy logging email" at bounding box center [1451, 435] width 193 height 33
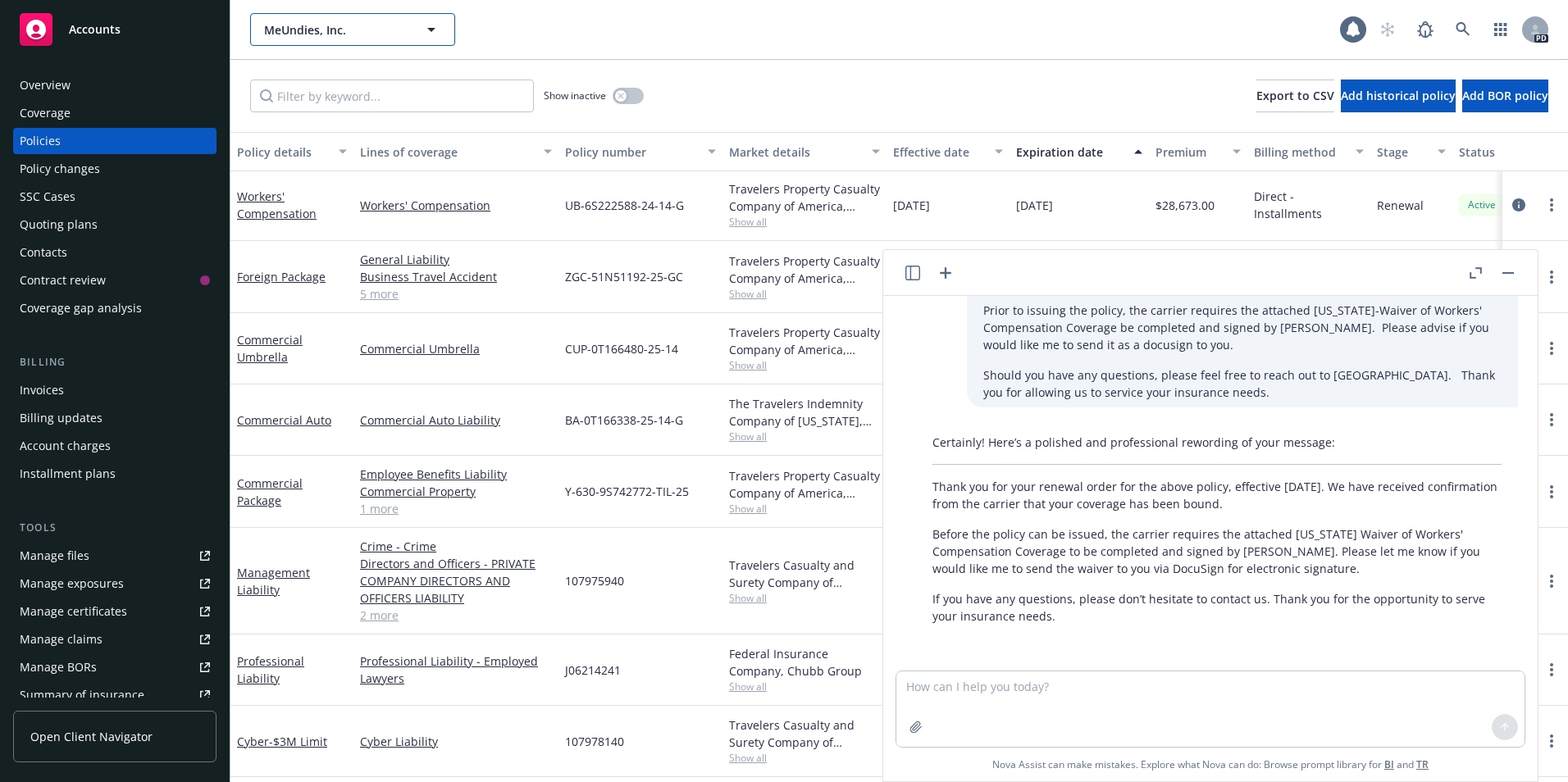
click at [435, 32] on icon "button" at bounding box center [431, 29] width 20 height 20
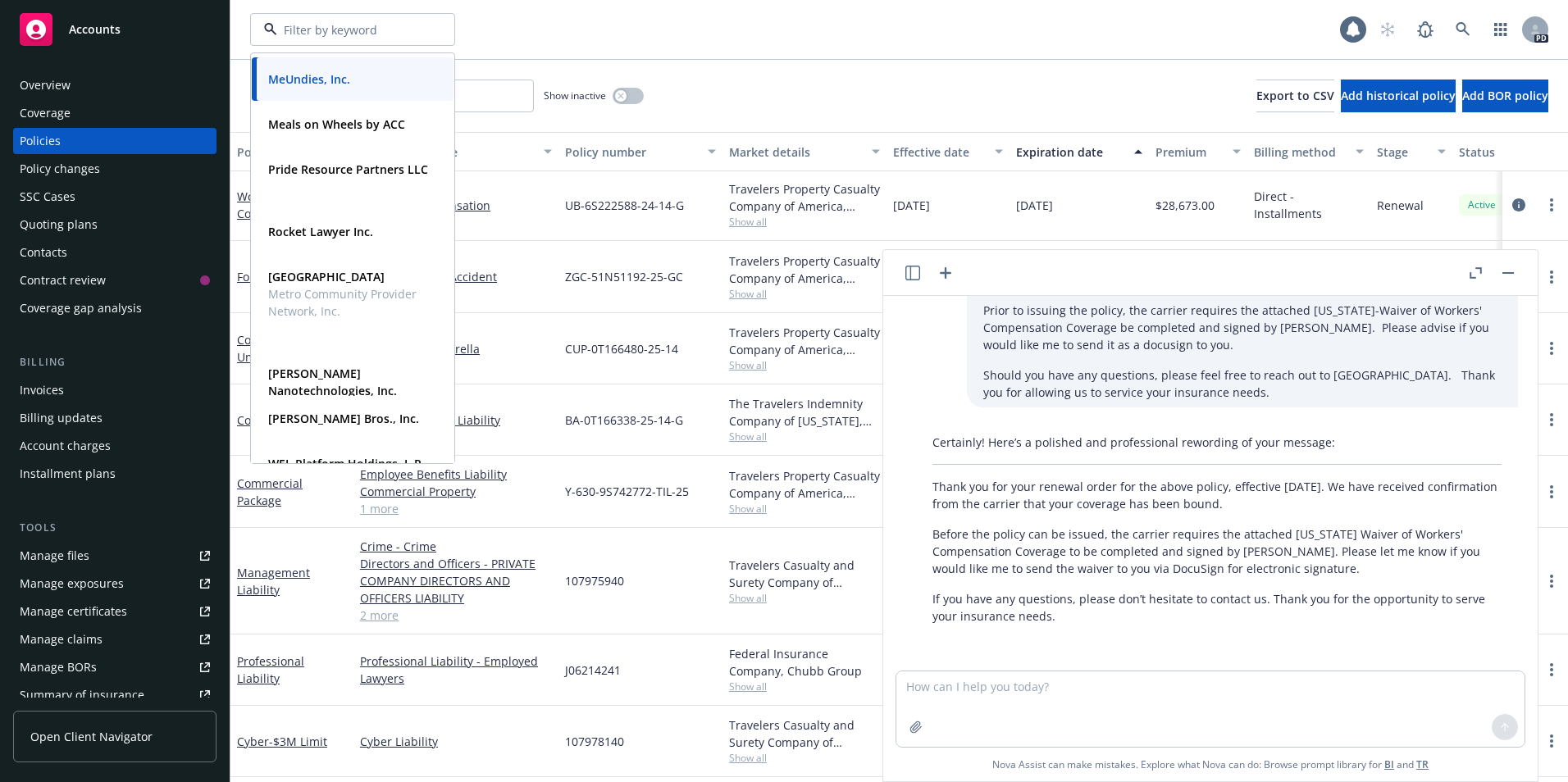
scroll to position [824, 0]
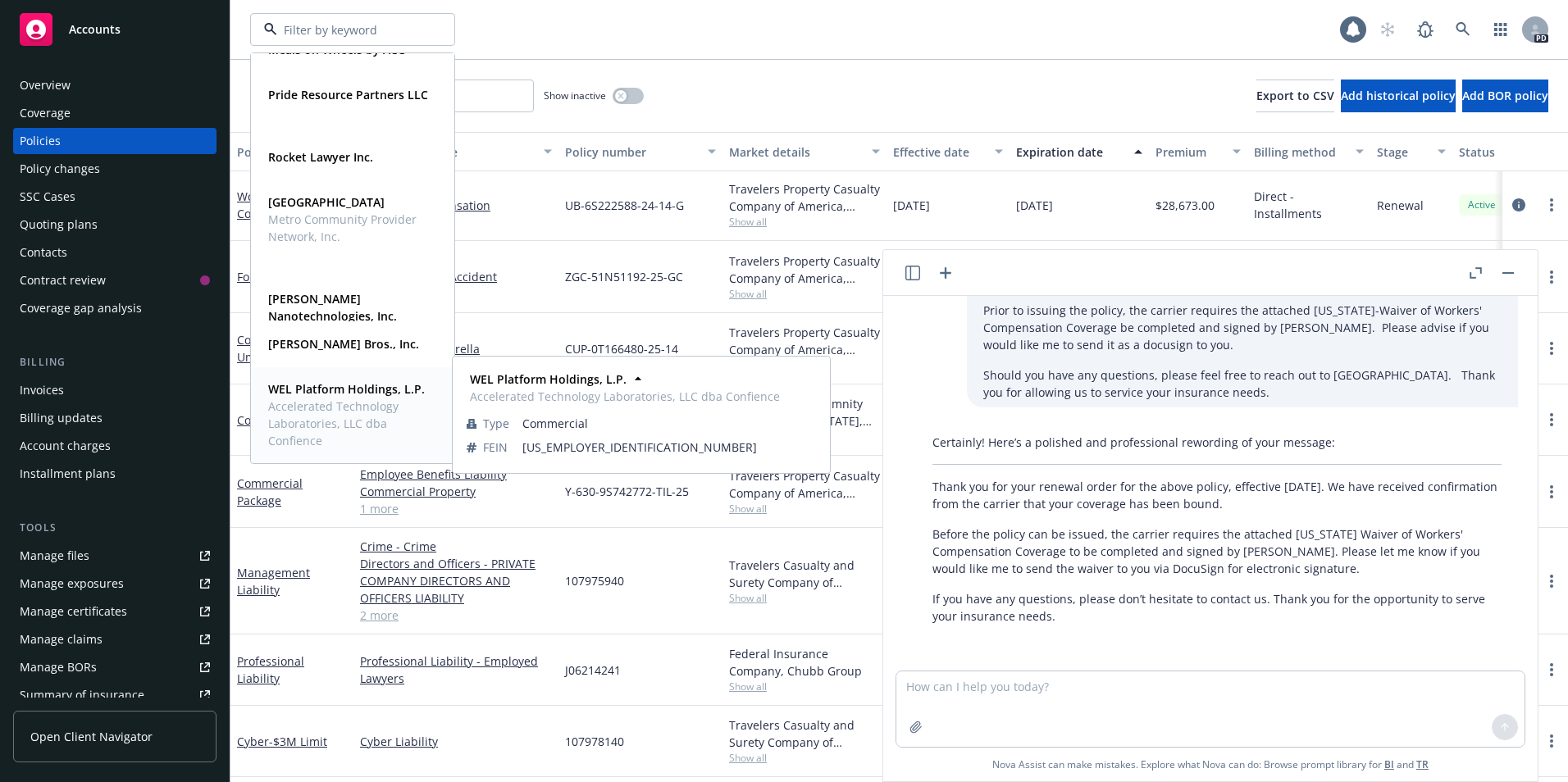
click at [294, 389] on strong "WEL Platform Holdings, L.P." at bounding box center [346, 389] width 157 height 16
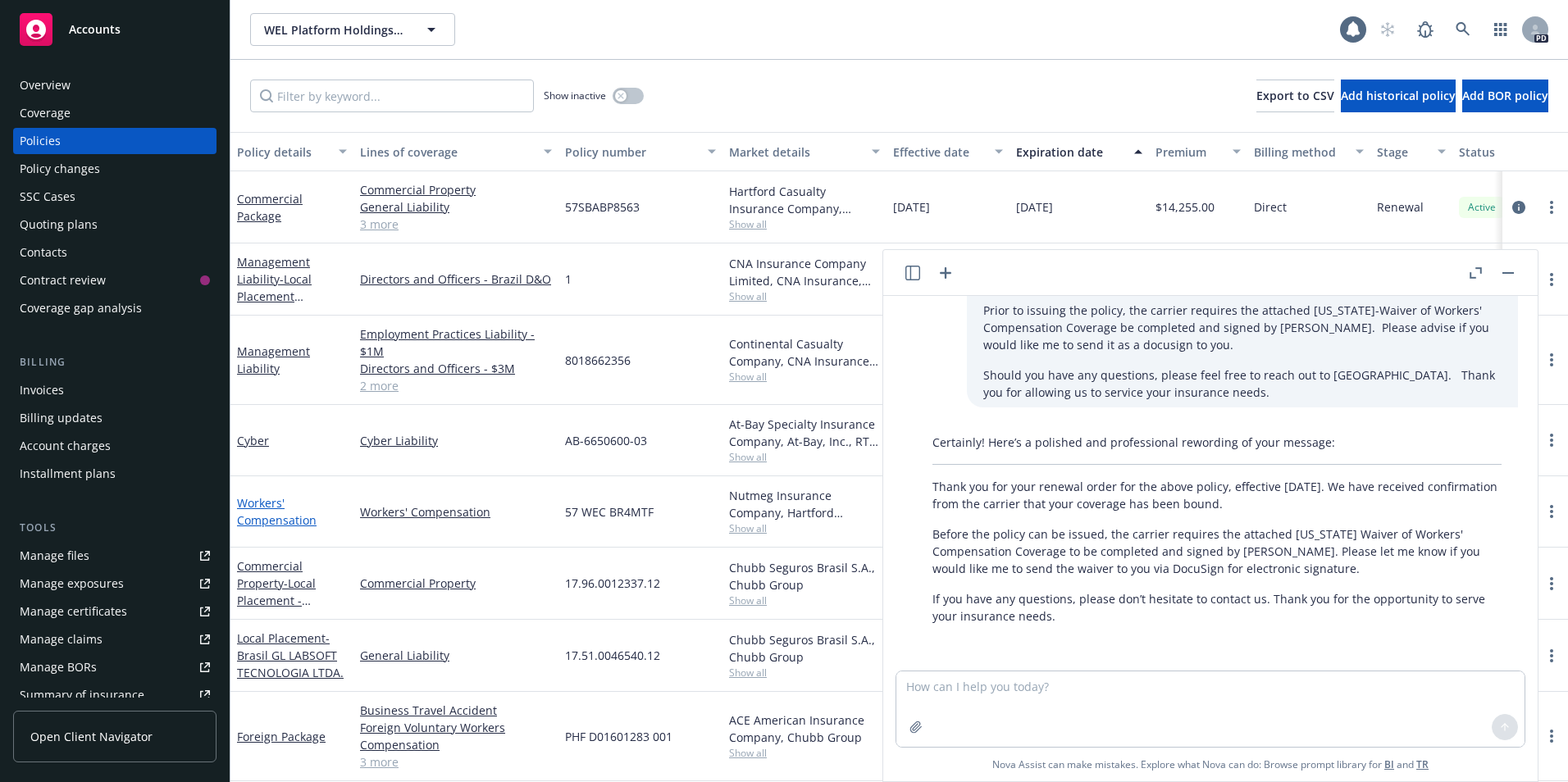
click at [255, 522] on link "Workers' Compensation" at bounding box center [277, 512] width 80 height 33
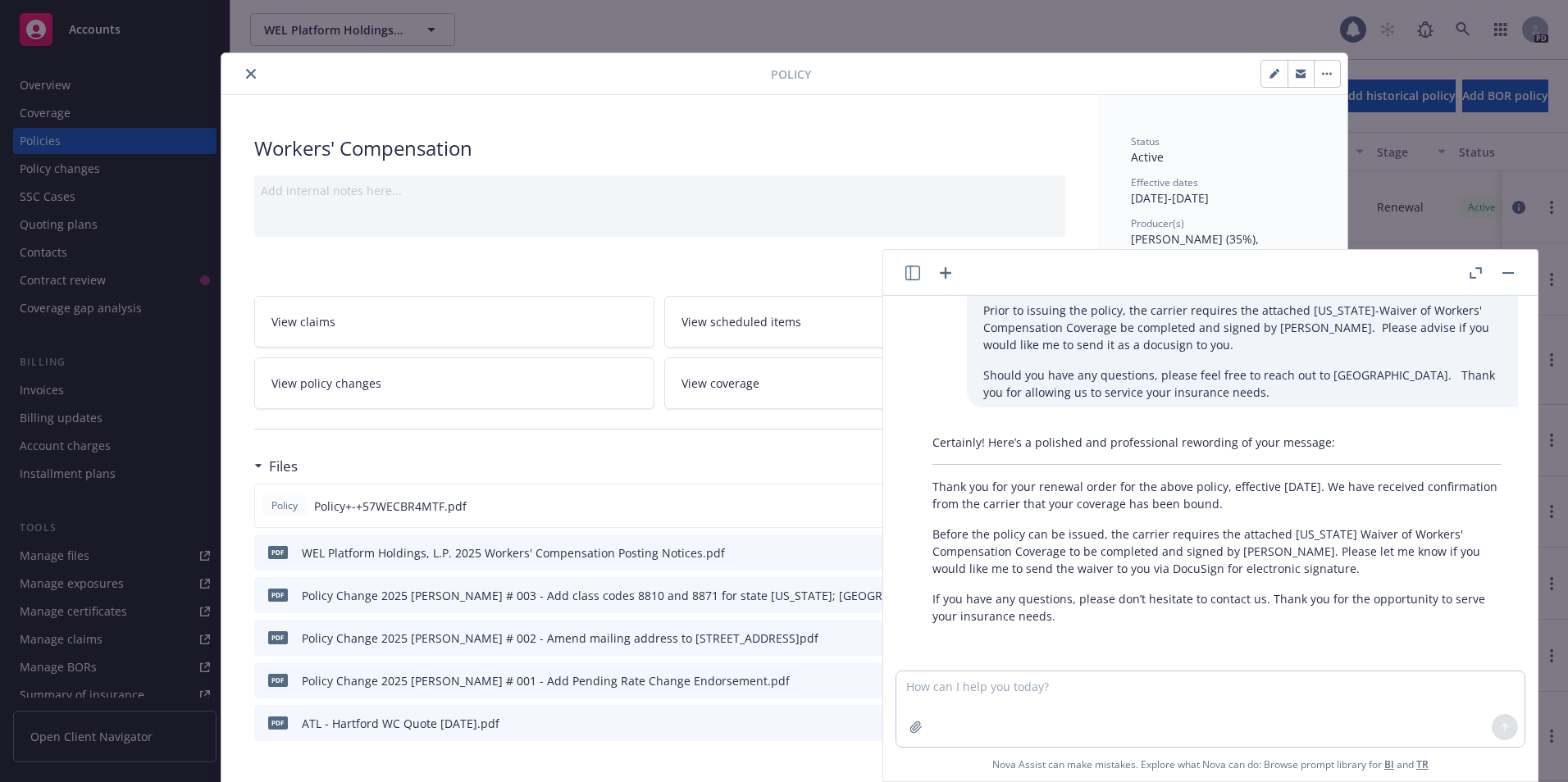
click at [1387, 271] on button "button" at bounding box center [1507, 272] width 20 height 20
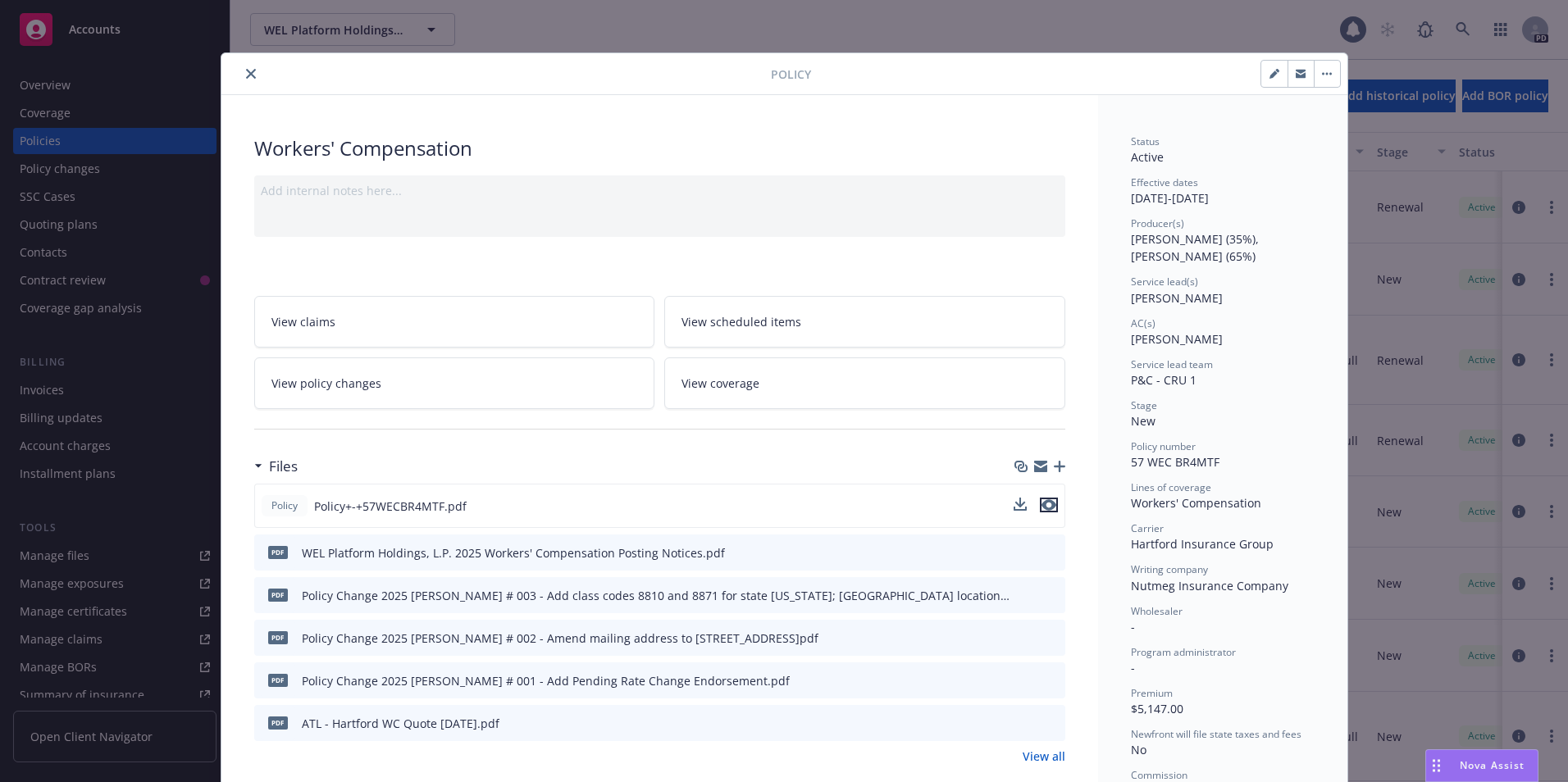
click at [1048, 504] on icon "preview file" at bounding box center [1048, 504] width 15 height 11
click at [246, 70] on icon "close" at bounding box center [250, 74] width 10 height 10
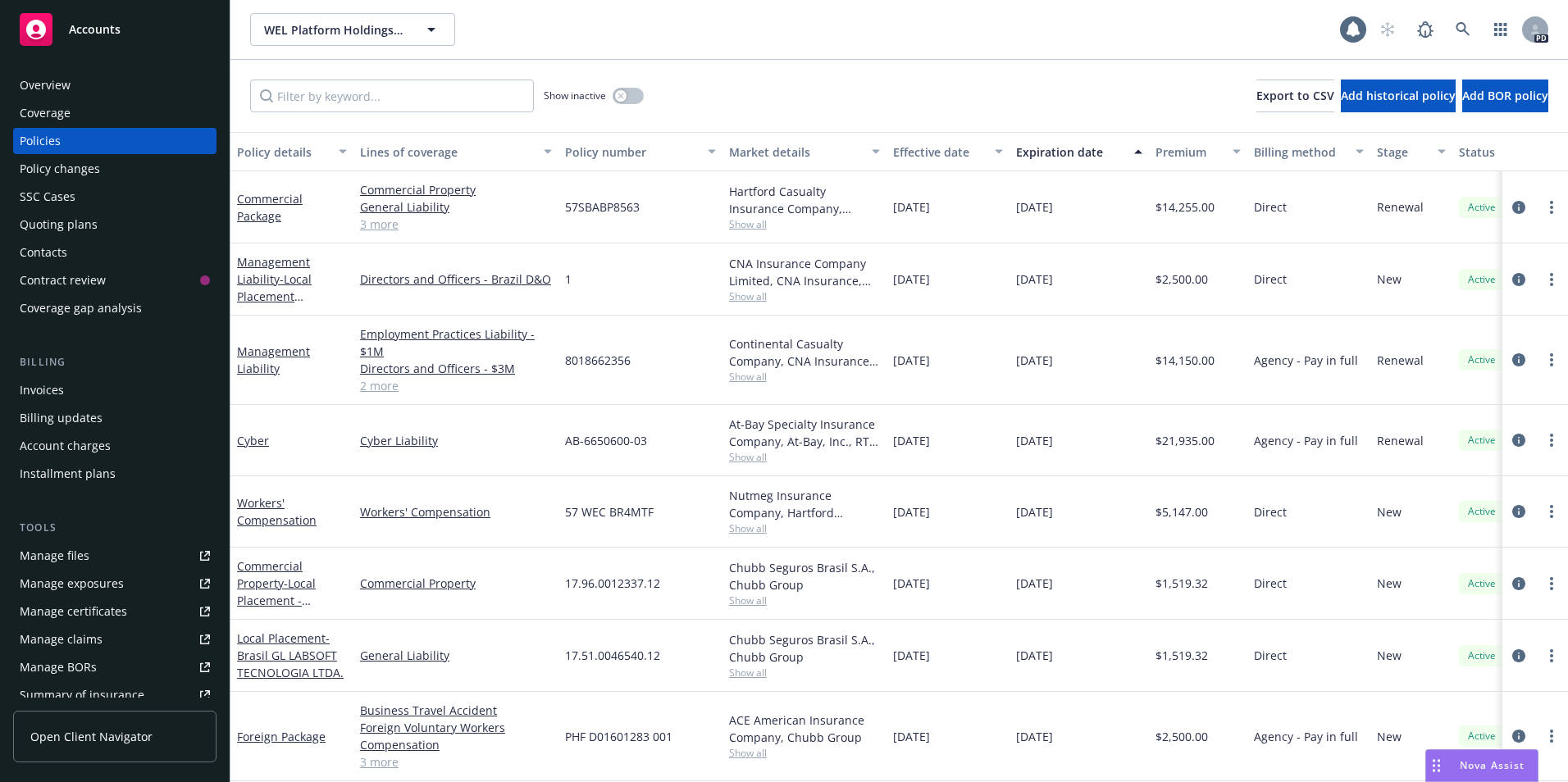
click at [624, 33] on div "WEL Platform Holdings, L.P. WEL Platform Holdings, L.P." at bounding box center [795, 29] width 1090 height 33
click at [436, 29] on icon "button" at bounding box center [431, 29] width 20 height 20
